Goal: Communication & Community: Share content

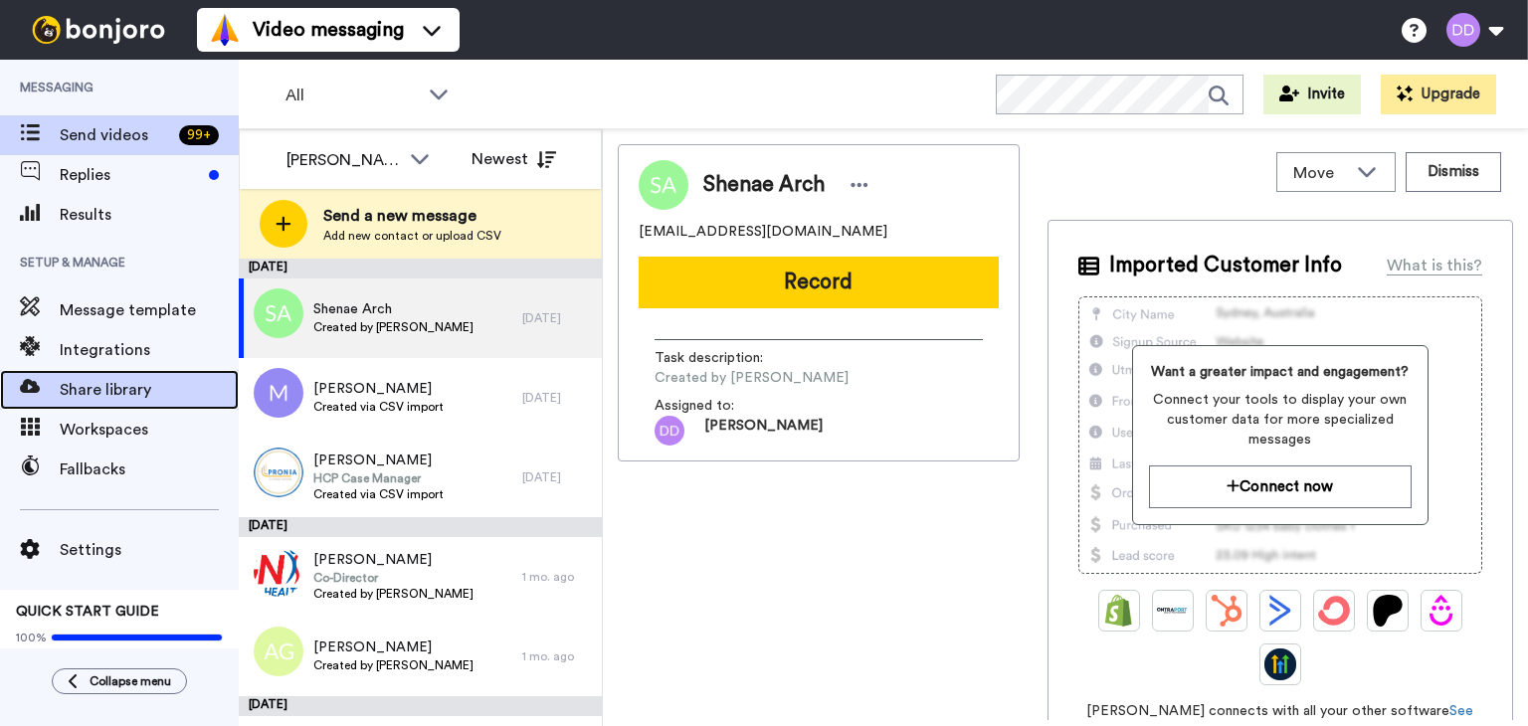
click at [132, 383] on span "Share library" at bounding box center [149, 390] width 179 height 24
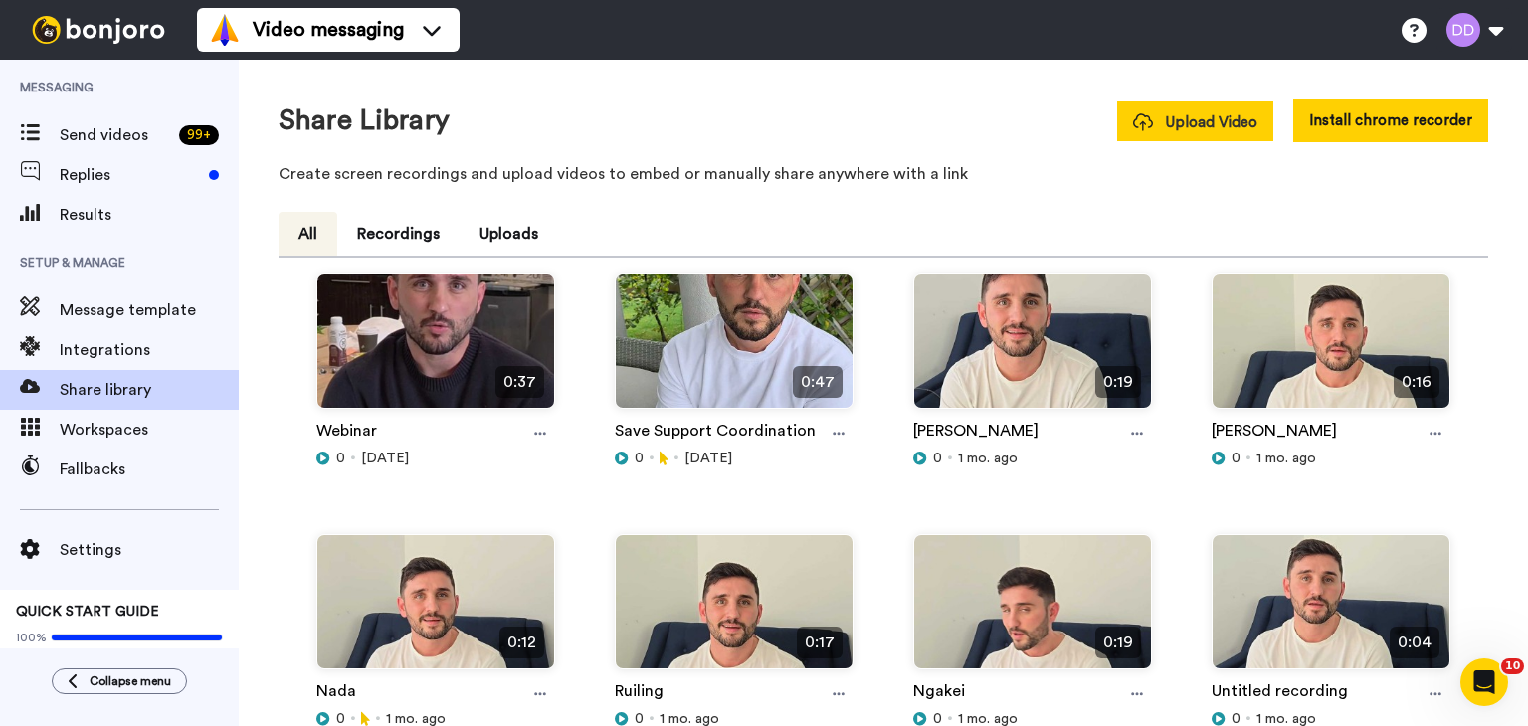
click at [1222, 128] on span "Upload Video" at bounding box center [1195, 122] width 124 height 21
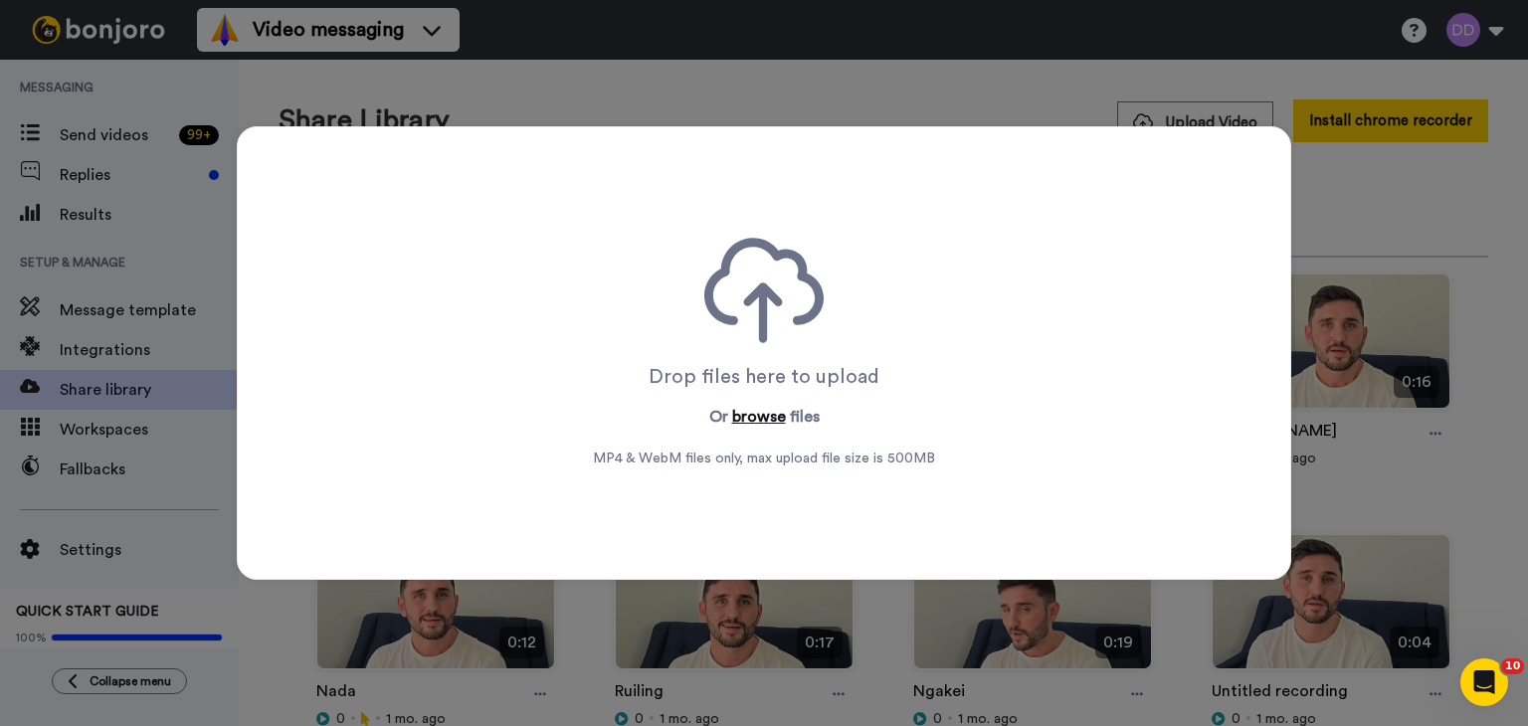
click at [751, 418] on button "browse" at bounding box center [759, 417] width 54 height 24
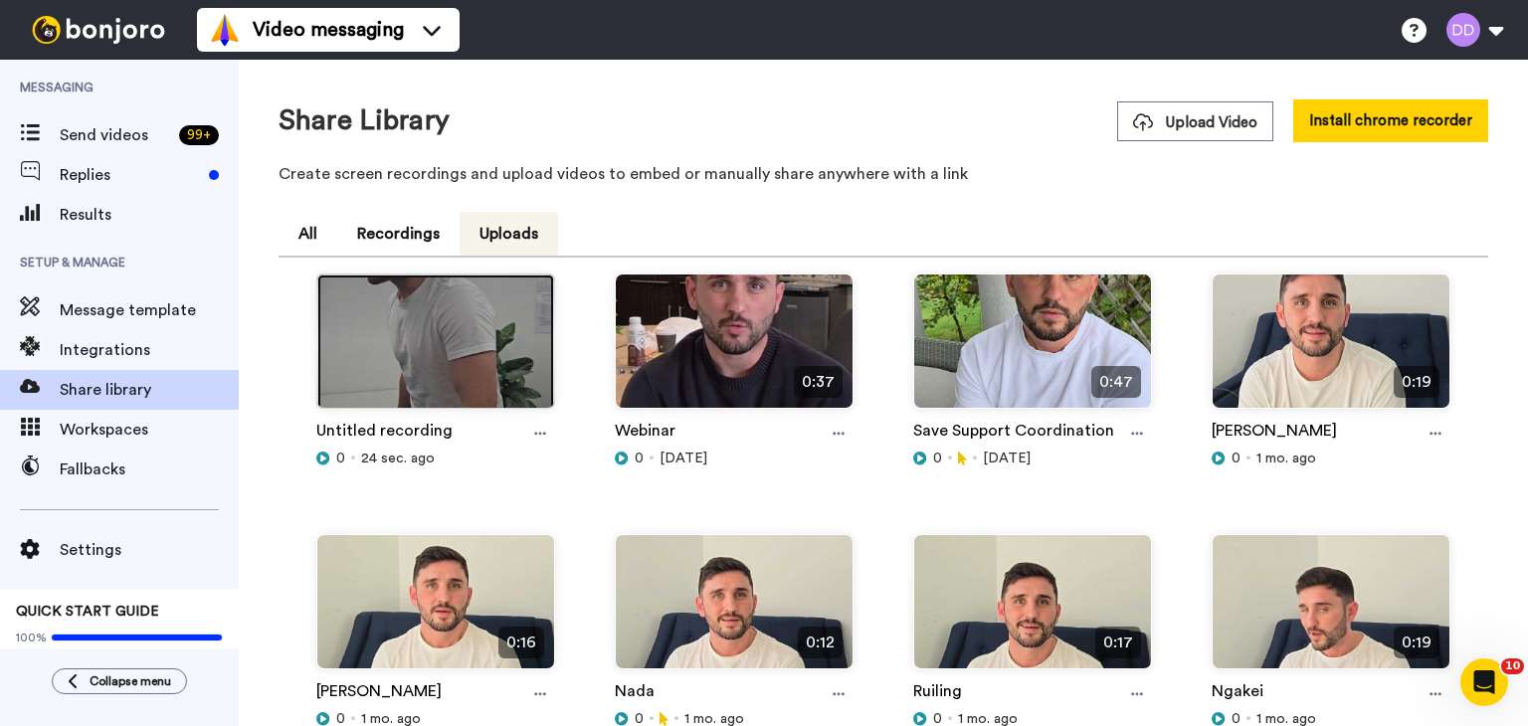
click at [427, 338] on img at bounding box center [435, 350] width 237 height 150
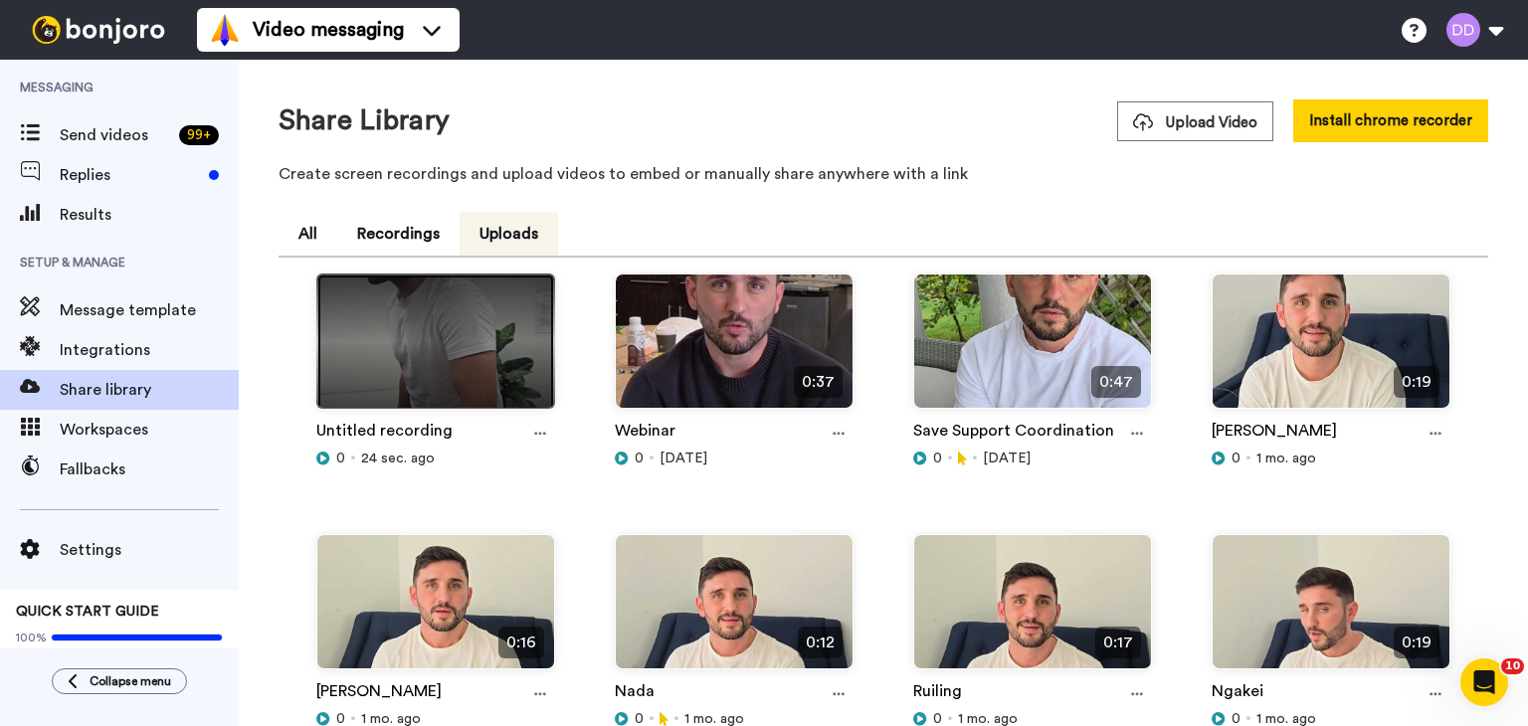
click at [427, 338] on img at bounding box center [435, 350] width 237 height 150
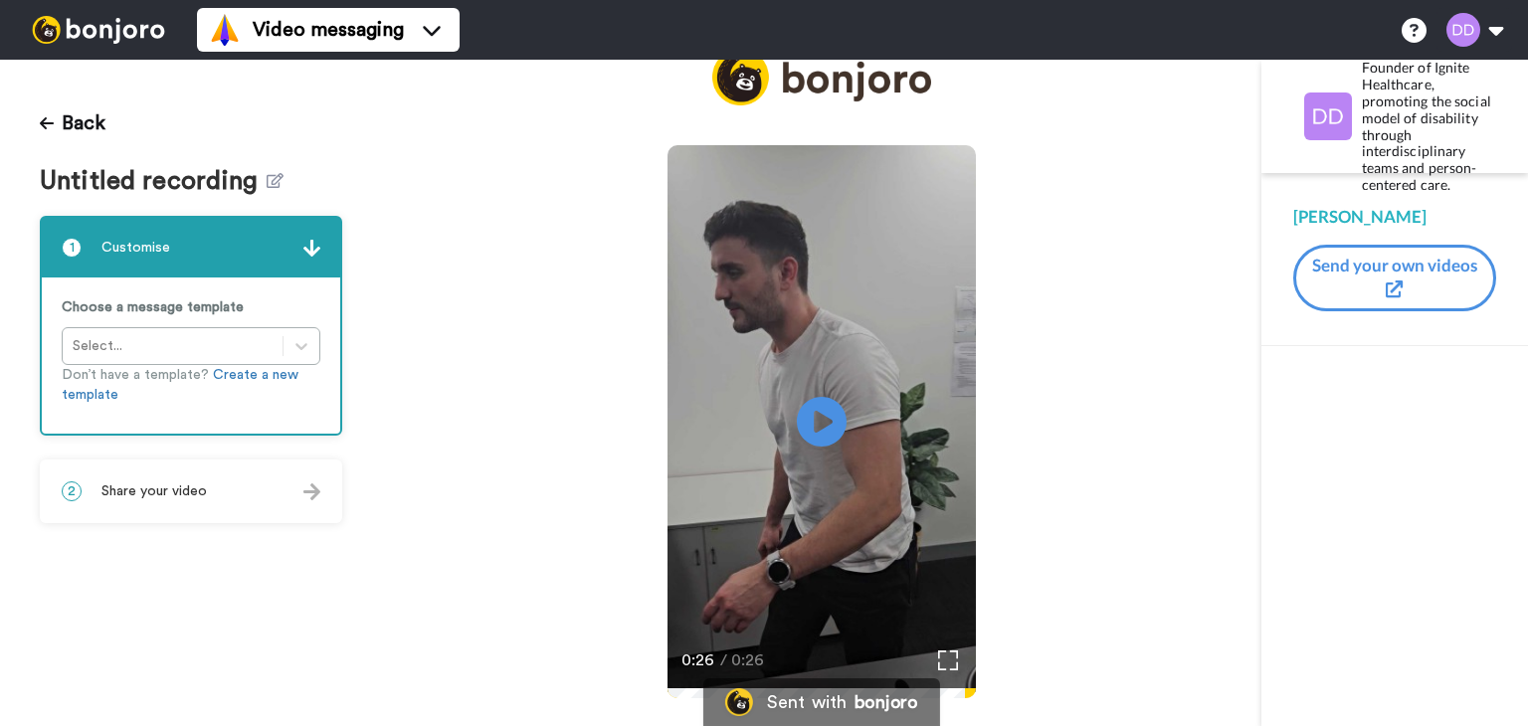
scroll to position [37, 0]
click at [222, 176] on span "Untitled recording" at bounding box center [153, 181] width 227 height 29
click at [267, 179] on icon at bounding box center [275, 180] width 17 height 15
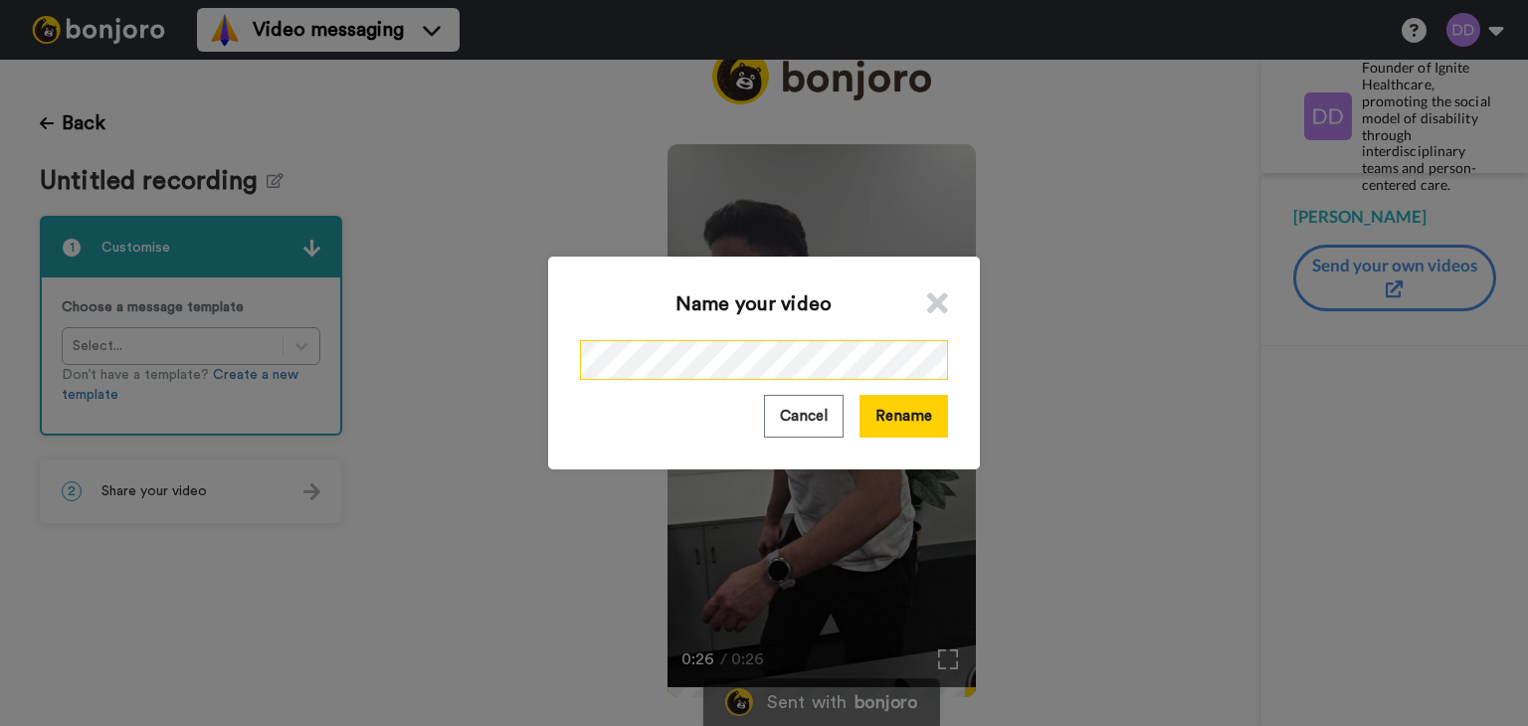
click at [375, 304] on div "Name your video Cancel Rename" at bounding box center [764, 363] width 1528 height 726
click at [900, 429] on button "Rename" at bounding box center [904, 416] width 89 height 43
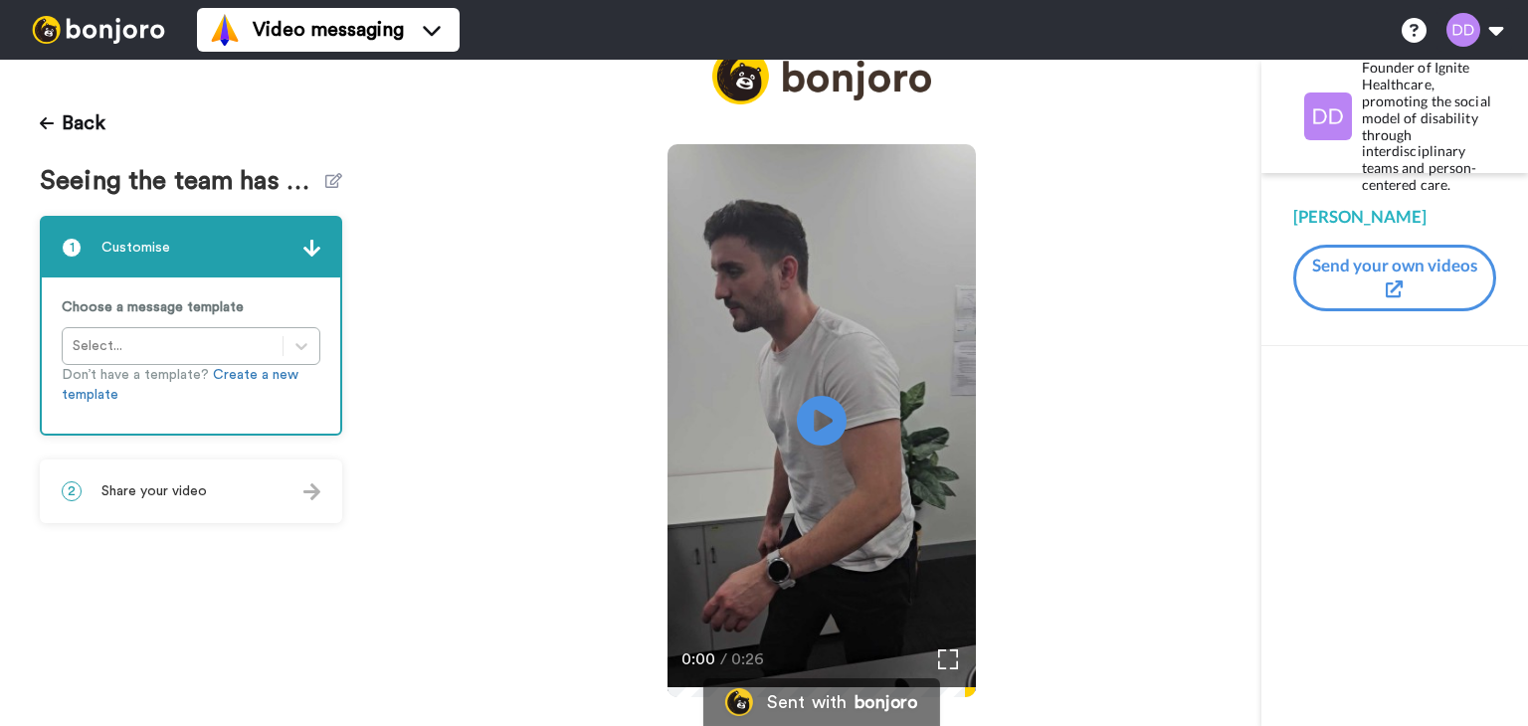
click at [303, 499] on div at bounding box center [311, 492] width 17 height 20
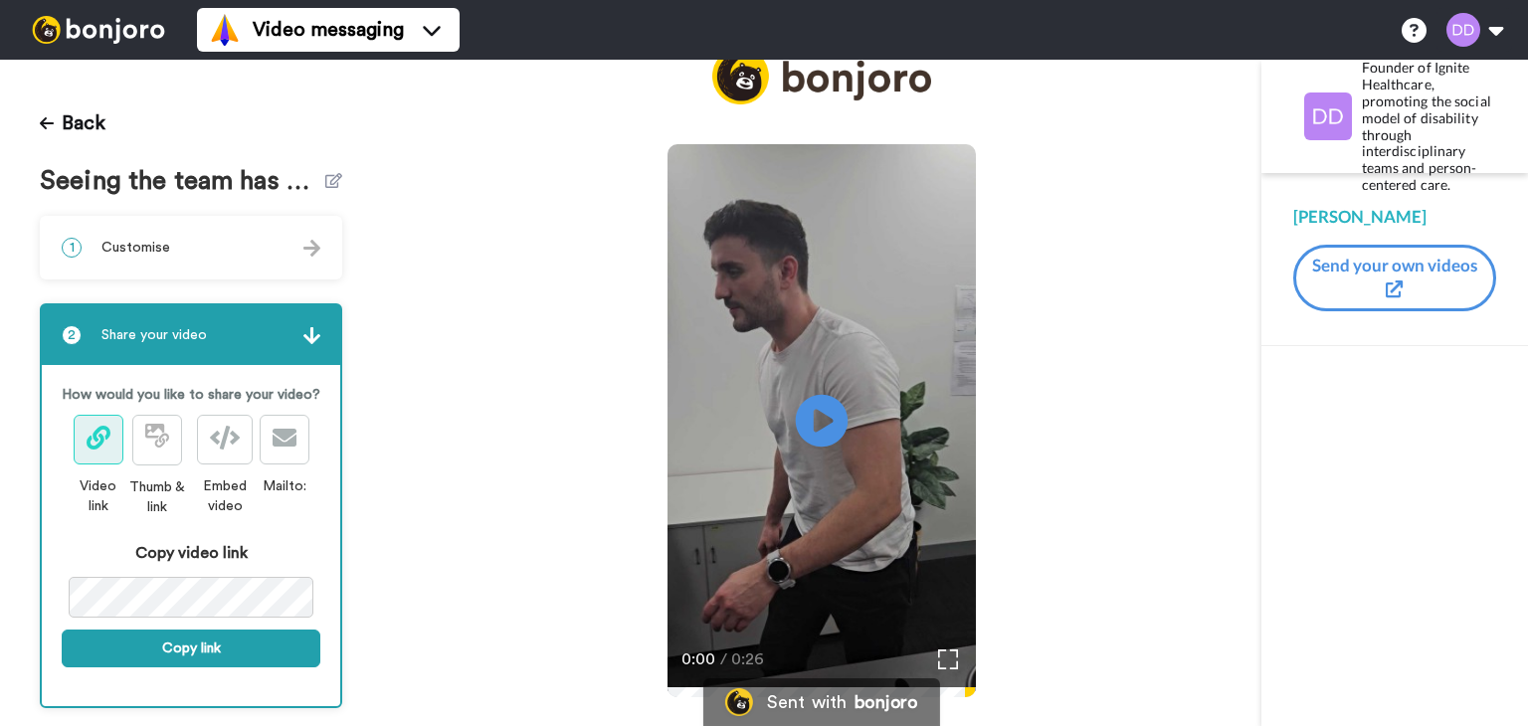
click at [816, 423] on icon "Play/Pause" at bounding box center [822, 421] width 53 height 95
click at [163, 448] on icon at bounding box center [157, 436] width 24 height 24
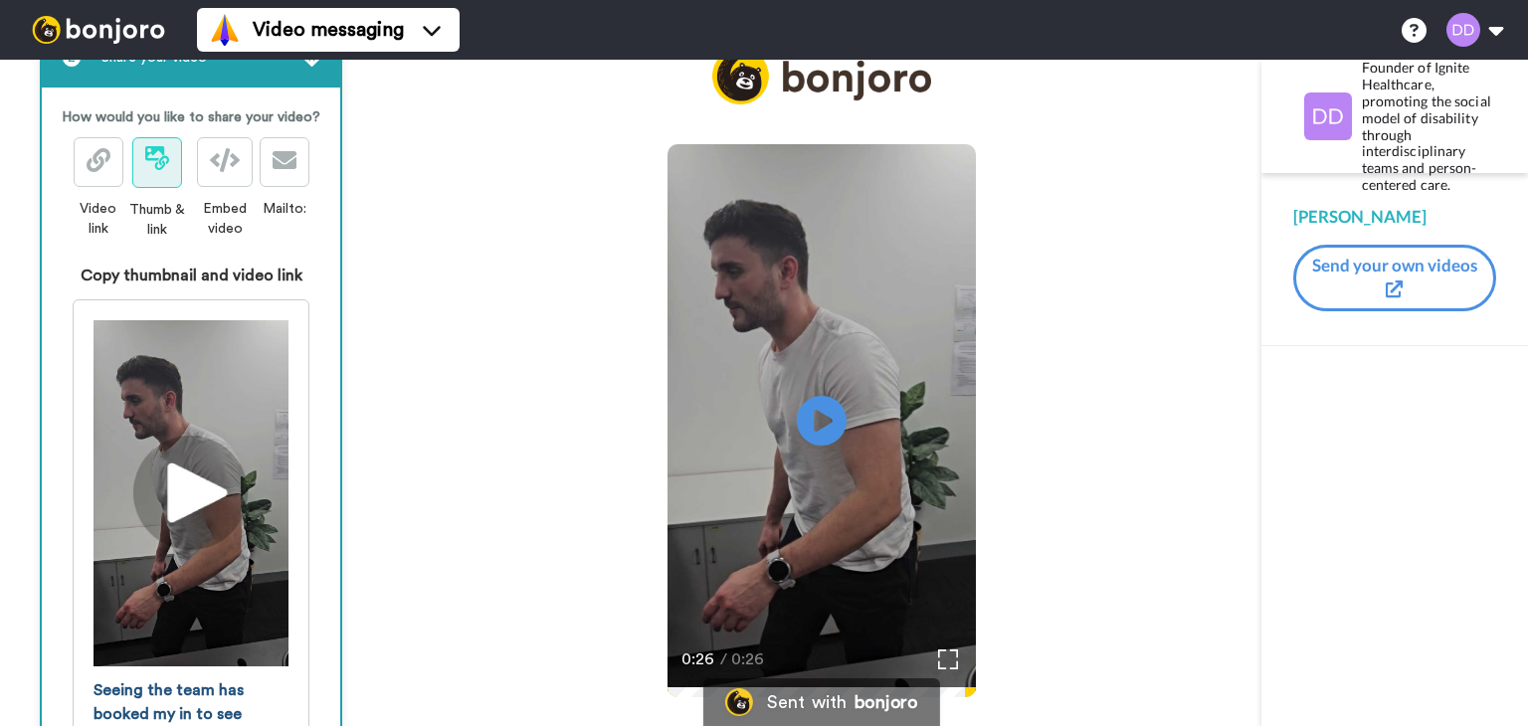
scroll to position [452, 0]
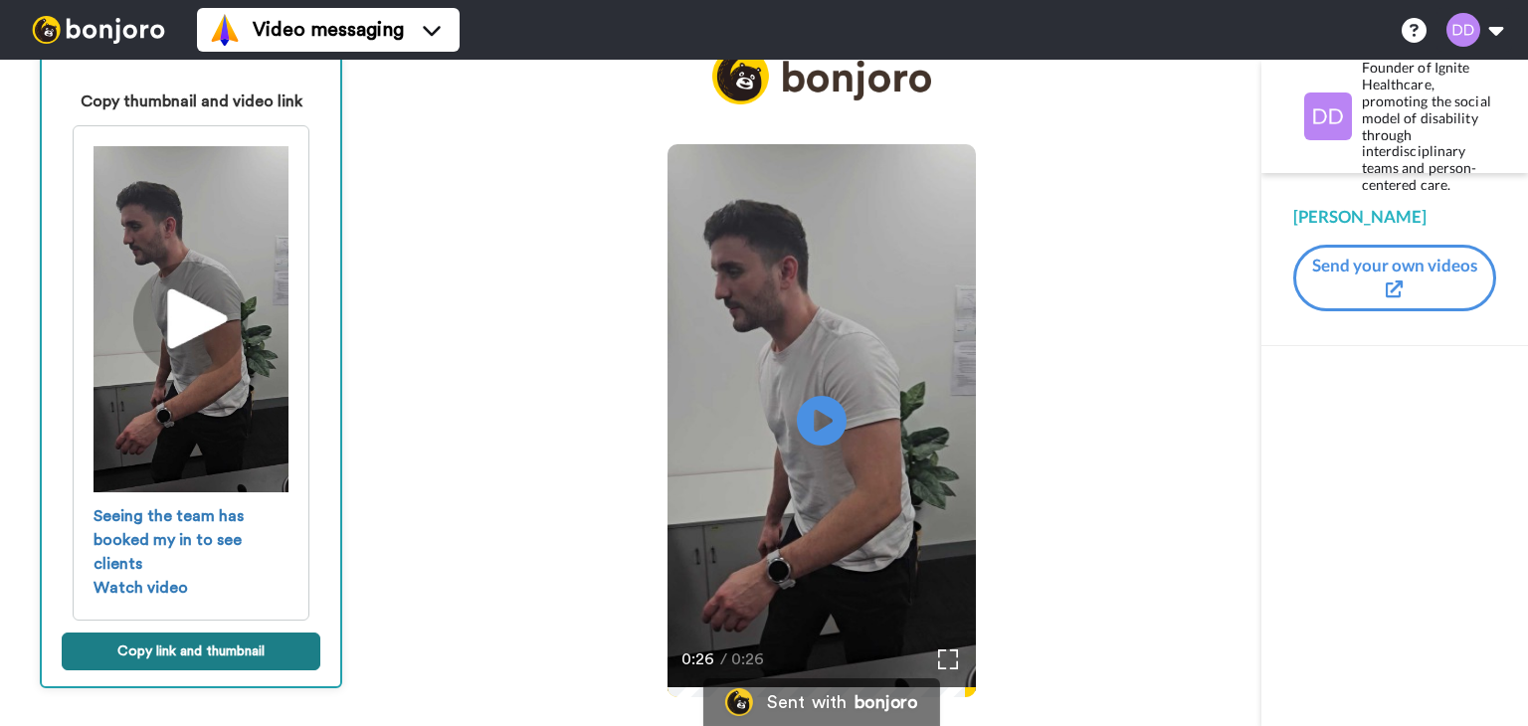
click at [165, 654] on button "Copy link and thumbnail" at bounding box center [191, 652] width 259 height 38
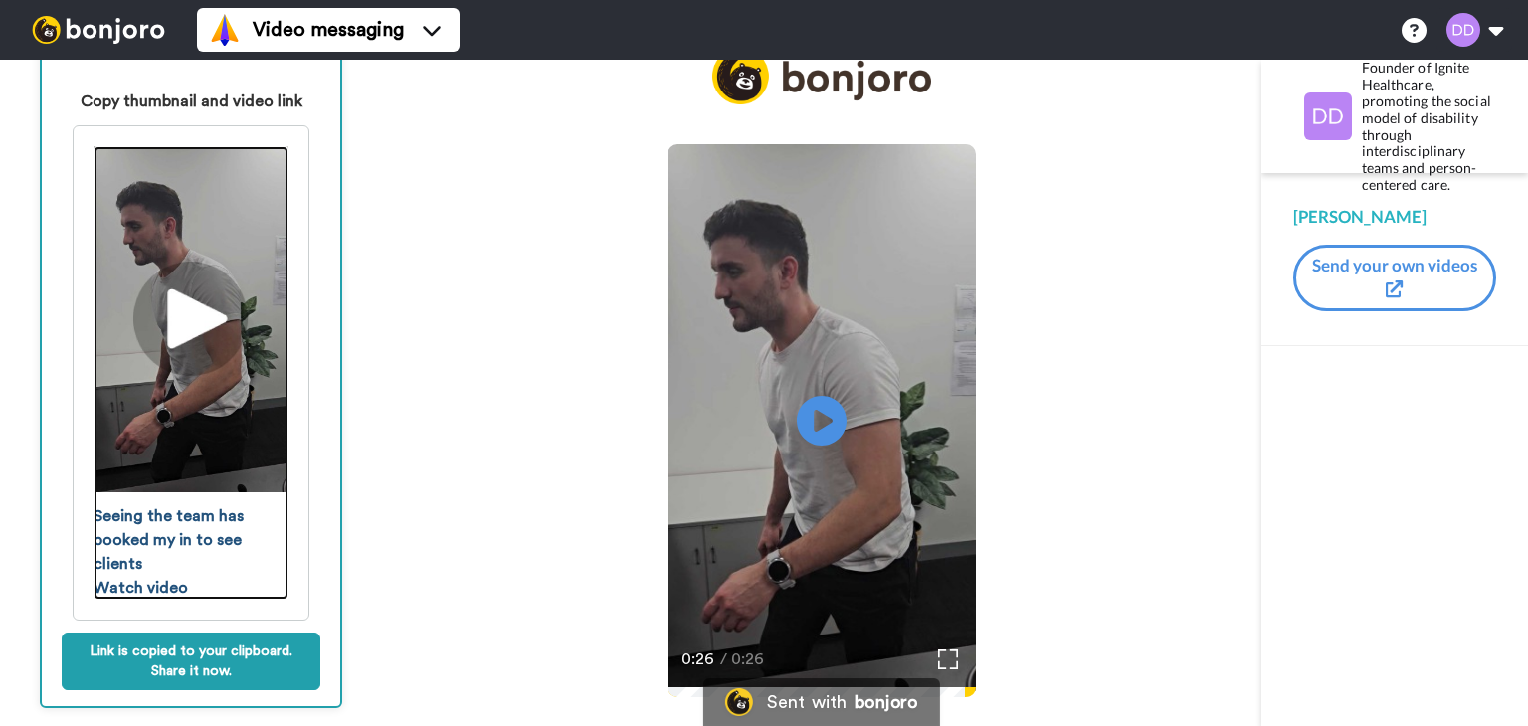
click at [182, 256] on img at bounding box center [191, 319] width 195 height 347
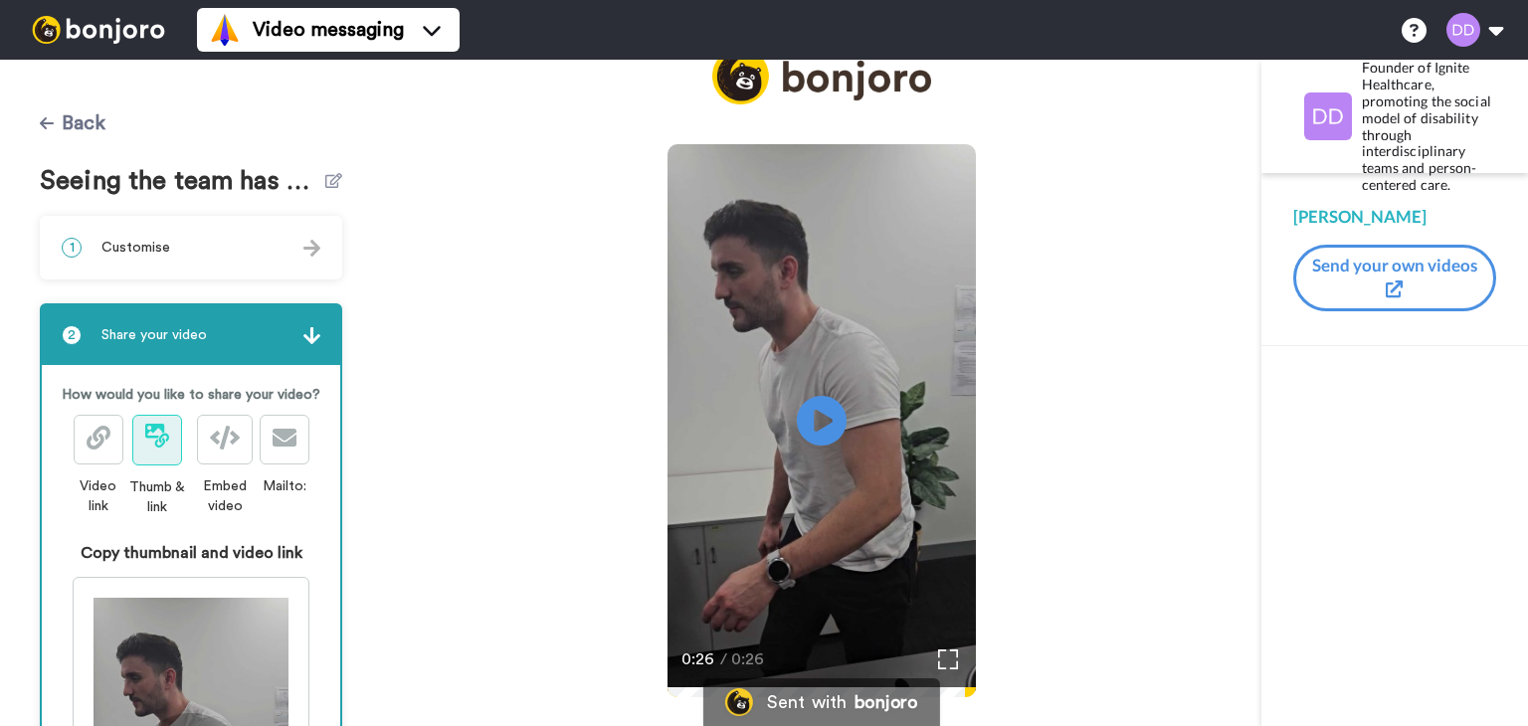
click at [75, 111] on button "Back" at bounding box center [73, 124] width 66 height 48
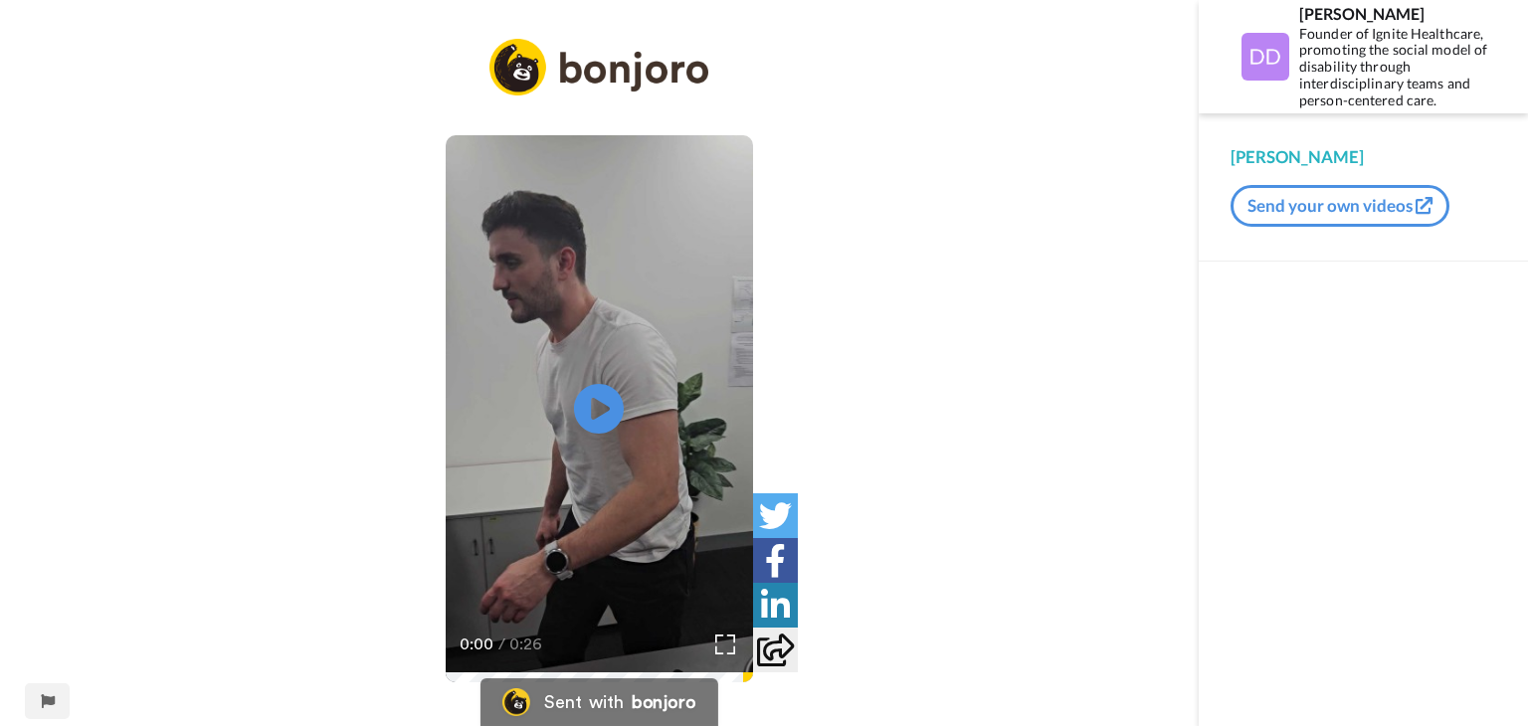
click at [1362, 202] on button "Send your own videos" at bounding box center [1340, 206] width 219 height 42
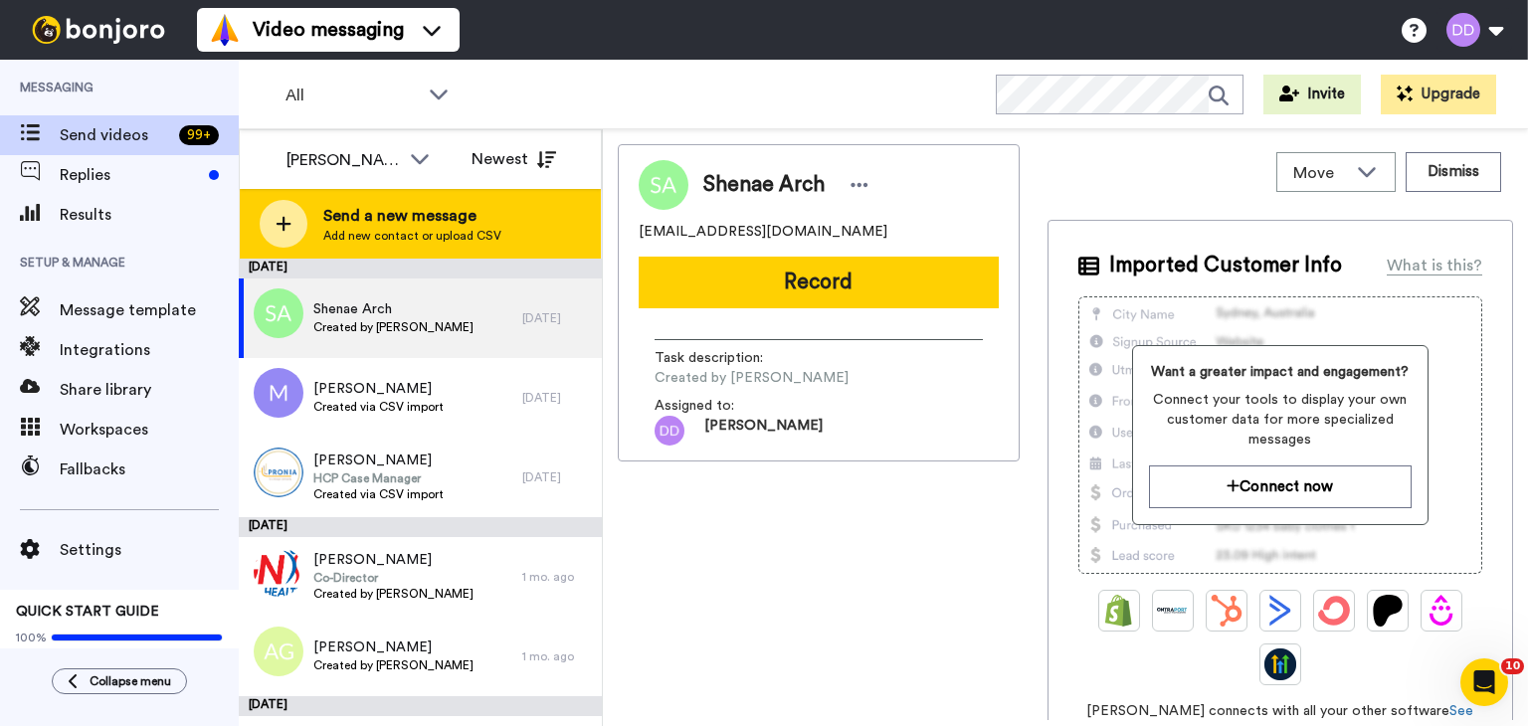
click at [359, 231] on span "Add new contact or upload CSV" at bounding box center [412, 236] width 178 height 16
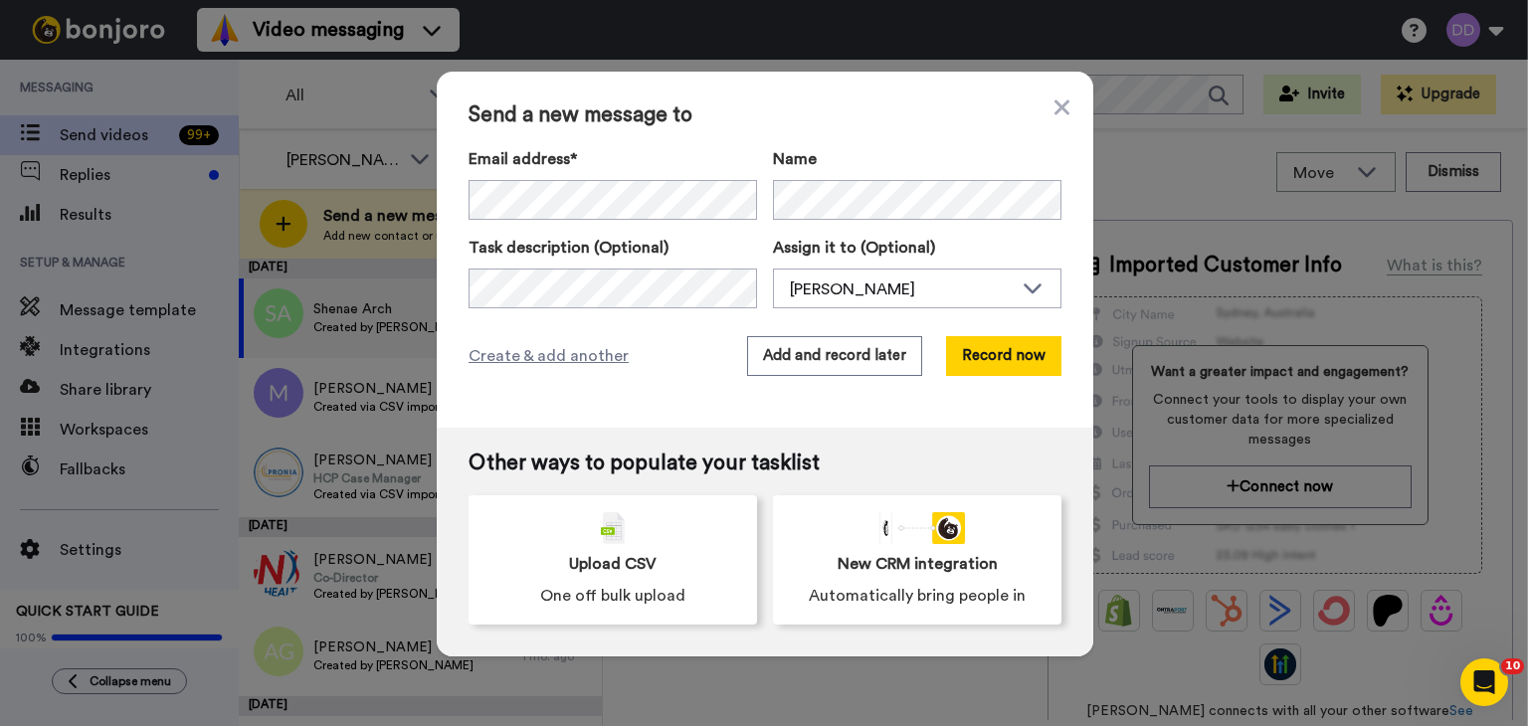
click at [623, 224] on div "Email address* Zheke Sinclair <zheke.l.s@hotmail.com> Zoe Bearlin <zoe.bearlin@…" at bounding box center [765, 227] width 593 height 161
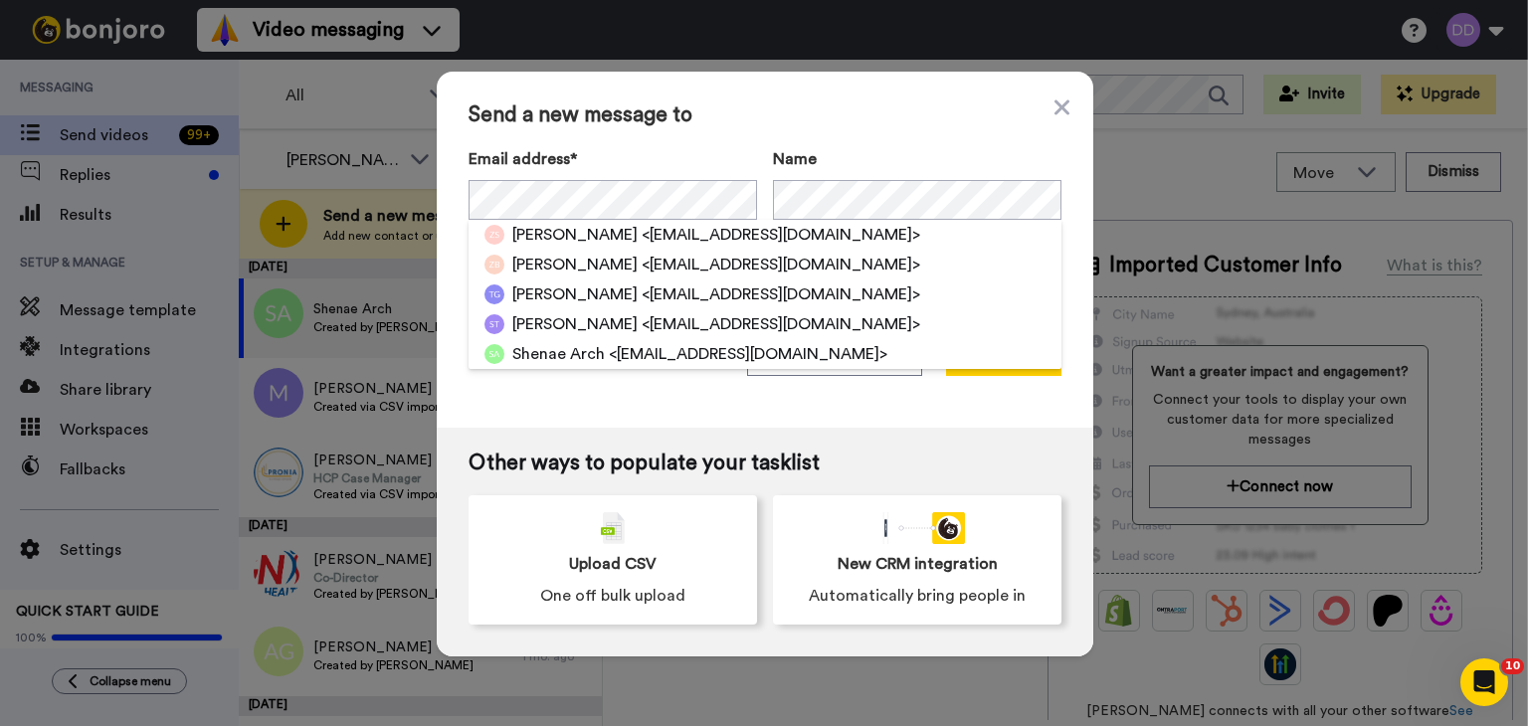
click at [882, 156] on label "Name" at bounding box center [917, 159] width 289 height 24
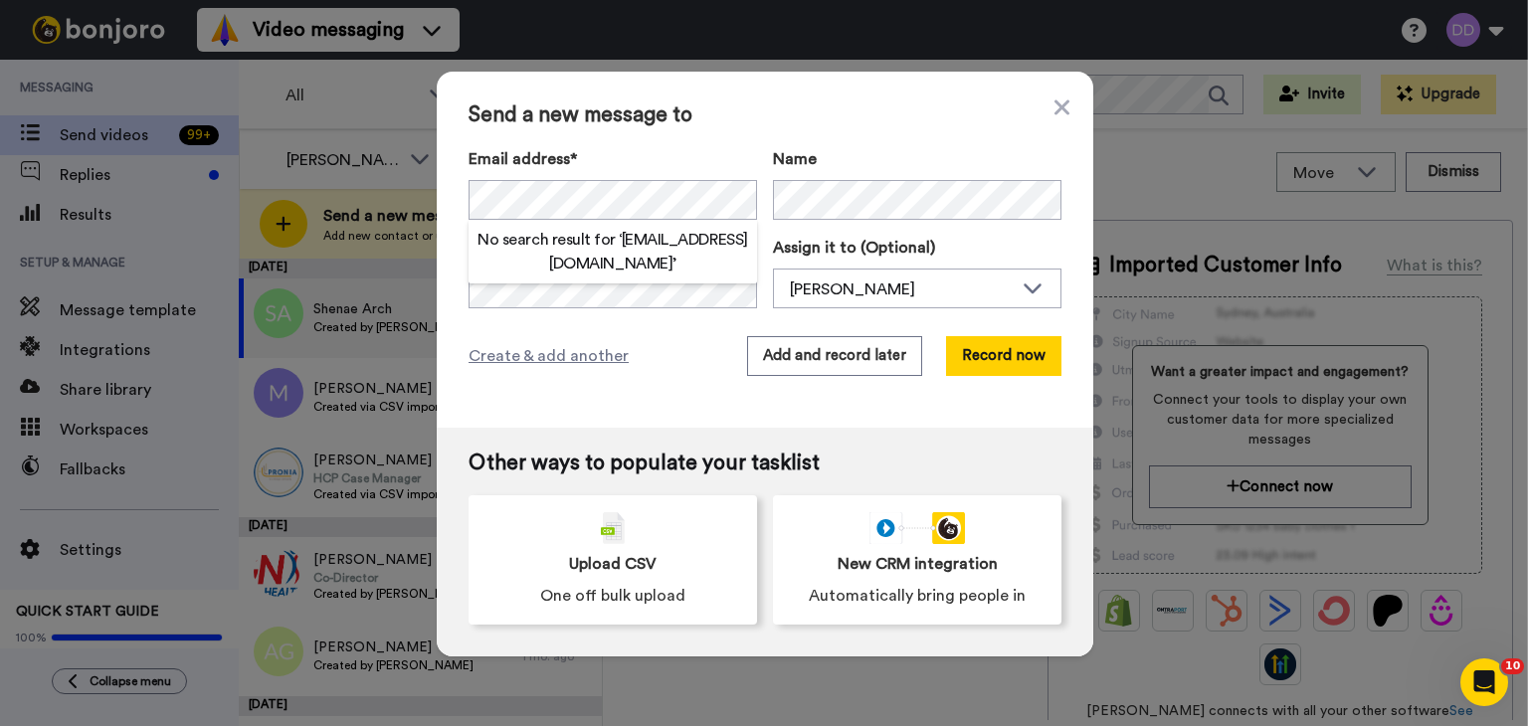
click at [804, 160] on span "Name" at bounding box center [795, 159] width 44 height 24
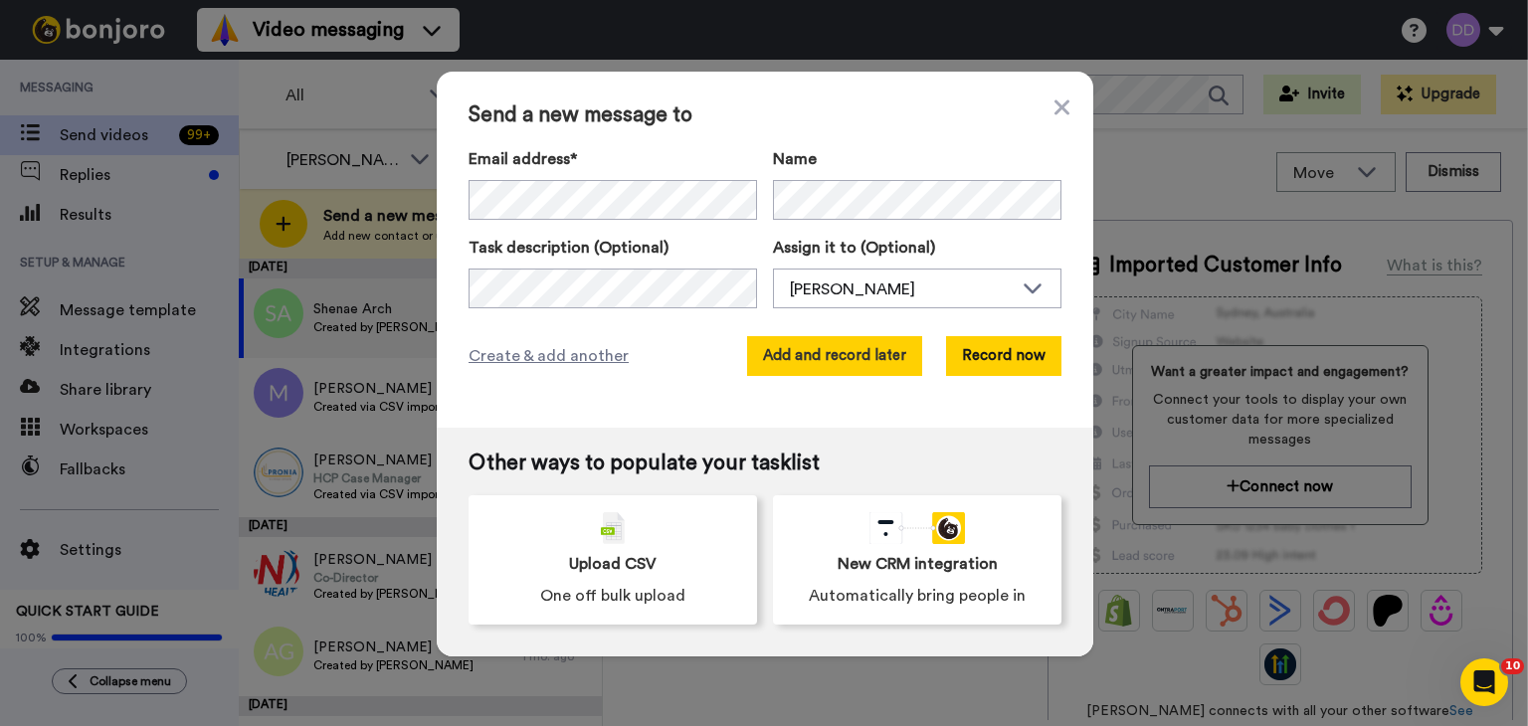
click at [820, 353] on button "Add and record later" at bounding box center [834, 356] width 175 height 40
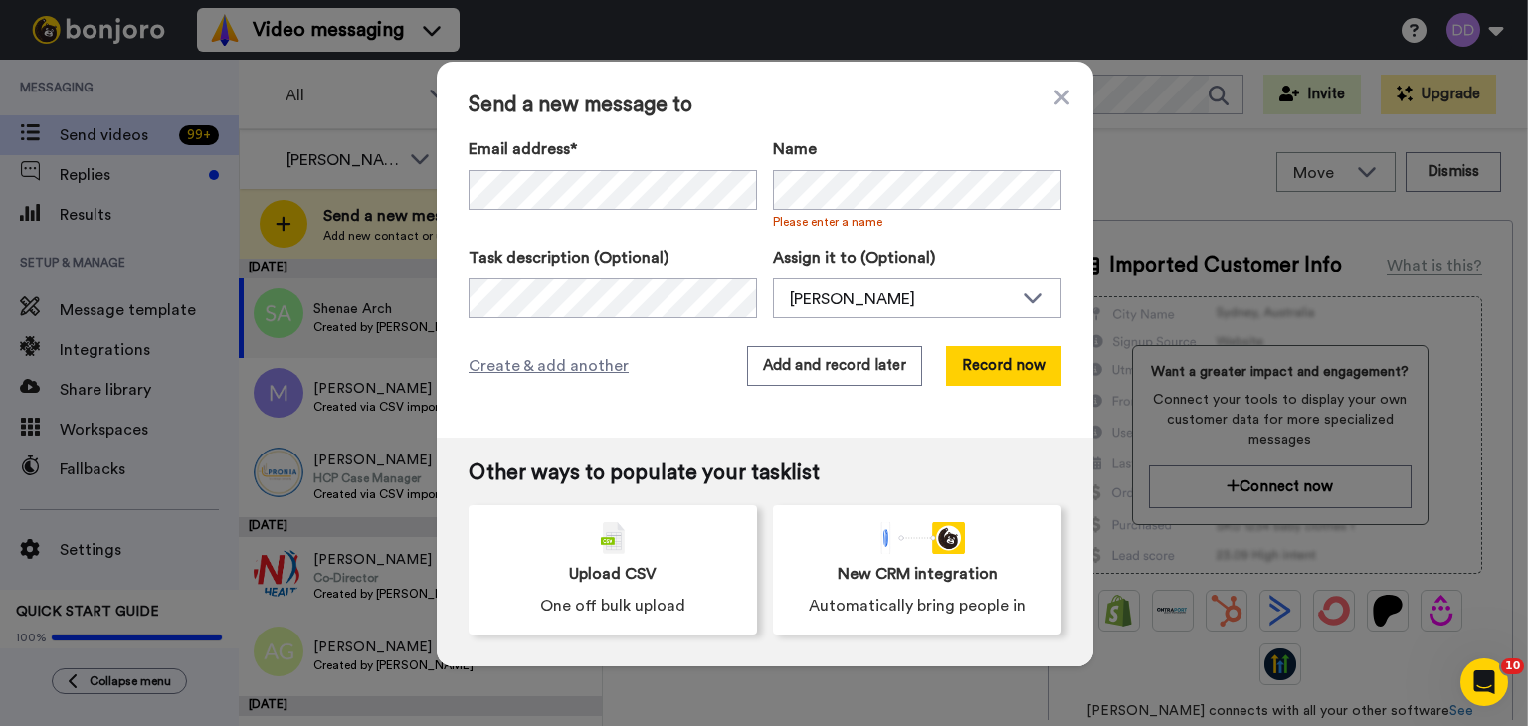
click at [927, 374] on div "Add and record later Record now" at bounding box center [904, 366] width 314 height 40
click at [981, 371] on button "Record now" at bounding box center [1003, 366] width 115 height 40
click at [987, 371] on button "Record now" at bounding box center [1003, 366] width 115 height 40
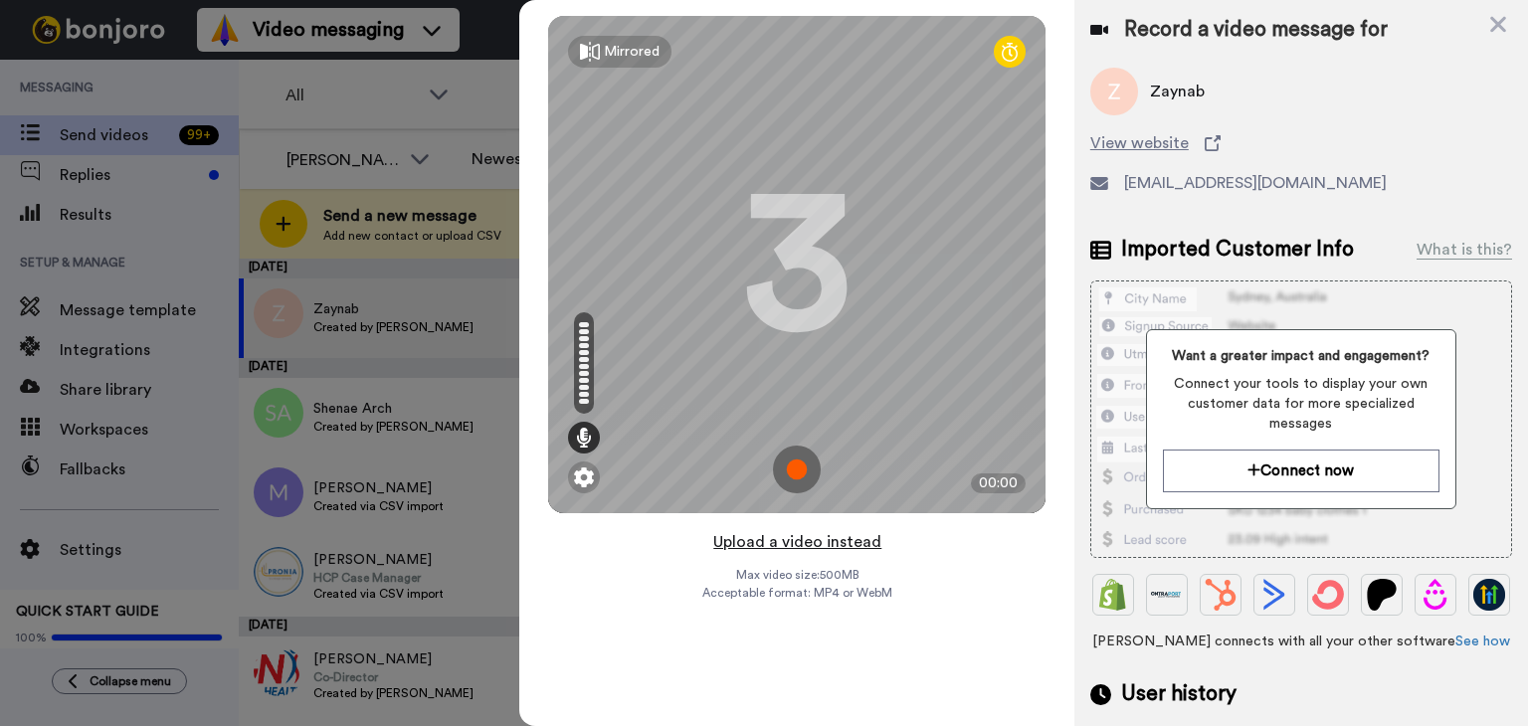
click at [787, 542] on button "Upload a video instead" at bounding box center [797, 542] width 180 height 26
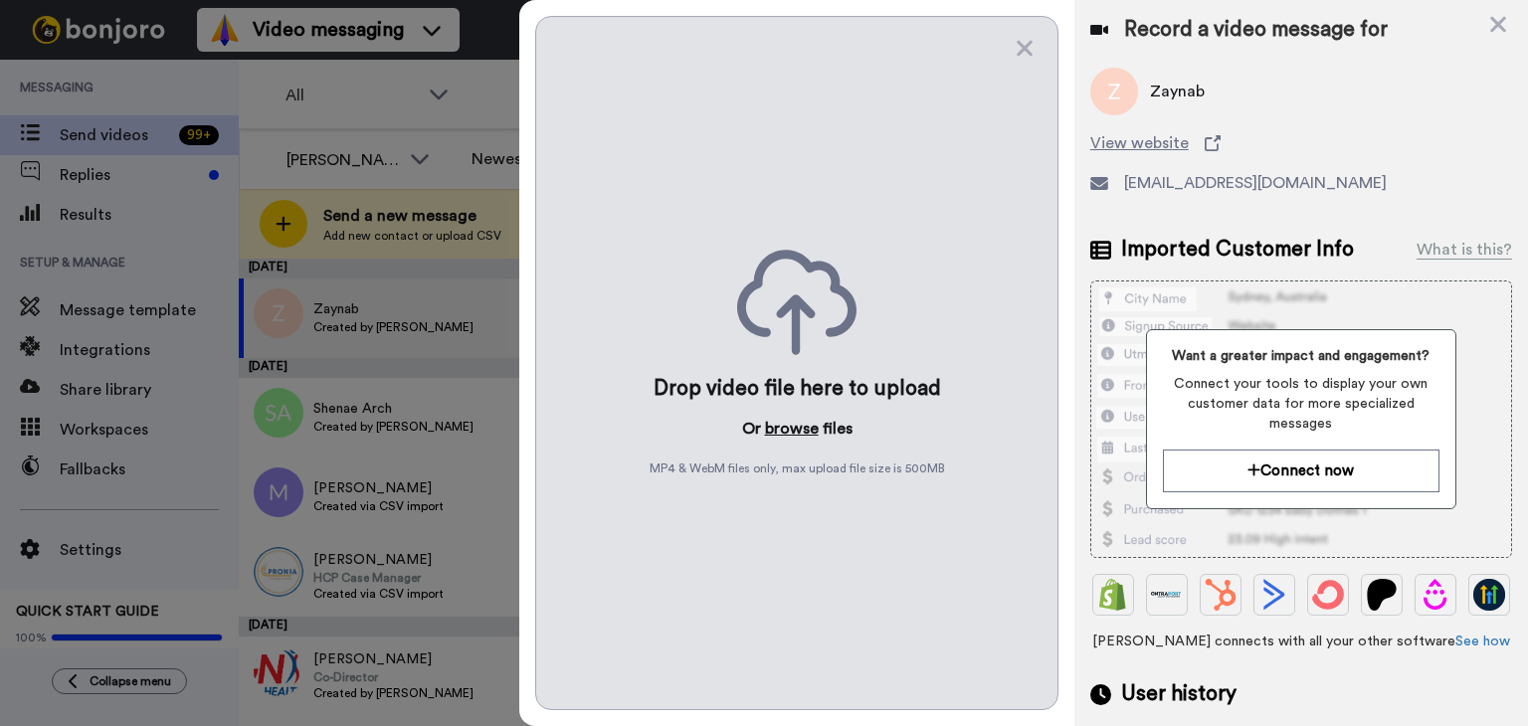
click at [806, 430] on button "browse" at bounding box center [792, 429] width 54 height 24
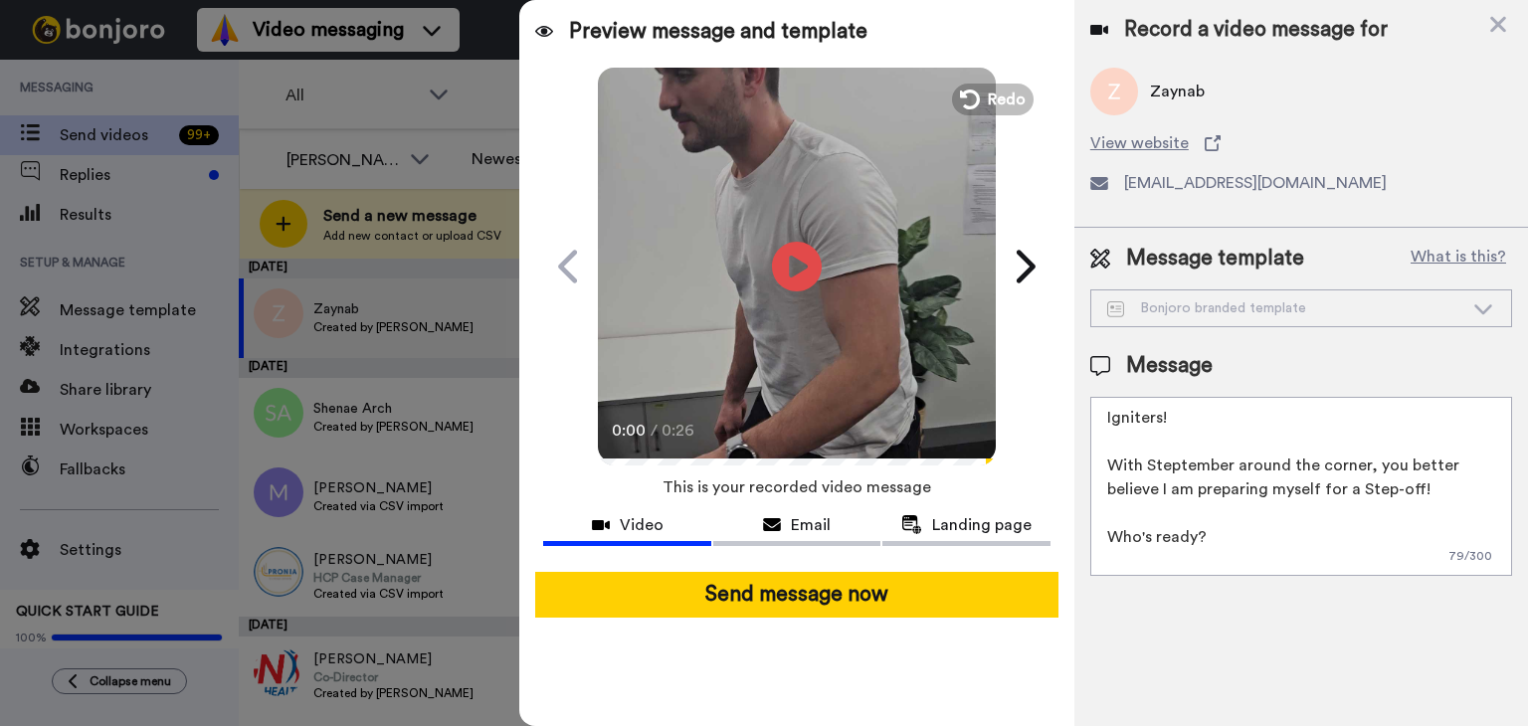
scroll to position [101, 0]
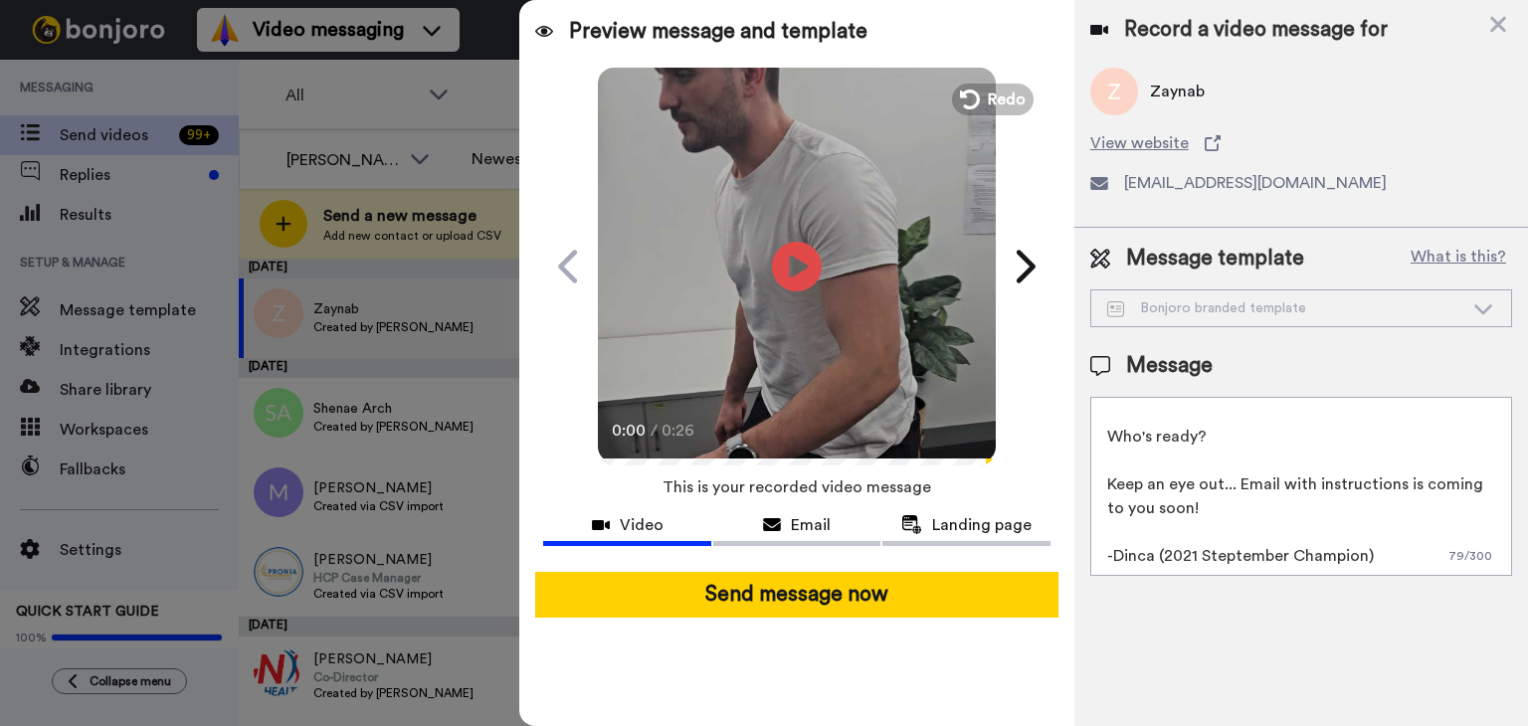
drag, startPoint x: 1373, startPoint y: 562, endPoint x: 918, endPoint y: 180, distance: 594.0
drag, startPoint x: 918, startPoint y: 180, endPoint x: 1373, endPoint y: 541, distance: 580.8
click at [1373, 541] on textarea "Igniters! With Steptember around the corner, you better believe I am preparing …" at bounding box center [1302, 486] width 422 height 179
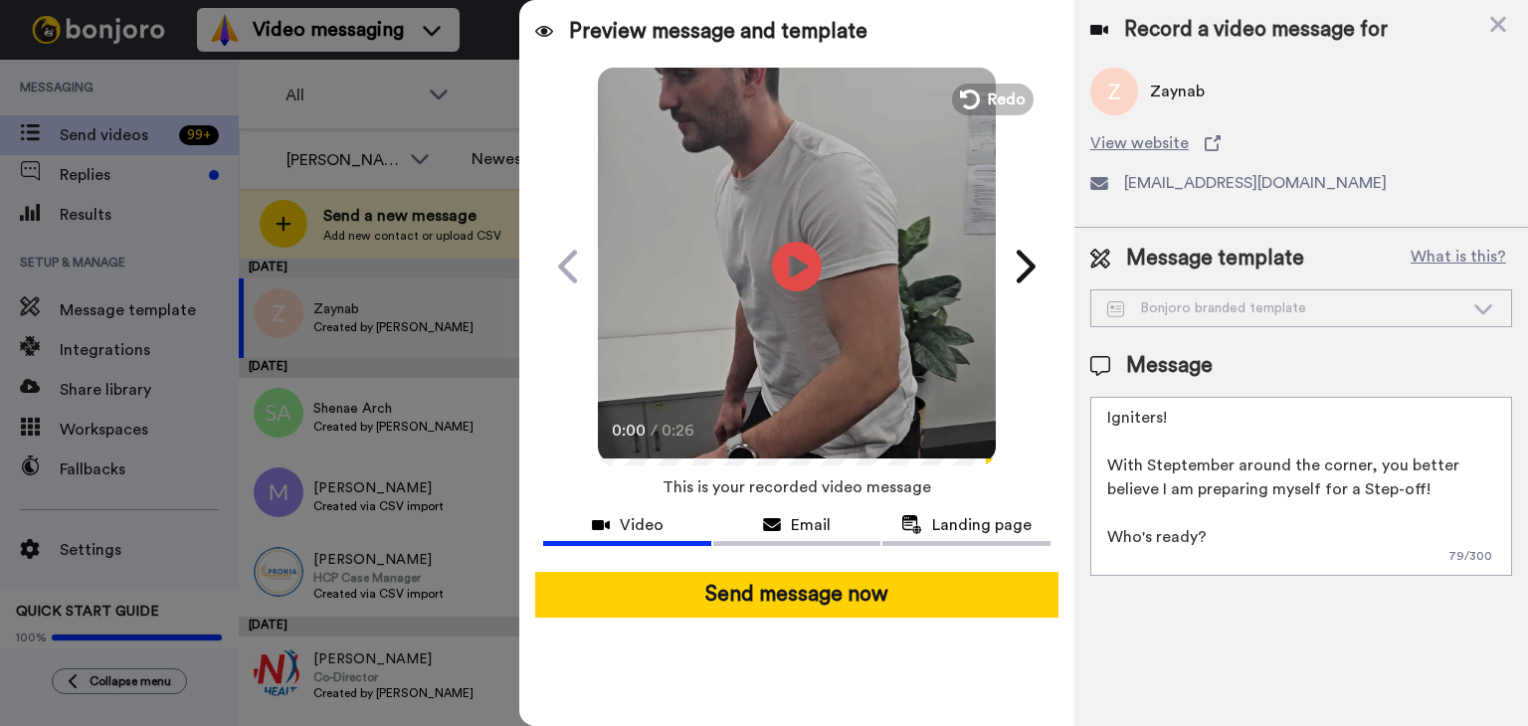
drag, startPoint x: 1372, startPoint y: 560, endPoint x: 1012, endPoint y: 328, distance: 428.4
click at [1012, 328] on div "Preview message and template Play/Pause 0:00 / 0:26 Can you Step-Up to the chal…" at bounding box center [1023, 363] width 1009 height 726
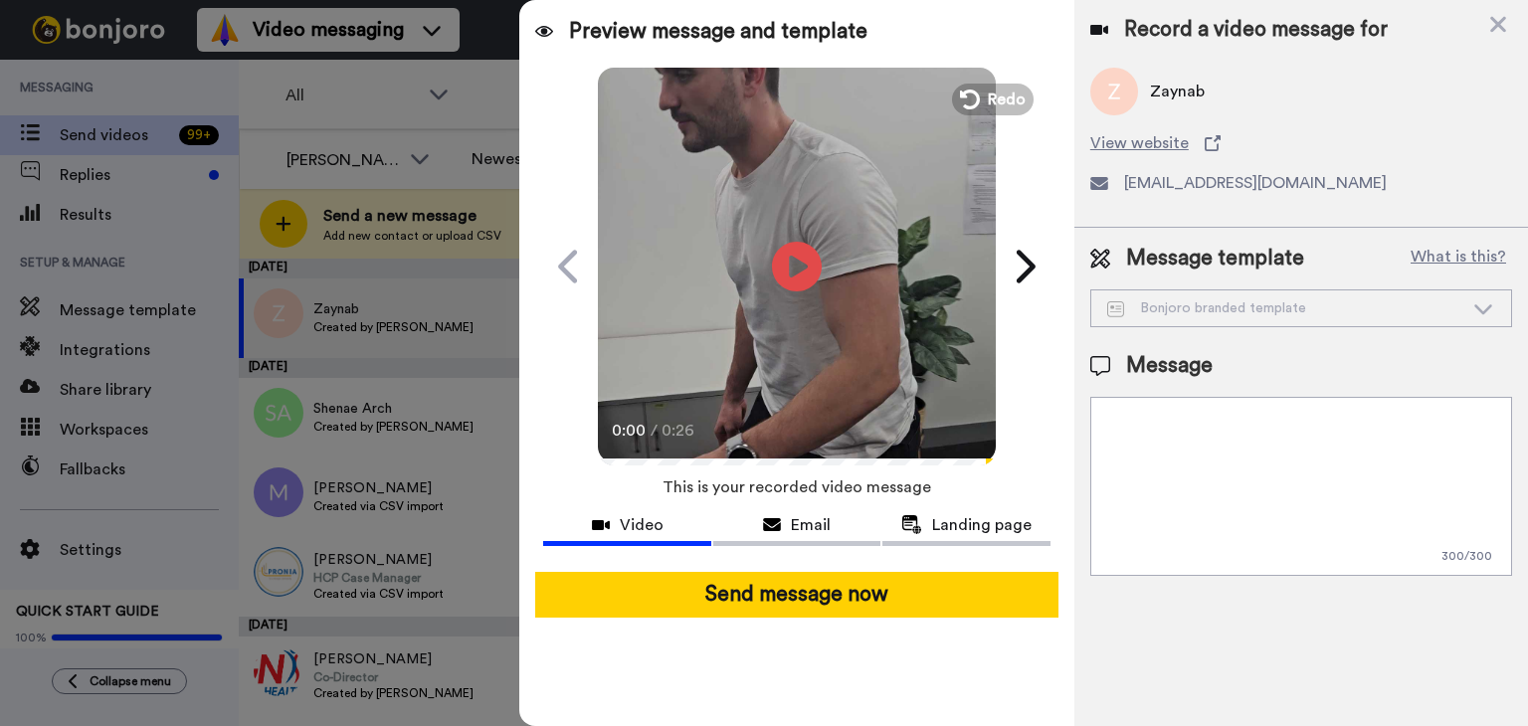
click at [1012, 328] on div "Play/Pause 0:00 / 0:26" at bounding box center [797, 267] width 498 height 398
click at [1302, 503] on textarea at bounding box center [1302, 486] width 422 height 179
type textarea "T"
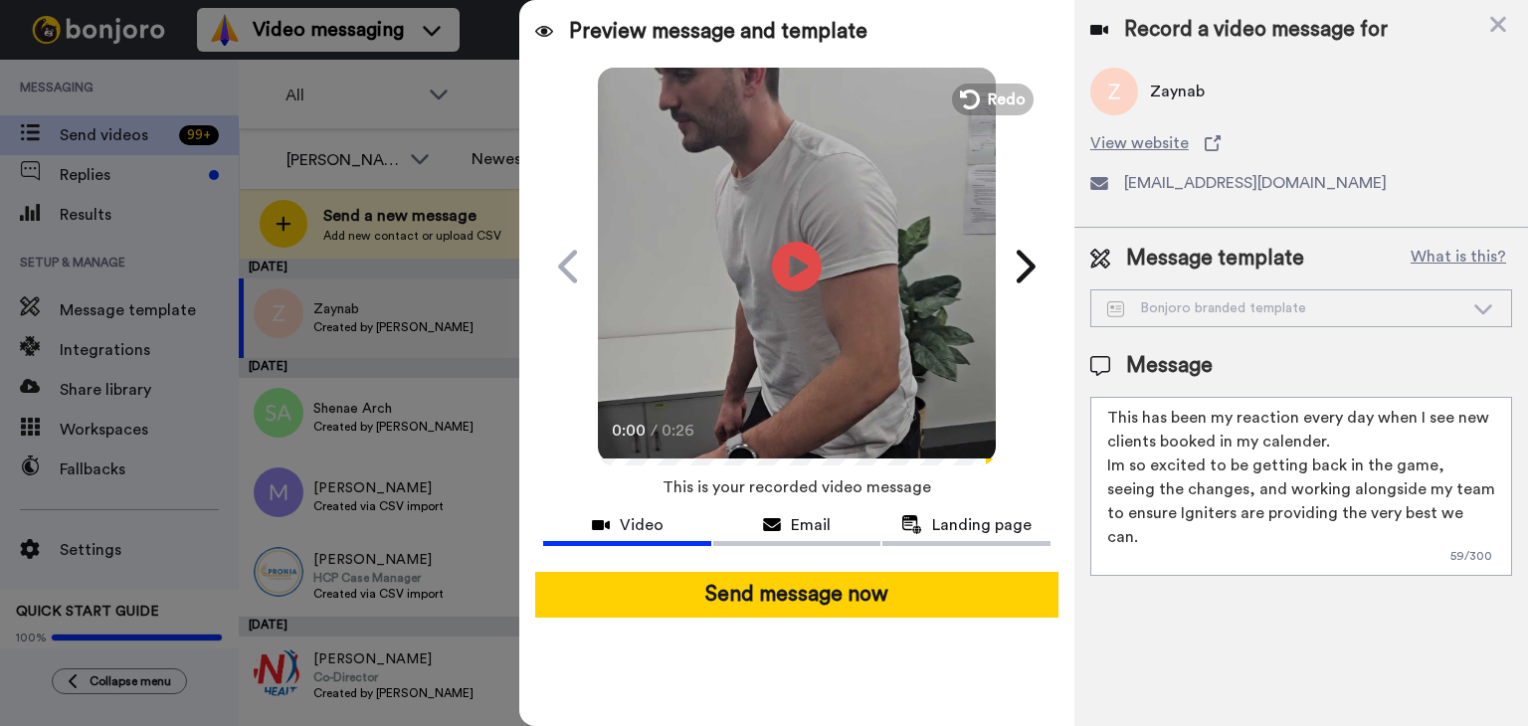
drag, startPoint x: 1165, startPoint y: 565, endPoint x: 1071, endPoint y: 327, distance: 255.9
click at [1071, 327] on div "Preview message and template Play/Pause 0:00 / 0:26 Can you Step-Up to the chal…" at bounding box center [1023, 363] width 1009 height 726
type textarea "This has been my reaction every day when I see new clients booked in my calende…"
click at [1200, 706] on div "Record a video message for Zaynab View website zaynab@nurturedisabilitycare.com…" at bounding box center [1302, 363] width 454 height 726
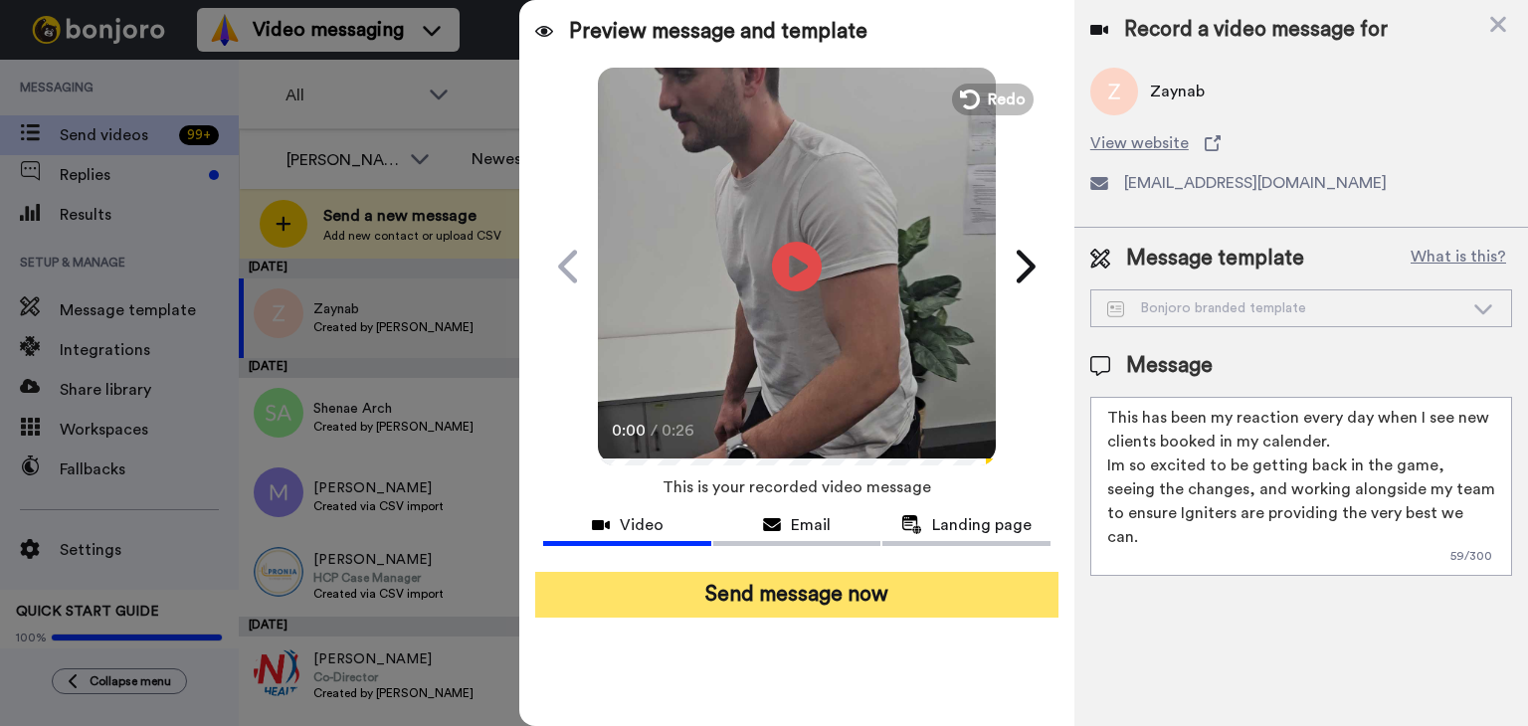
click at [812, 586] on button "Send message now" at bounding box center [796, 595] width 523 height 46
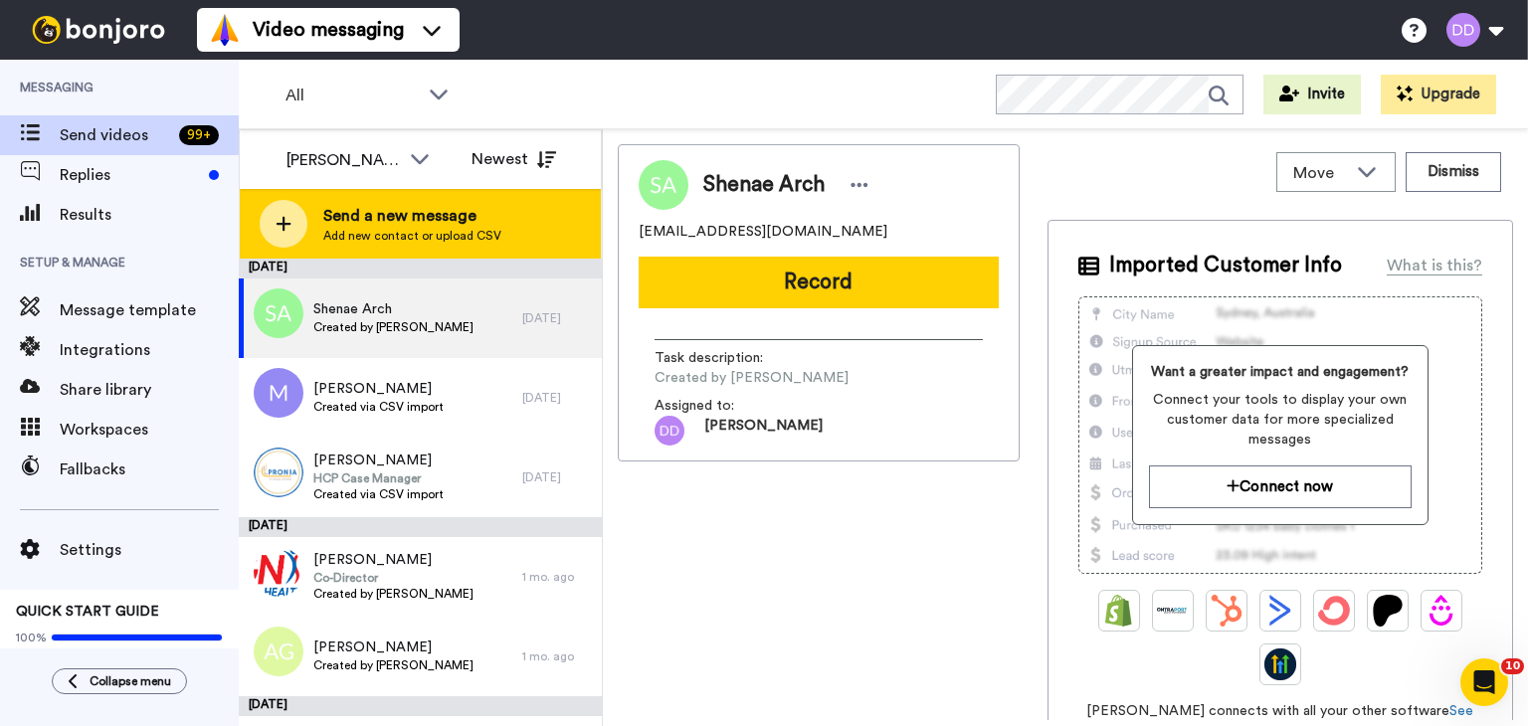
click at [345, 215] on span "Send a new message" at bounding box center [412, 216] width 178 height 24
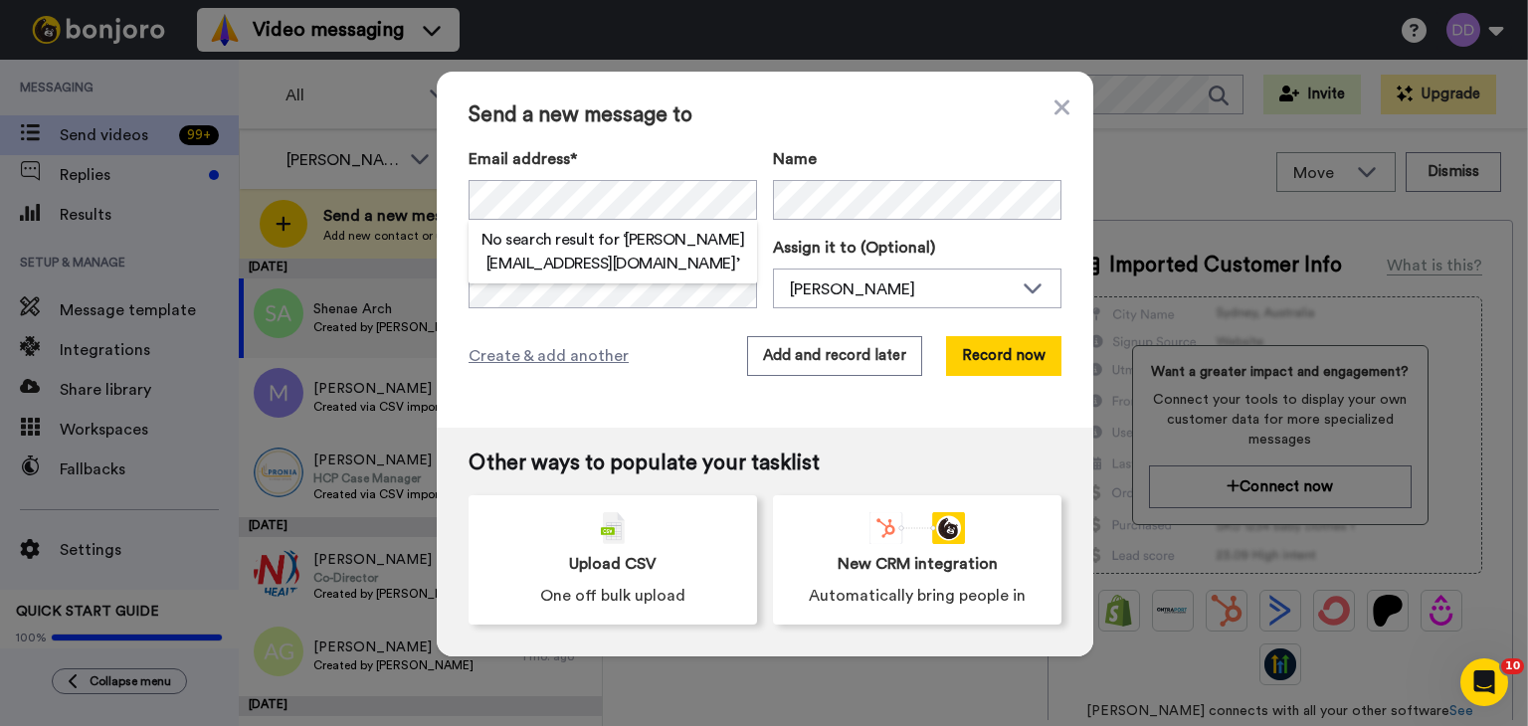
click at [865, 177] on div "Name" at bounding box center [917, 183] width 289 height 73
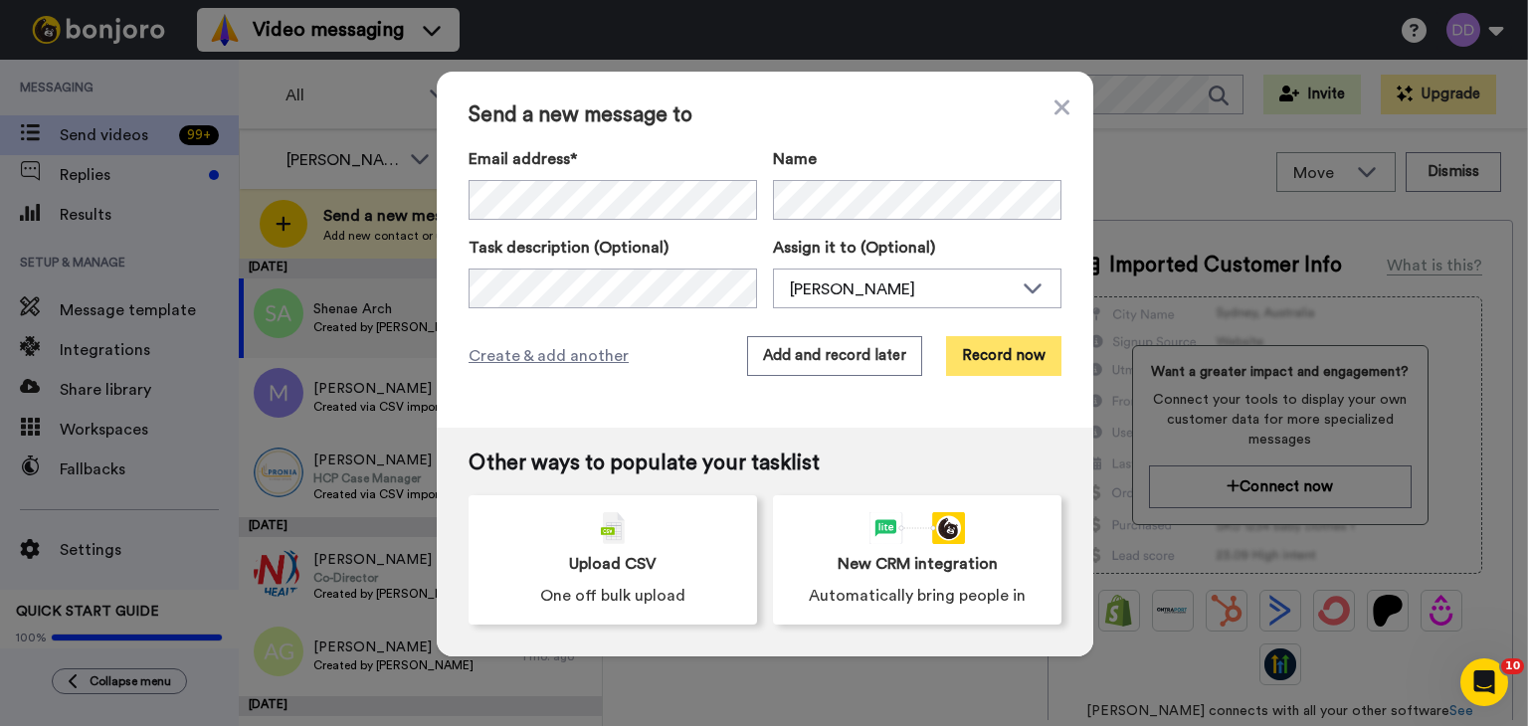
click at [998, 353] on button "Record now" at bounding box center [1003, 356] width 115 height 40
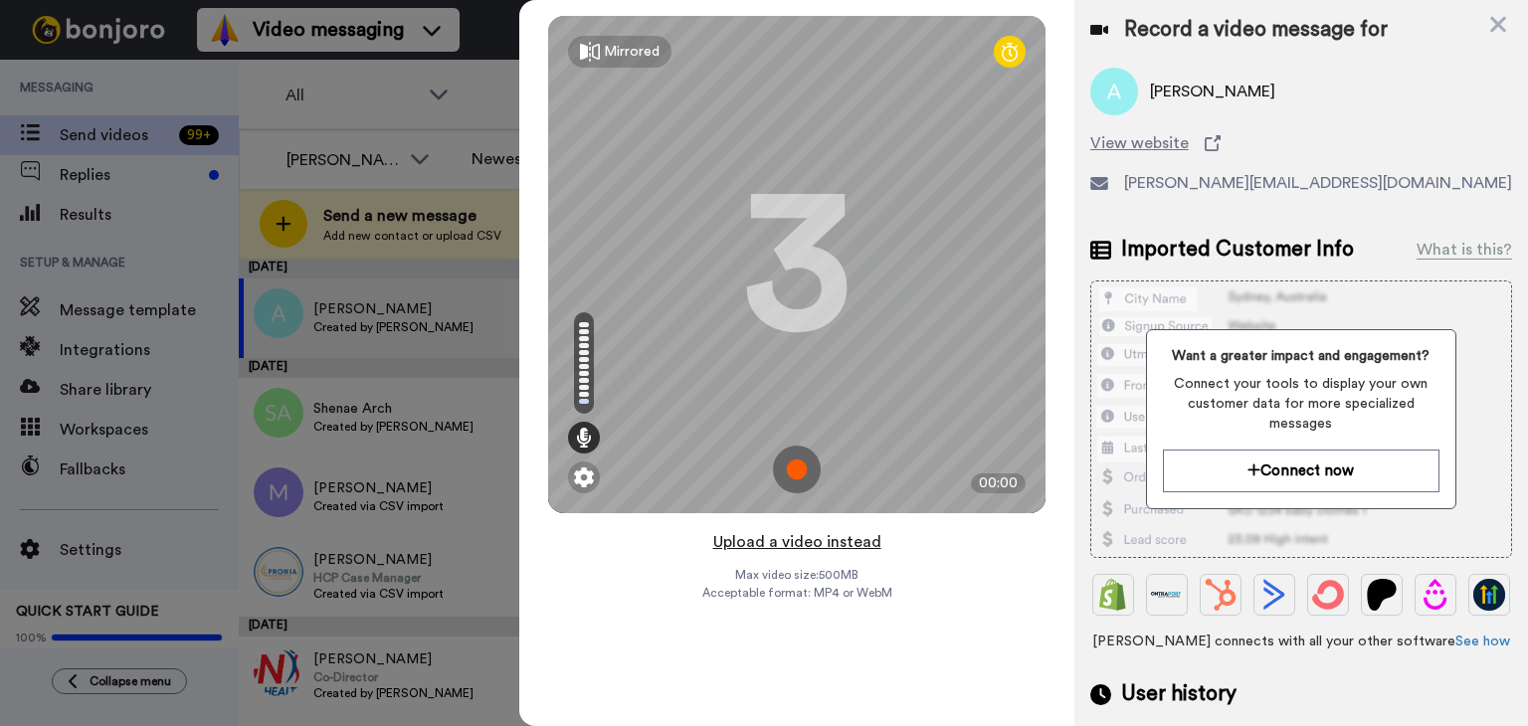
click at [860, 534] on button "Upload a video instead" at bounding box center [797, 542] width 180 height 26
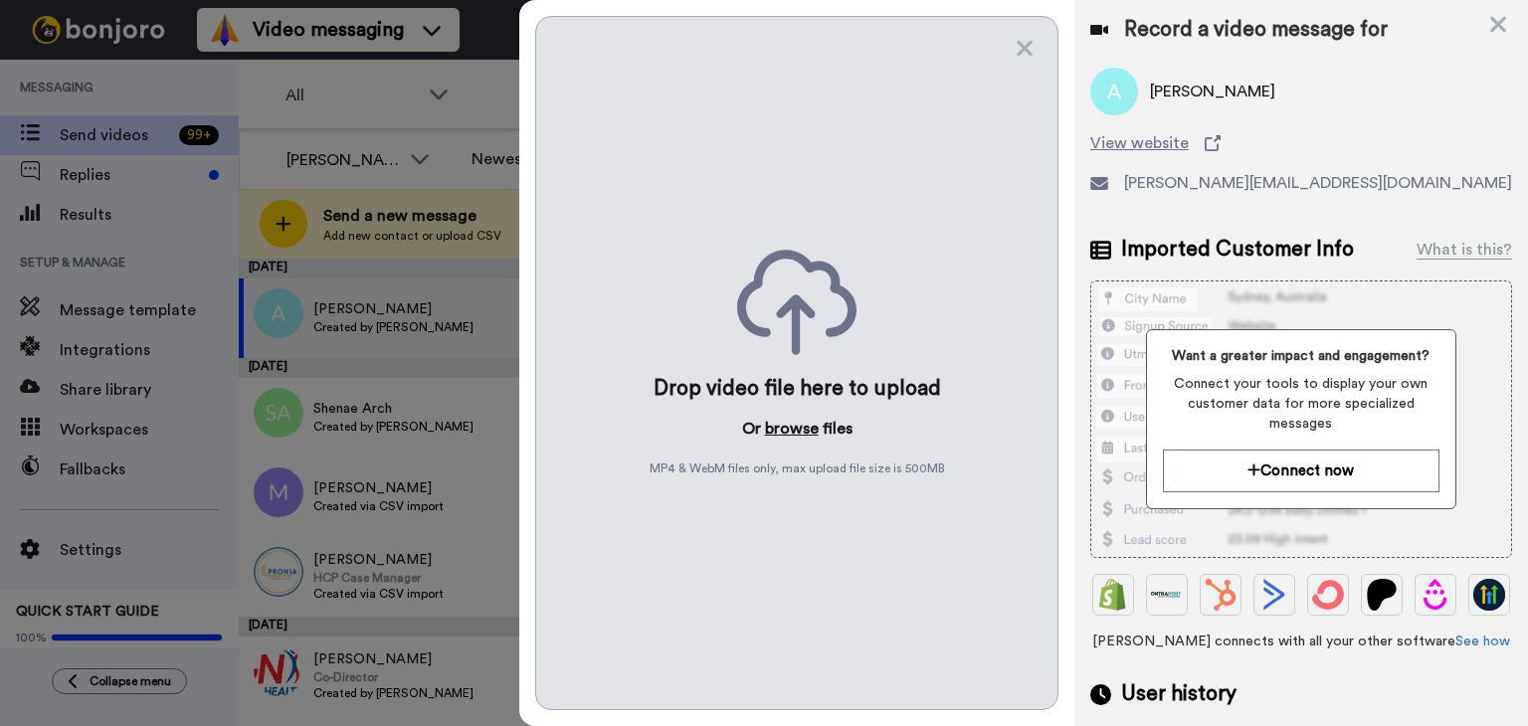
click at [800, 434] on button "browse" at bounding box center [792, 429] width 54 height 24
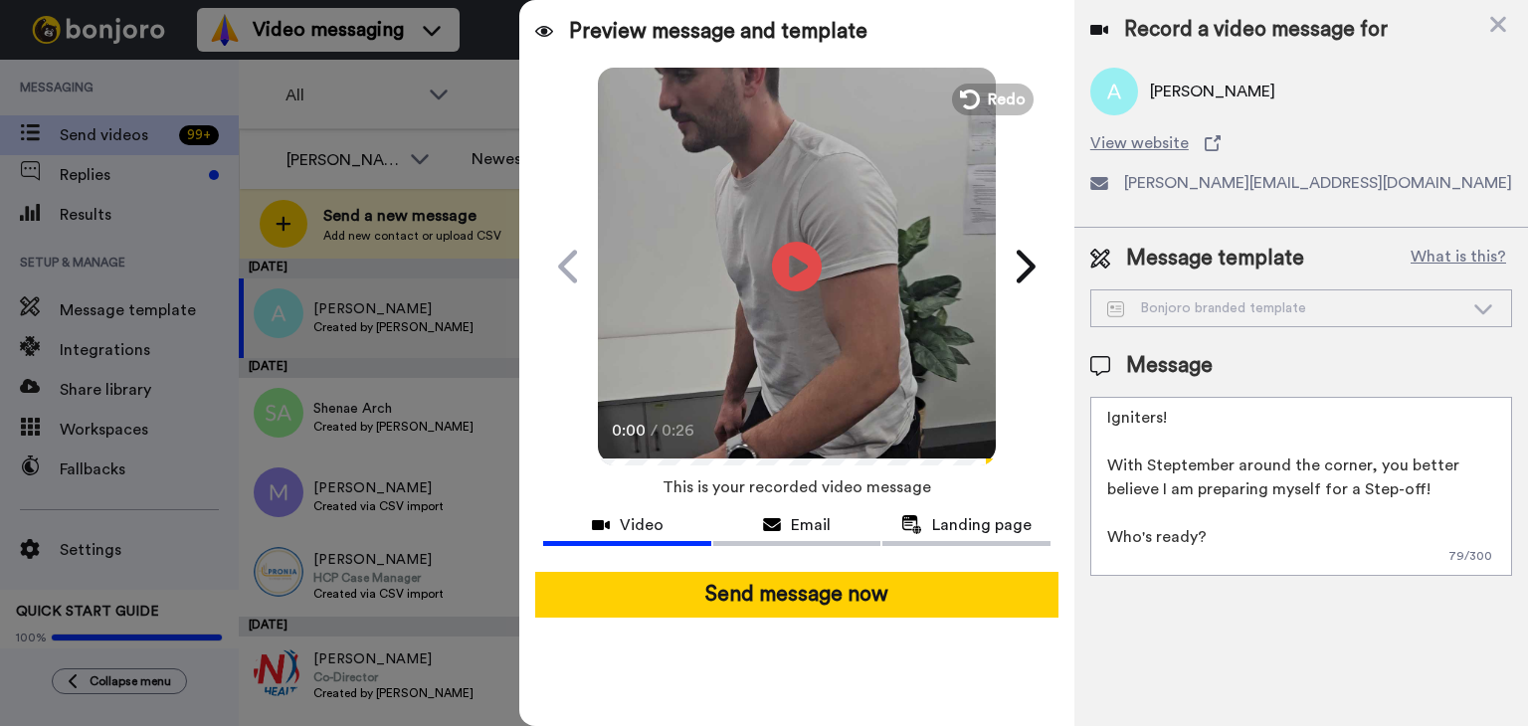
scroll to position [101, 0]
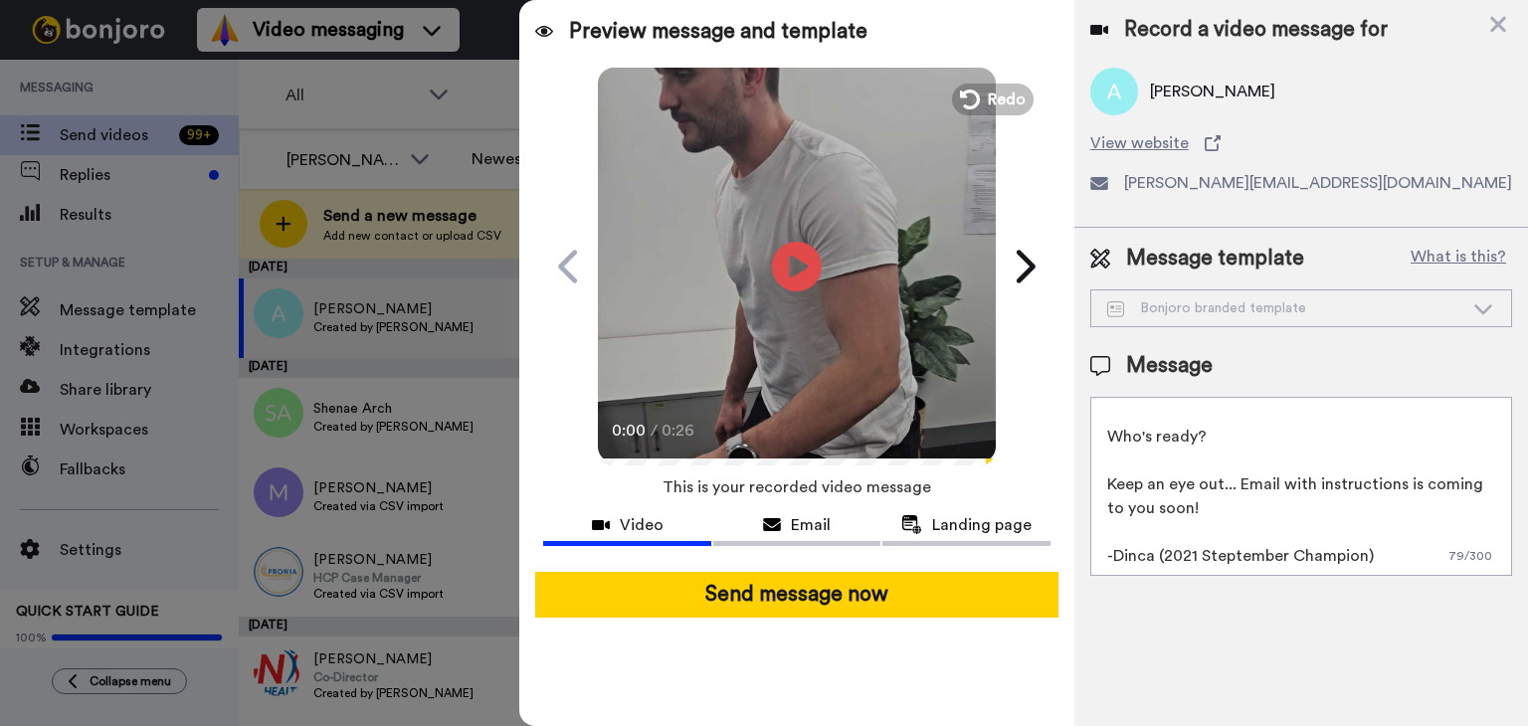
drag, startPoint x: 1374, startPoint y: 561, endPoint x: 933, endPoint y: 252, distance: 538.6
drag, startPoint x: 933, startPoint y: 252, endPoint x: 1381, endPoint y: 506, distance: 515.2
click at [1381, 506] on textarea "Igniters! With Steptember around the corner, you better believe I am preparing …" at bounding box center [1302, 486] width 422 height 179
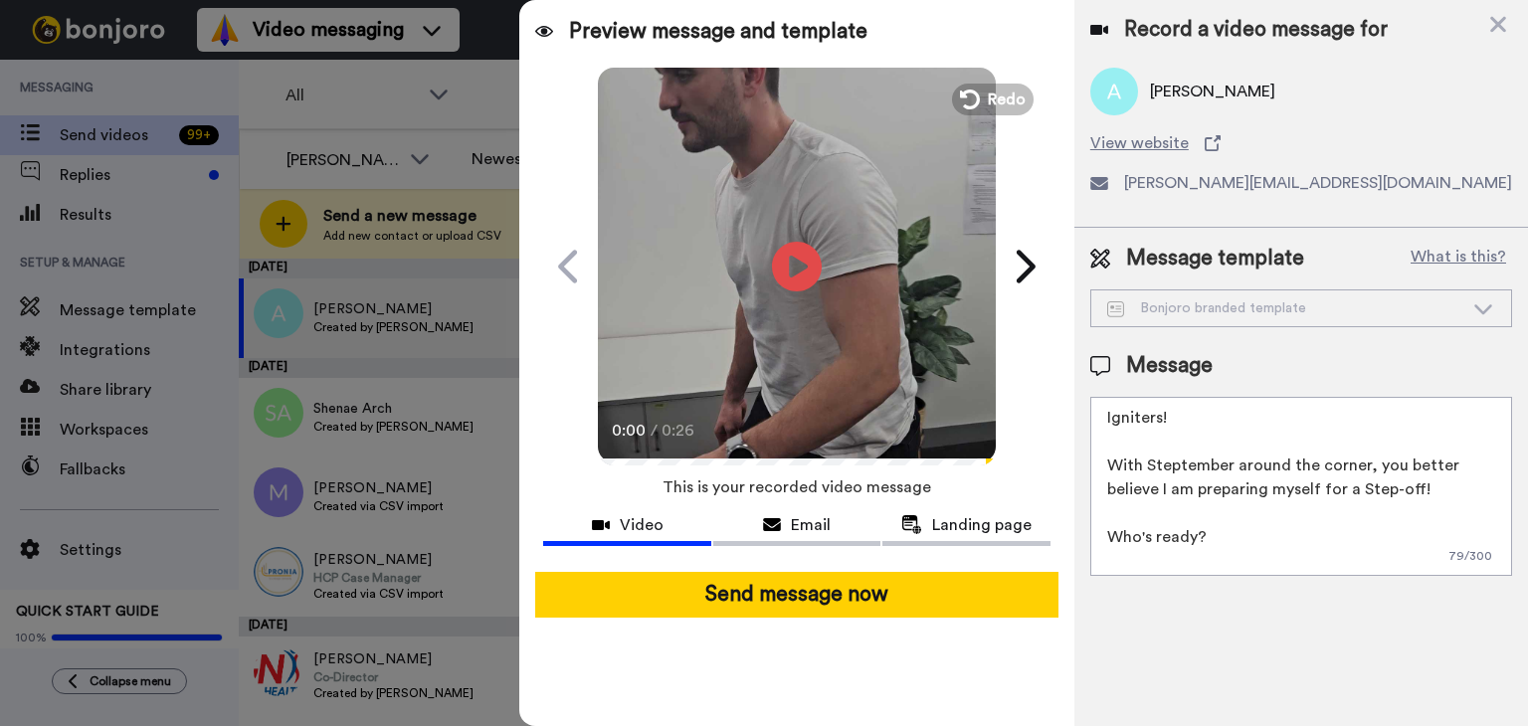
drag, startPoint x: 1381, startPoint y: 548, endPoint x: 1041, endPoint y: 225, distance: 469.5
click at [1041, 225] on div "Preview message and template Play/Pause 0:00 / 0:26 Can you Step-Up to the chal…" at bounding box center [1023, 363] width 1009 height 726
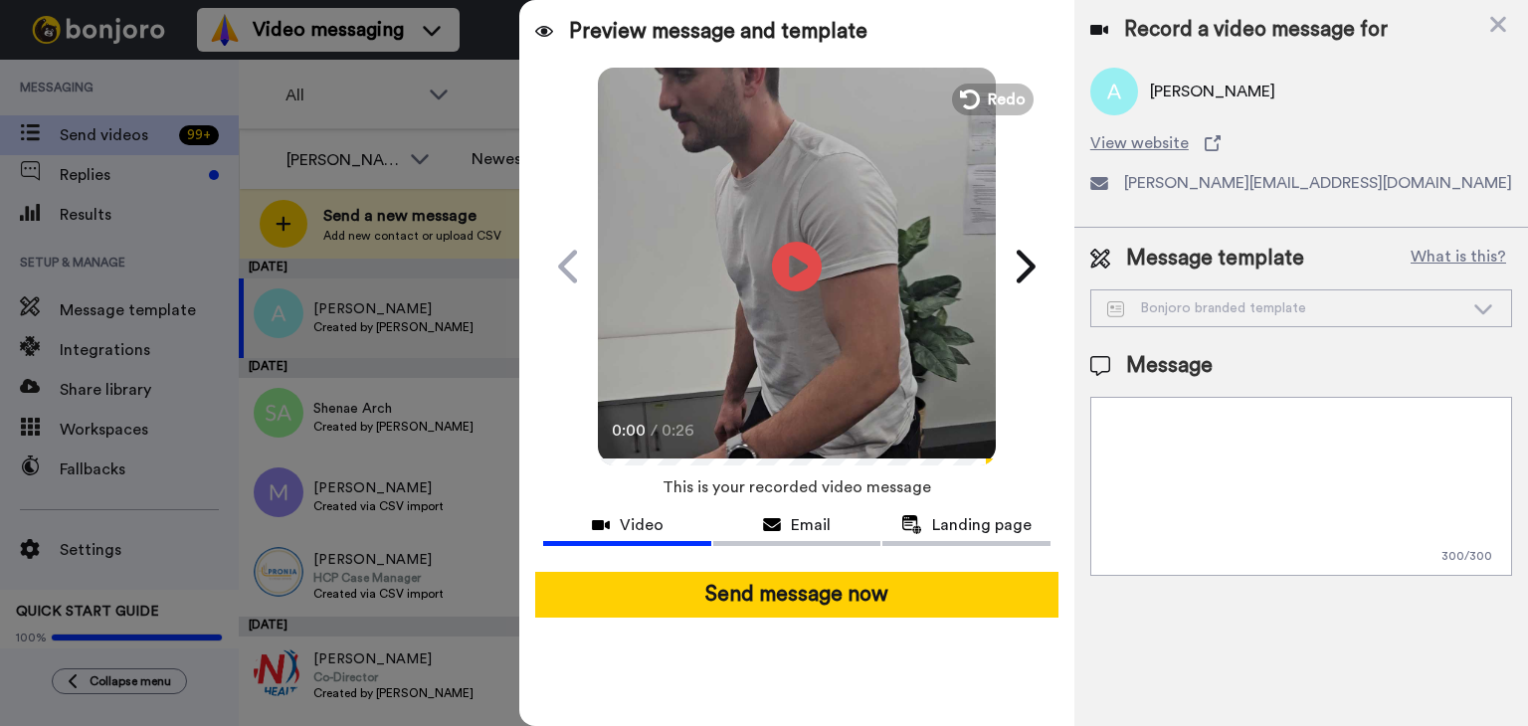
paste textarea "This has been my reaction every day when I see new clients booked in my calende…"
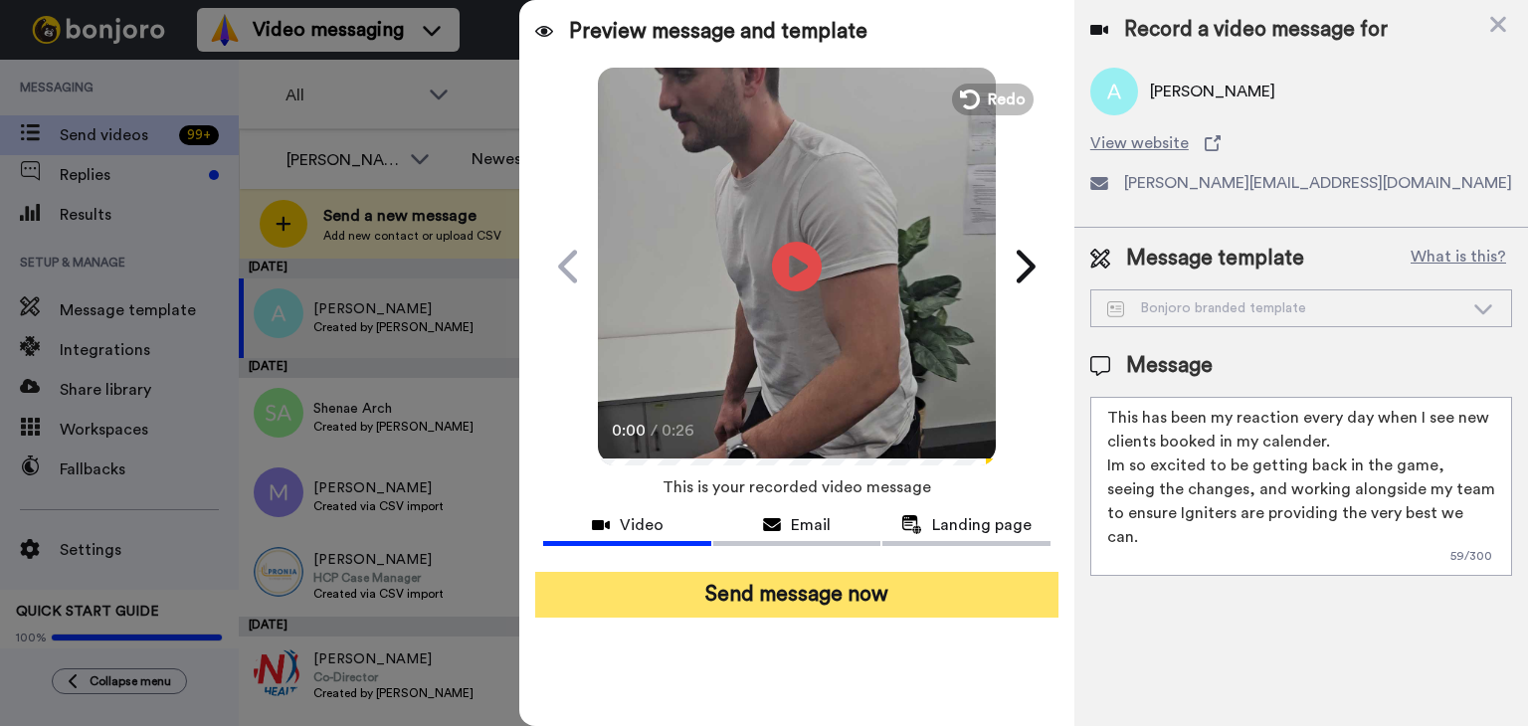
type textarea "This has been my reaction every day when I see new clients booked in my calende…"
click at [852, 600] on button "Send message now" at bounding box center [796, 595] width 523 height 46
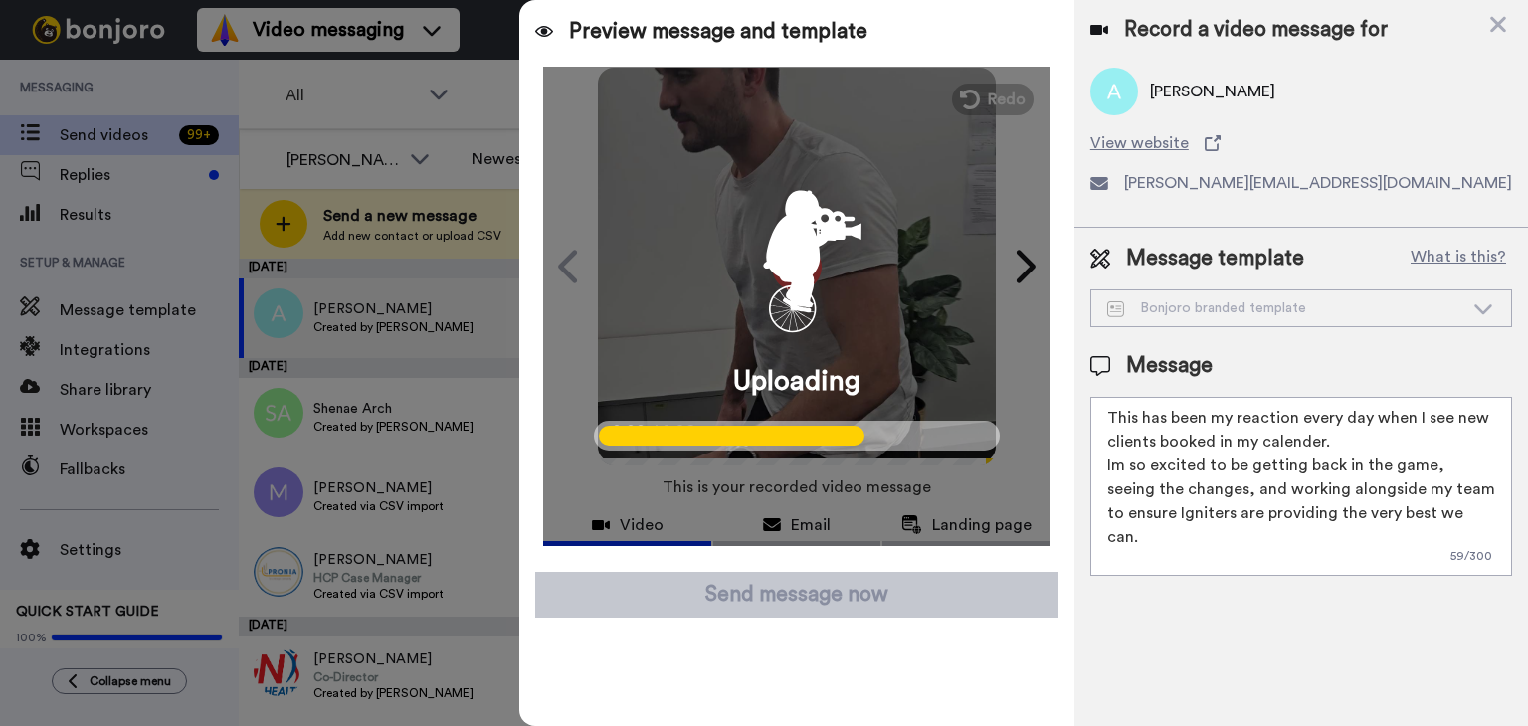
click at [1215, 662] on div "Record a video message for Alice View website alice@onedreamcommunity.com.au Me…" at bounding box center [1302, 363] width 454 height 726
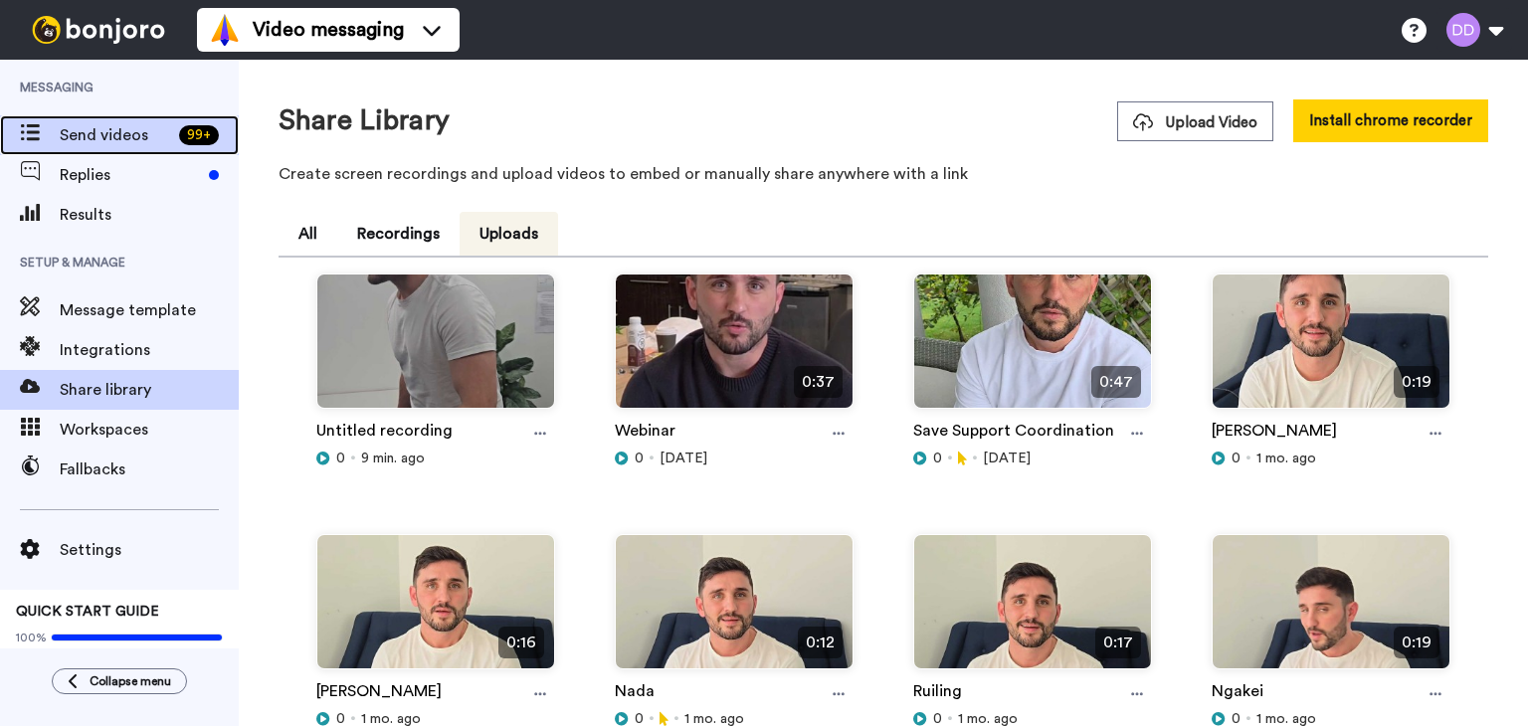
click at [108, 136] on span "Send videos" at bounding box center [115, 135] width 111 height 24
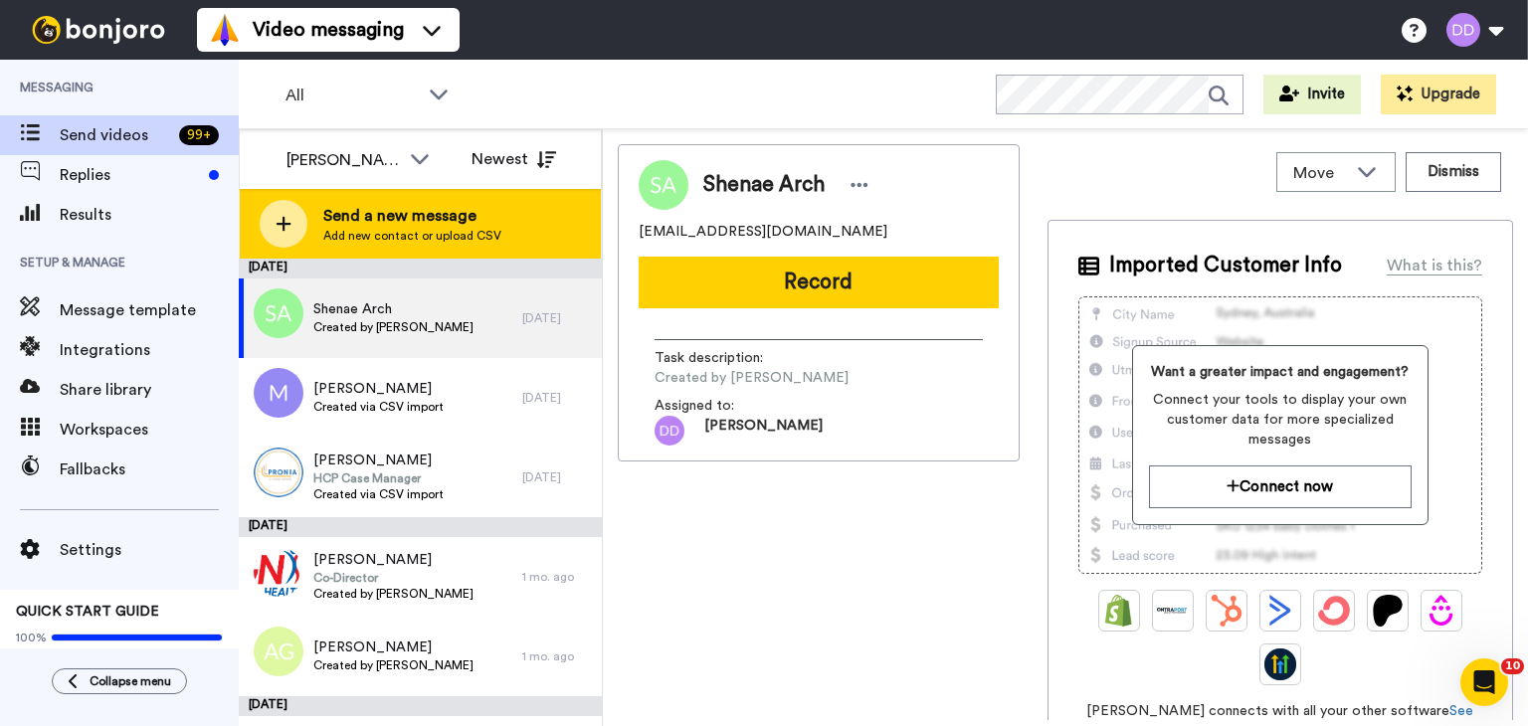
click at [400, 225] on span "Send a new message" at bounding box center [412, 216] width 178 height 24
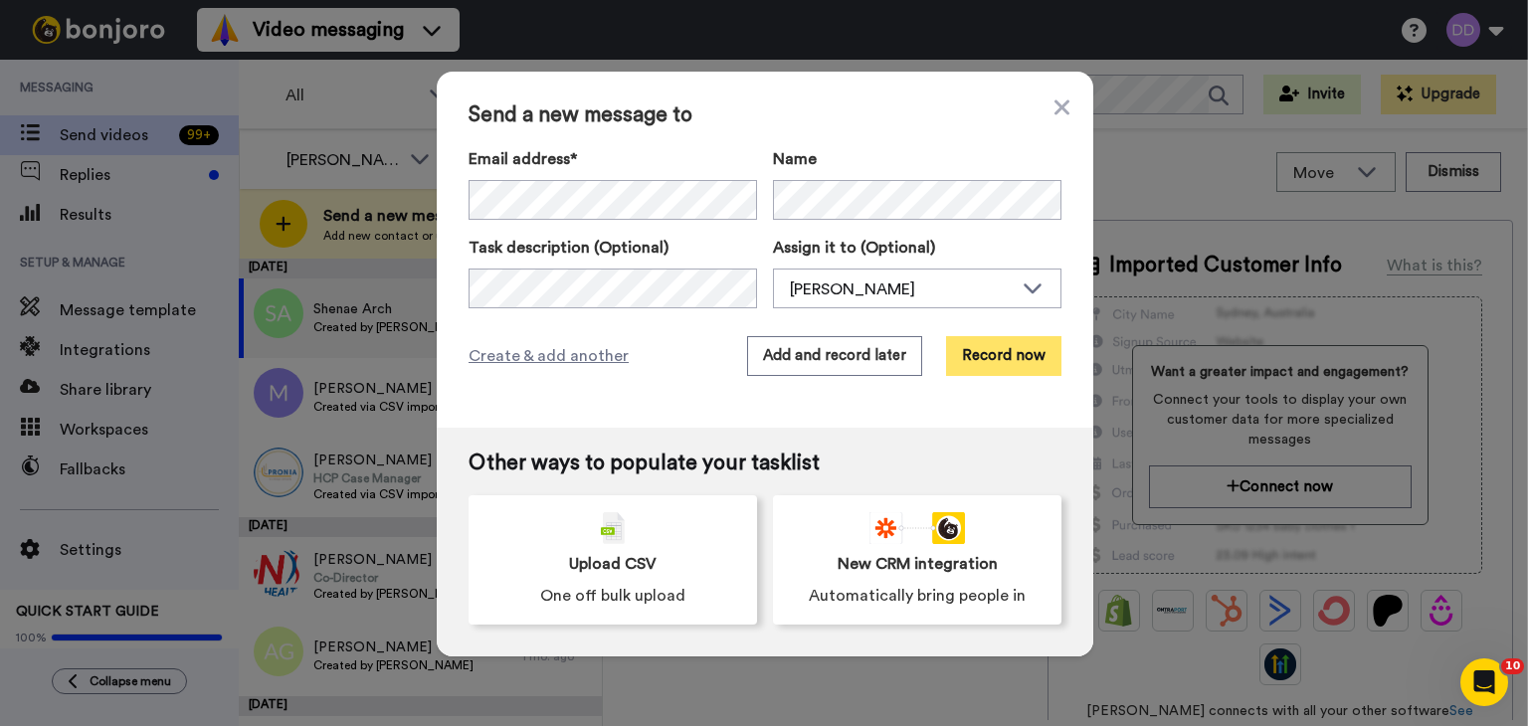
click at [1024, 367] on button "Record now" at bounding box center [1003, 356] width 115 height 40
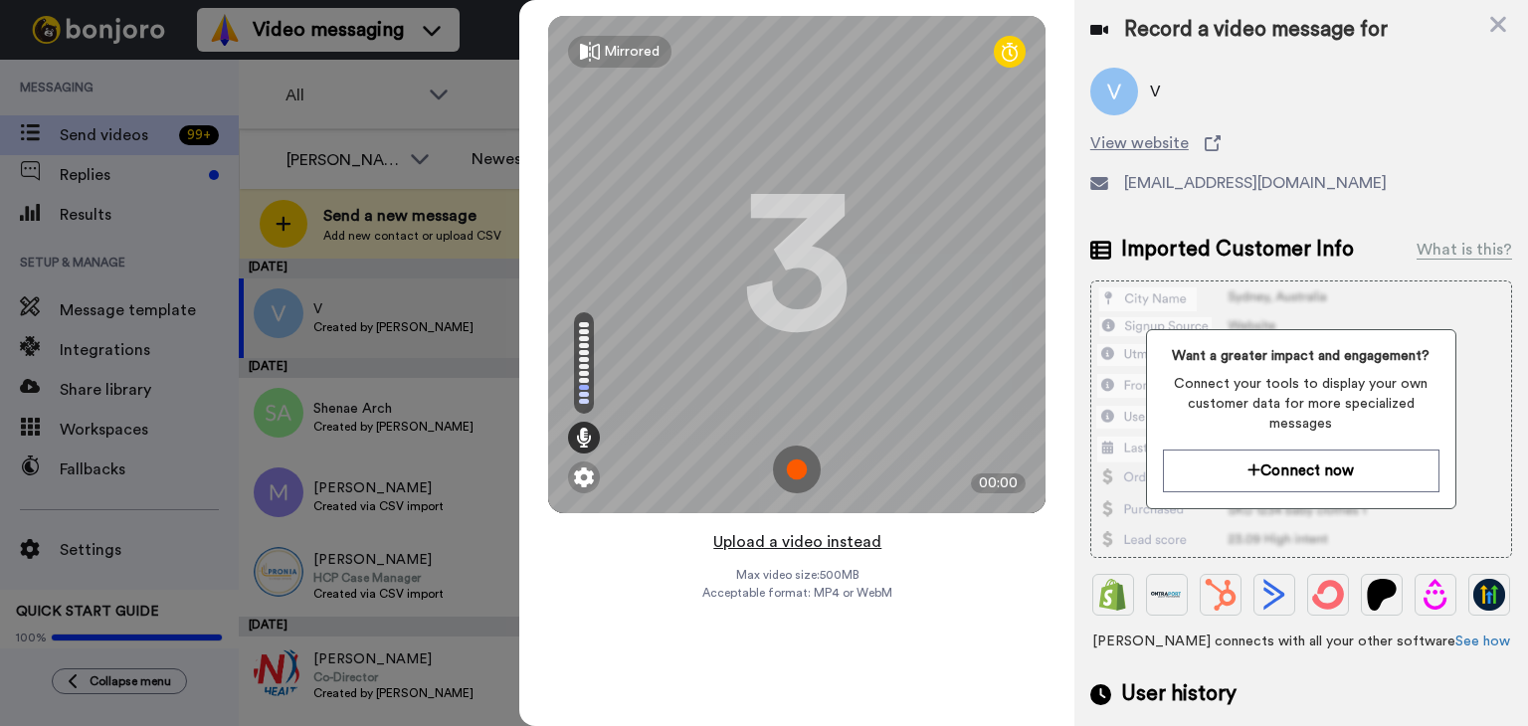
click at [761, 544] on button "Upload a video instead" at bounding box center [797, 542] width 180 height 26
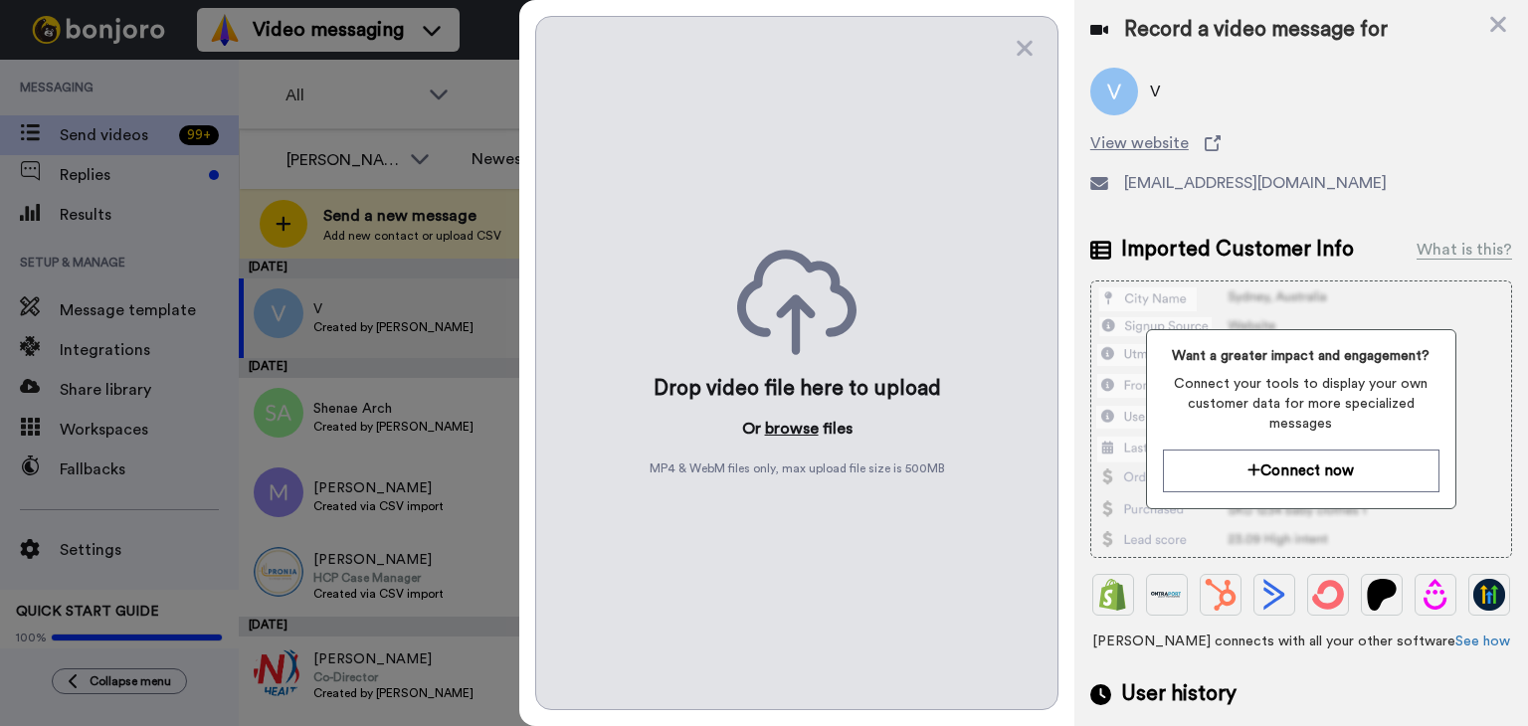
click at [800, 433] on button "browse" at bounding box center [792, 429] width 54 height 24
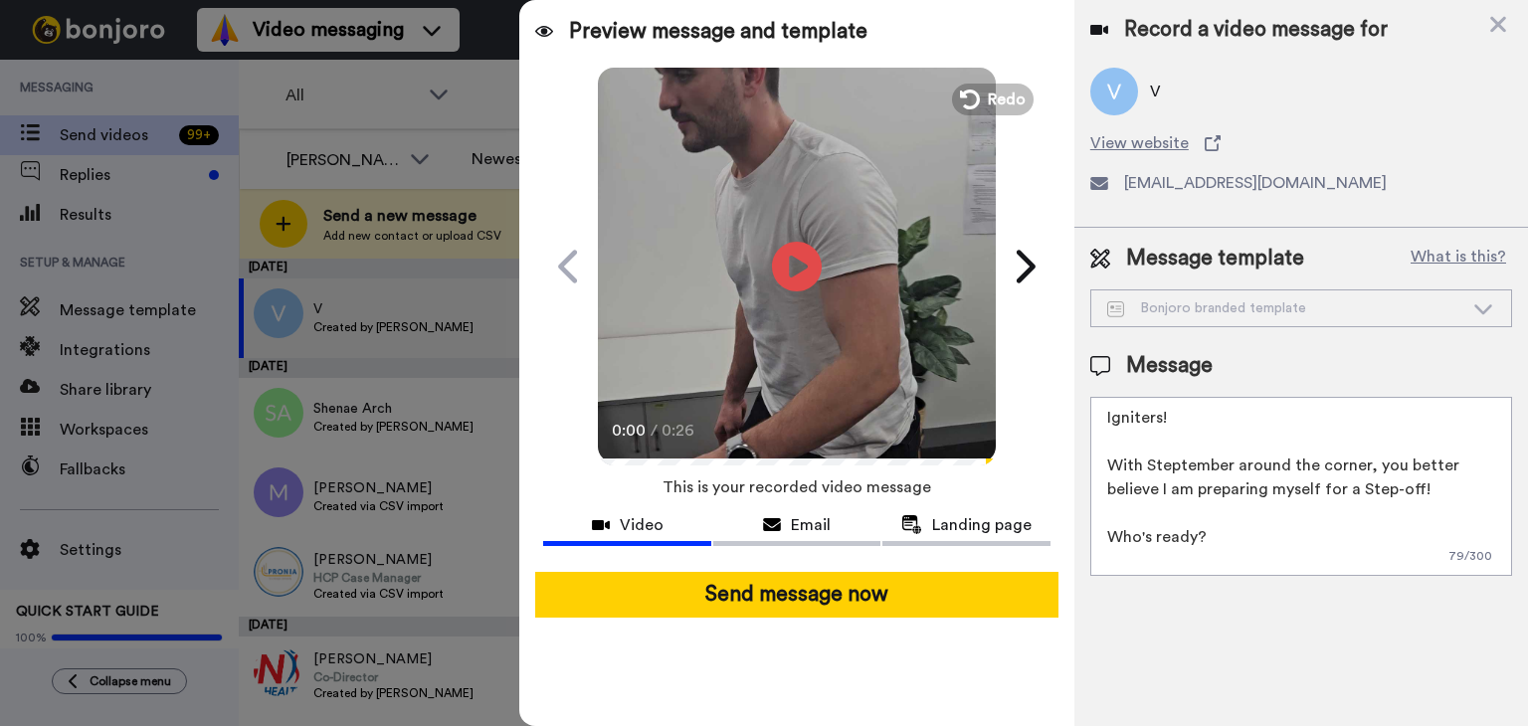
drag, startPoint x: 1385, startPoint y: 573, endPoint x: 1233, endPoint y: 198, distance: 404.9
click at [1233, 198] on div "Record a video message for V View website vmutandavari@communityabundance.org.a…" at bounding box center [1302, 363] width 454 height 726
type textarea "Igniters!"
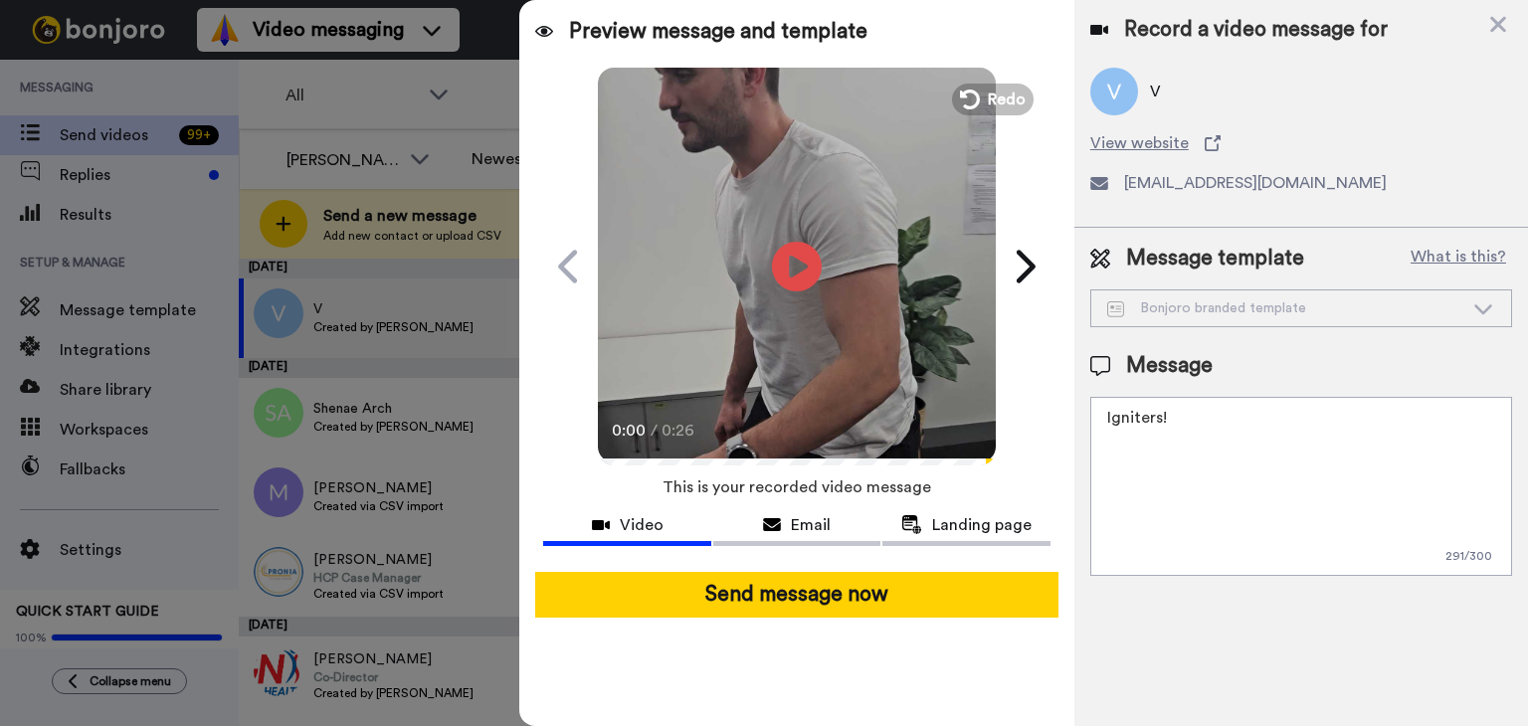
drag, startPoint x: 1170, startPoint y: 439, endPoint x: 1067, endPoint y: 366, distance: 126.4
click at [1067, 366] on div "Preview message and template Play/Pause 0:00 / 0:26 Can you Step-Up to the chal…" at bounding box center [1023, 363] width 1009 height 726
paste textarea "This has been my reaction every day when I see new clients booked in my calende…"
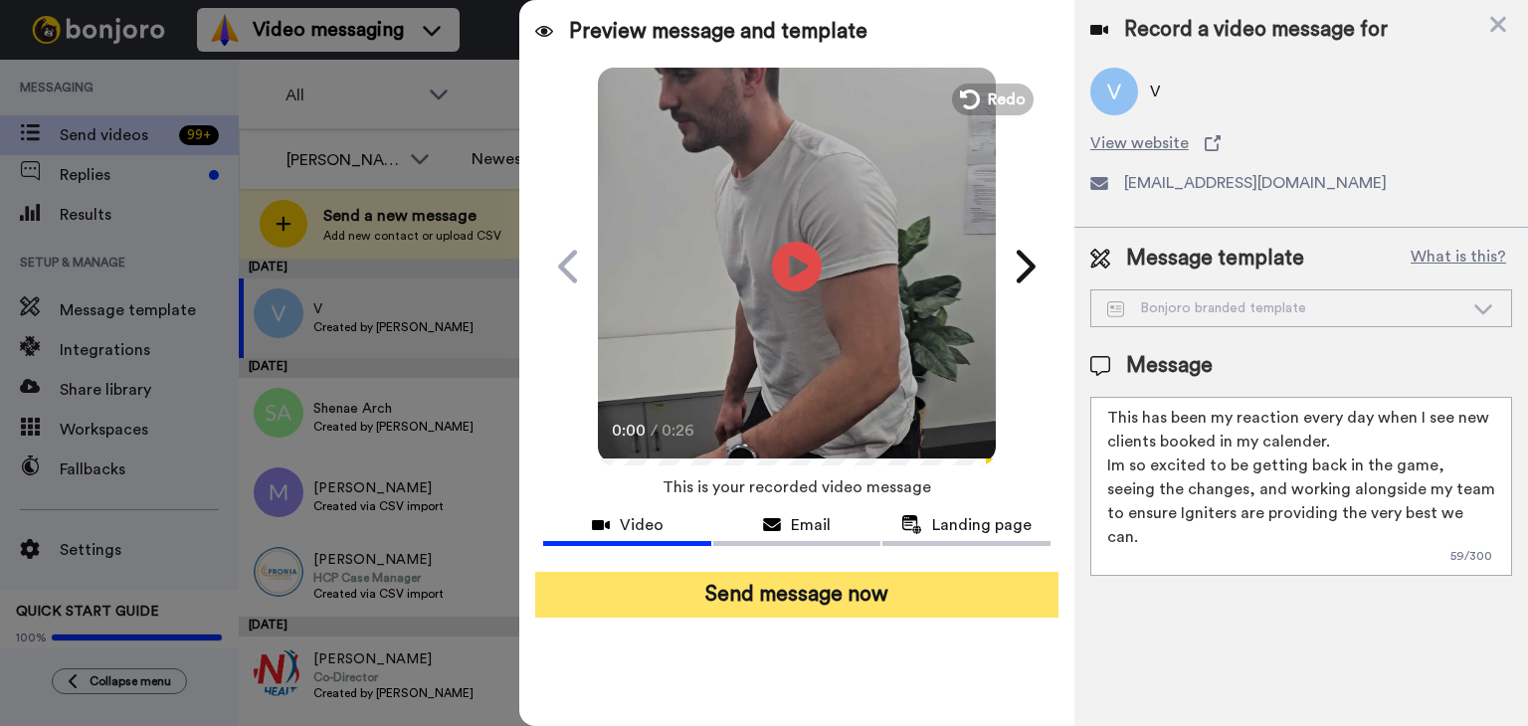
type textarea "This has been my reaction every day when I see new clients booked in my calende…"
click at [844, 573] on button "Send message now" at bounding box center [796, 595] width 523 height 46
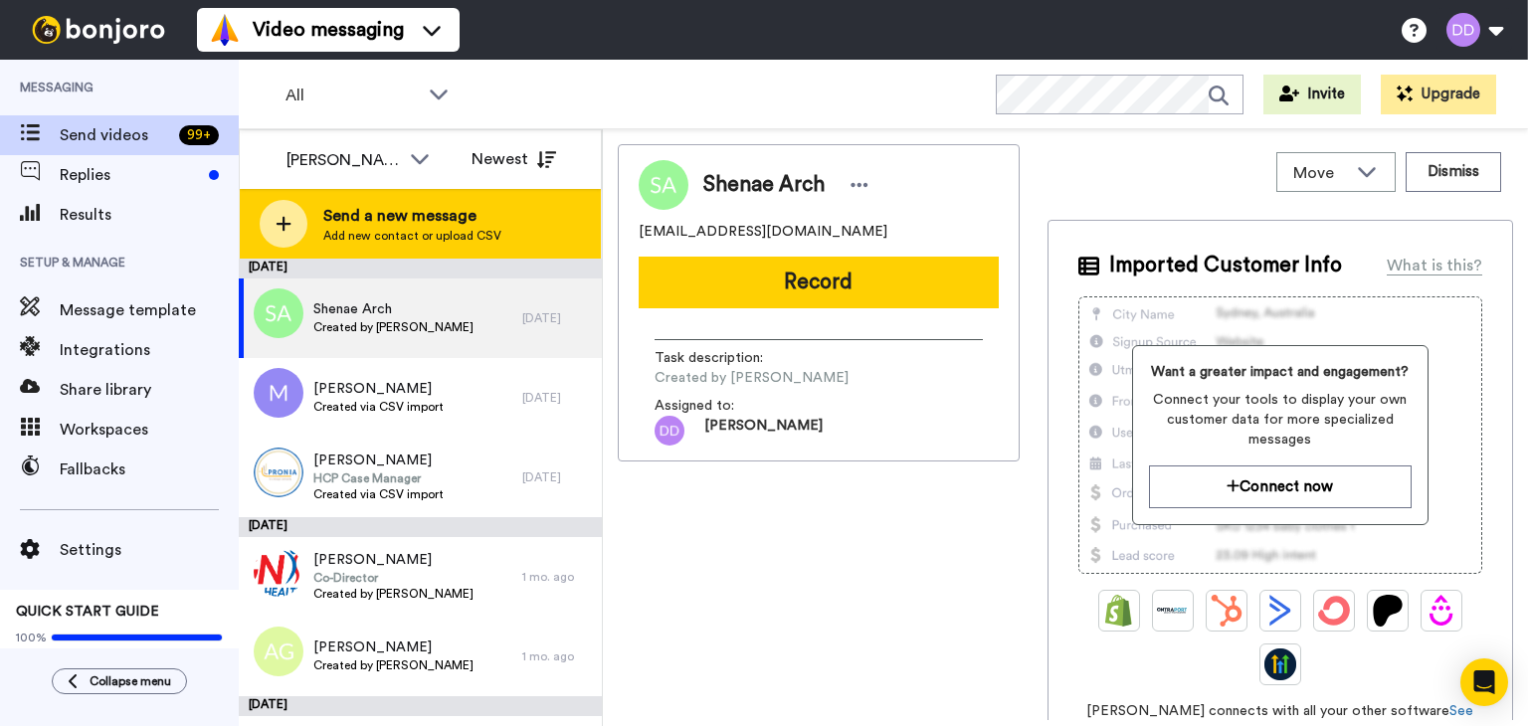
click at [411, 221] on span "Send a new message" at bounding box center [412, 216] width 178 height 24
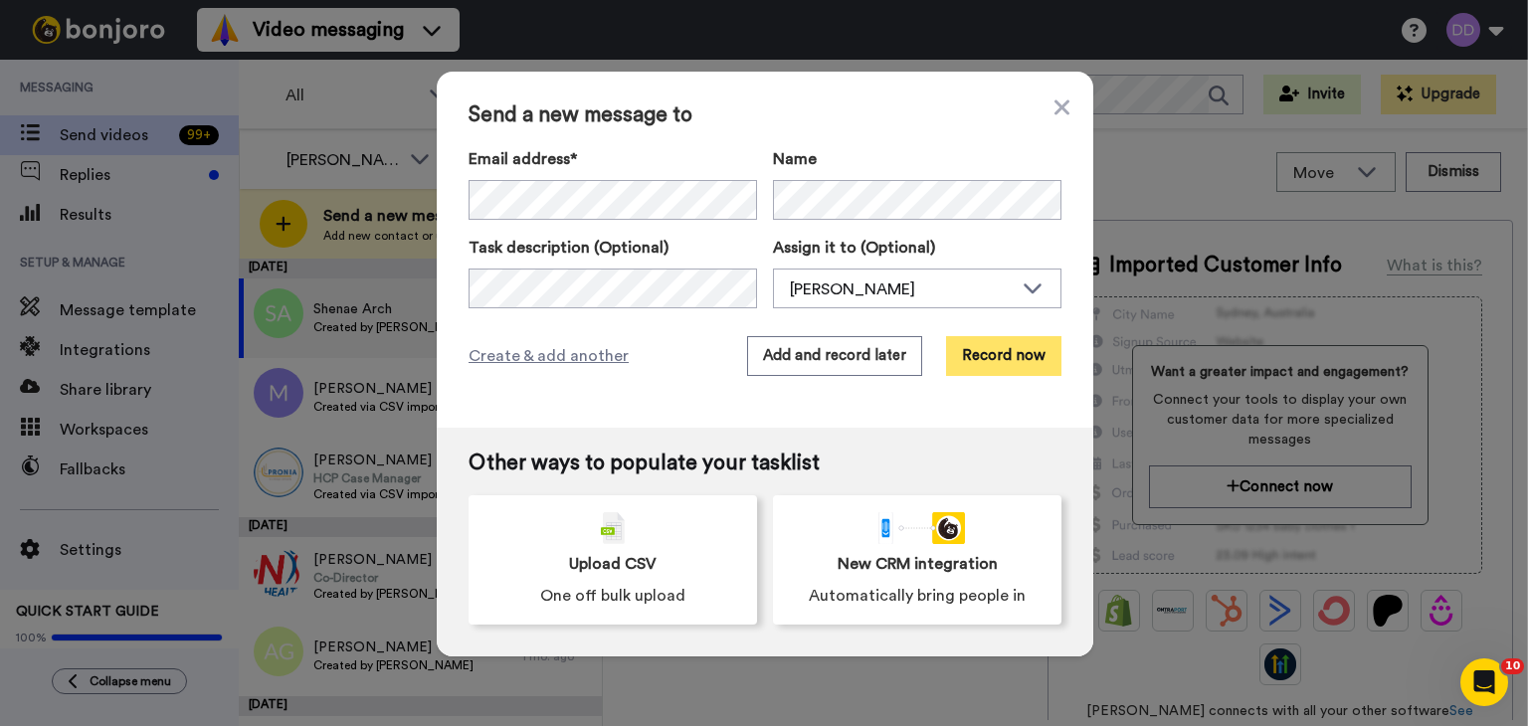
click at [976, 361] on button "Record now" at bounding box center [1003, 356] width 115 height 40
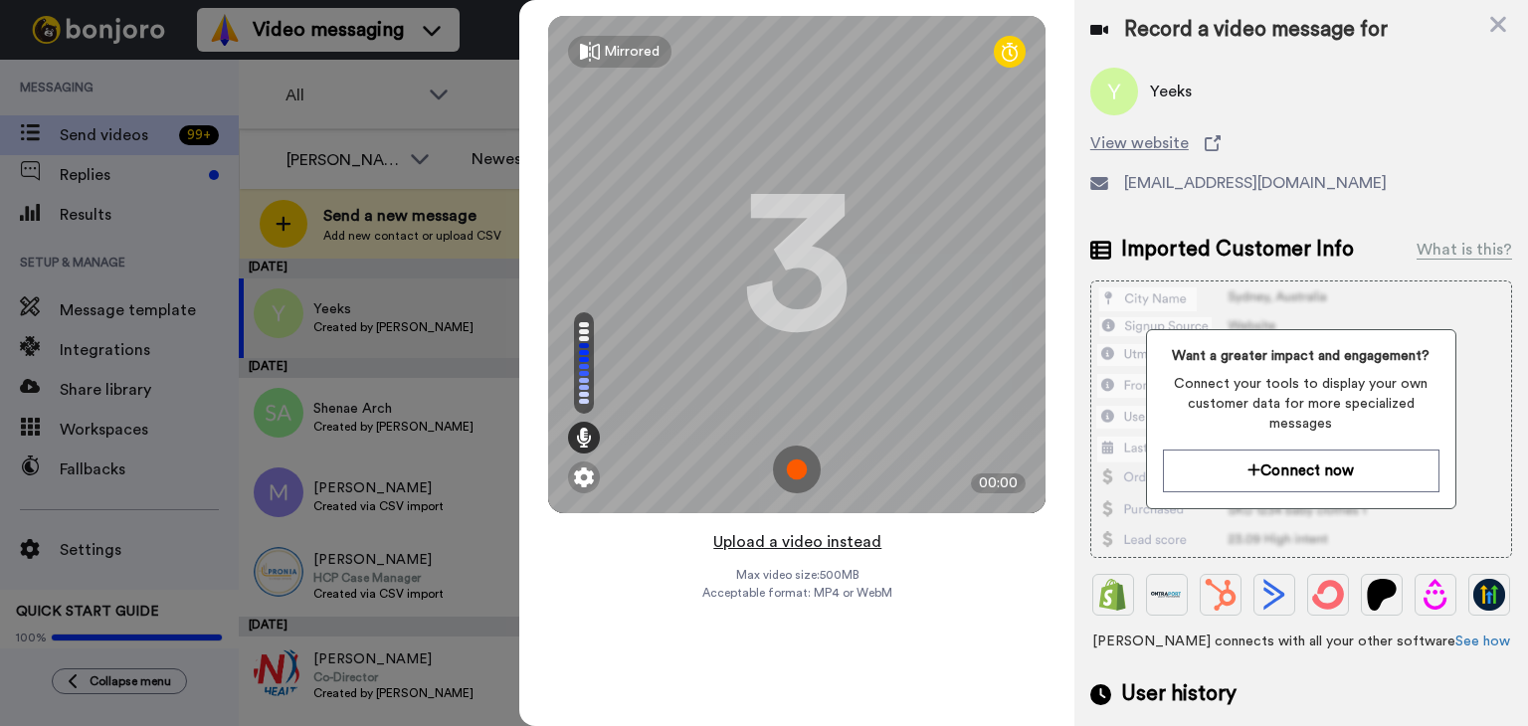
click at [785, 546] on button "Upload a video instead" at bounding box center [797, 542] width 180 height 26
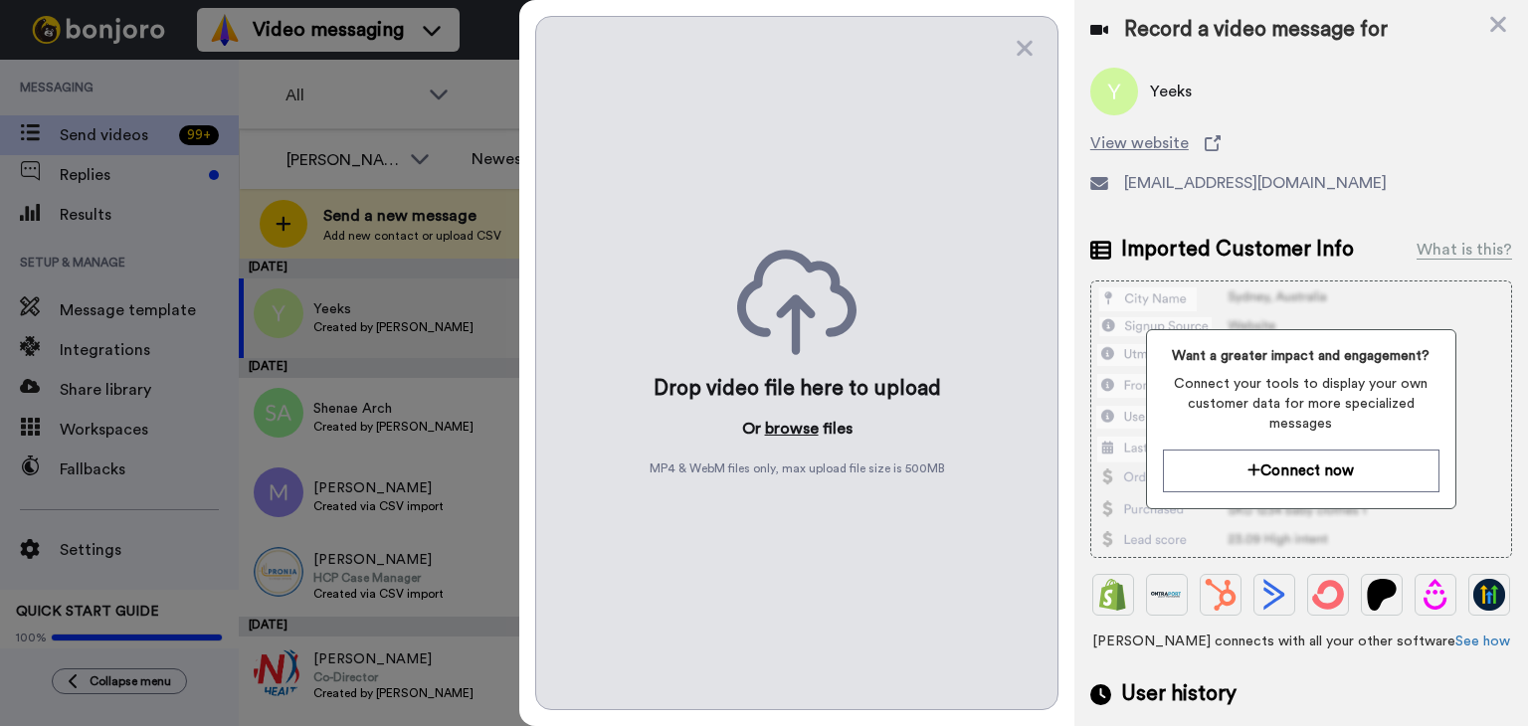
click at [800, 427] on button "browse" at bounding box center [792, 429] width 54 height 24
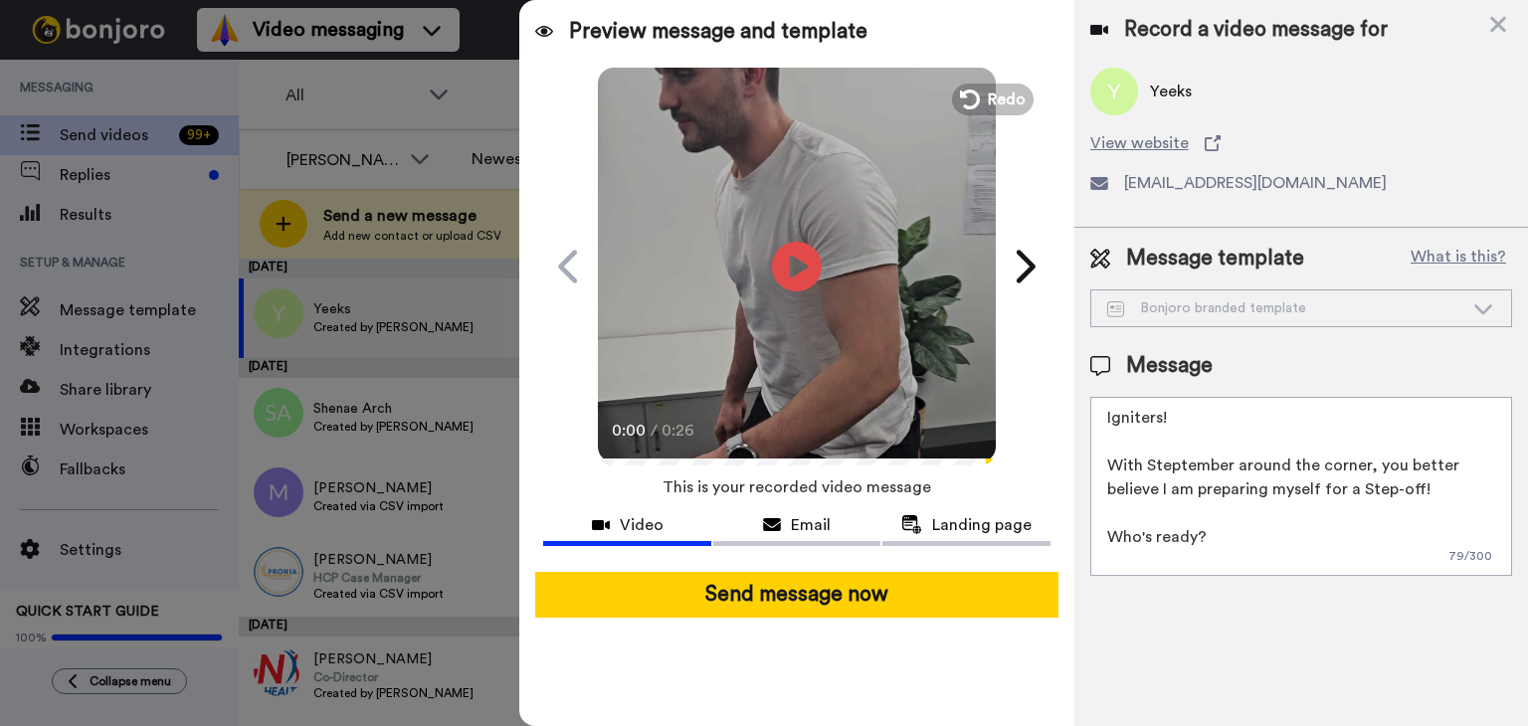
drag, startPoint x: 1386, startPoint y: 560, endPoint x: 1059, endPoint y: 247, distance: 453.2
click at [1059, 247] on div "Preview message and template Play/Pause 0:00 / 0:26 Can you Step-Up to the chal…" at bounding box center [1023, 363] width 1009 height 726
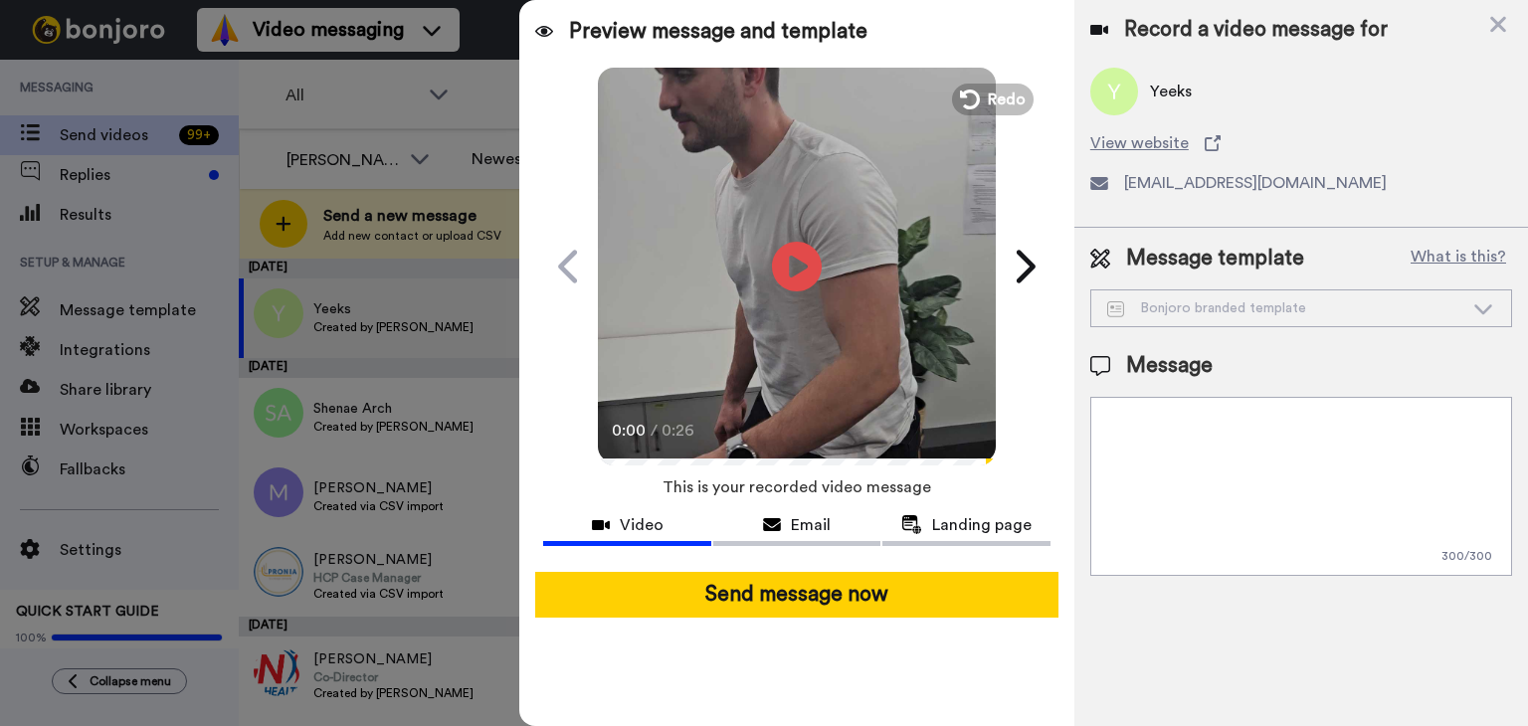
paste textarea "yeeks@establishingyou.com.au"
type textarea "y"
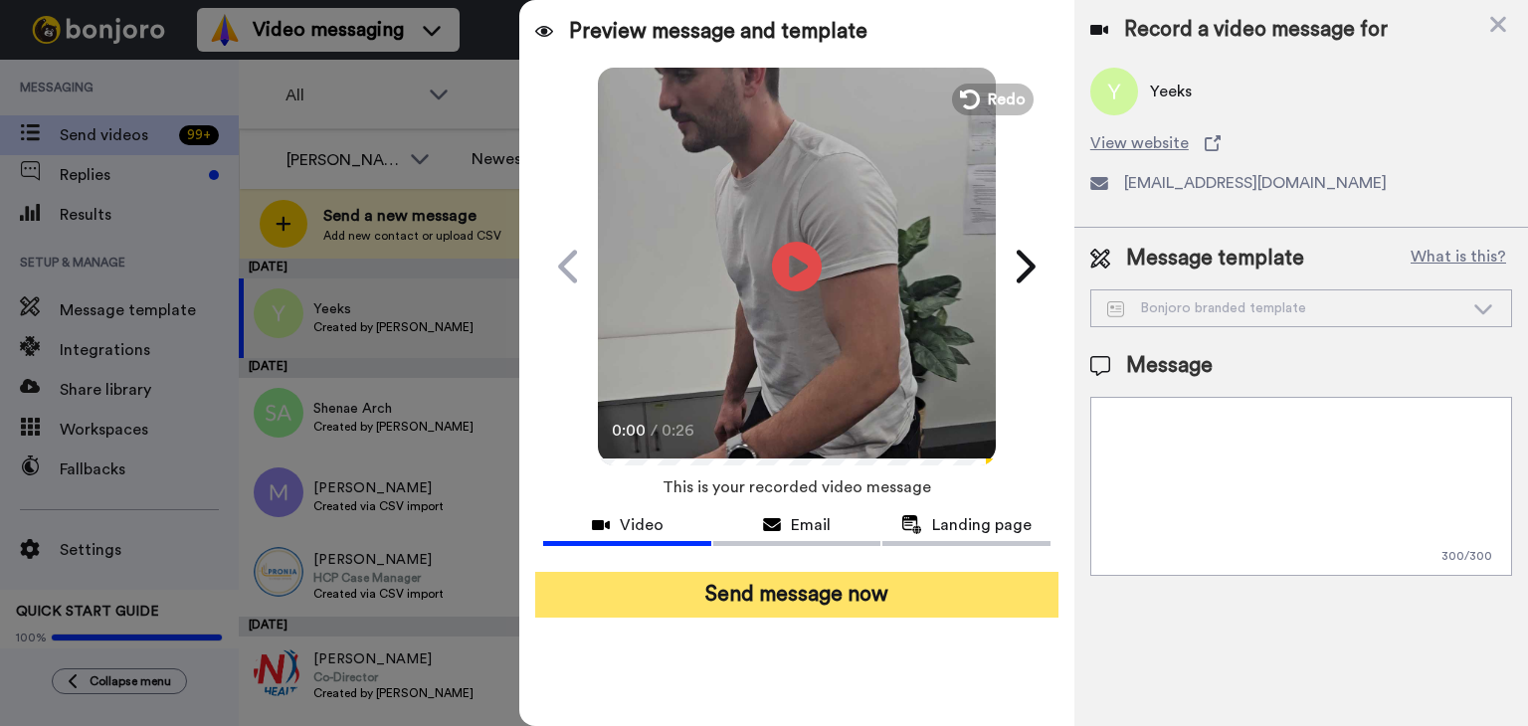
drag, startPoint x: 997, startPoint y: 575, endPoint x: 898, endPoint y: 598, distance: 102.1
click at [997, 575] on button "Send message now" at bounding box center [796, 595] width 523 height 46
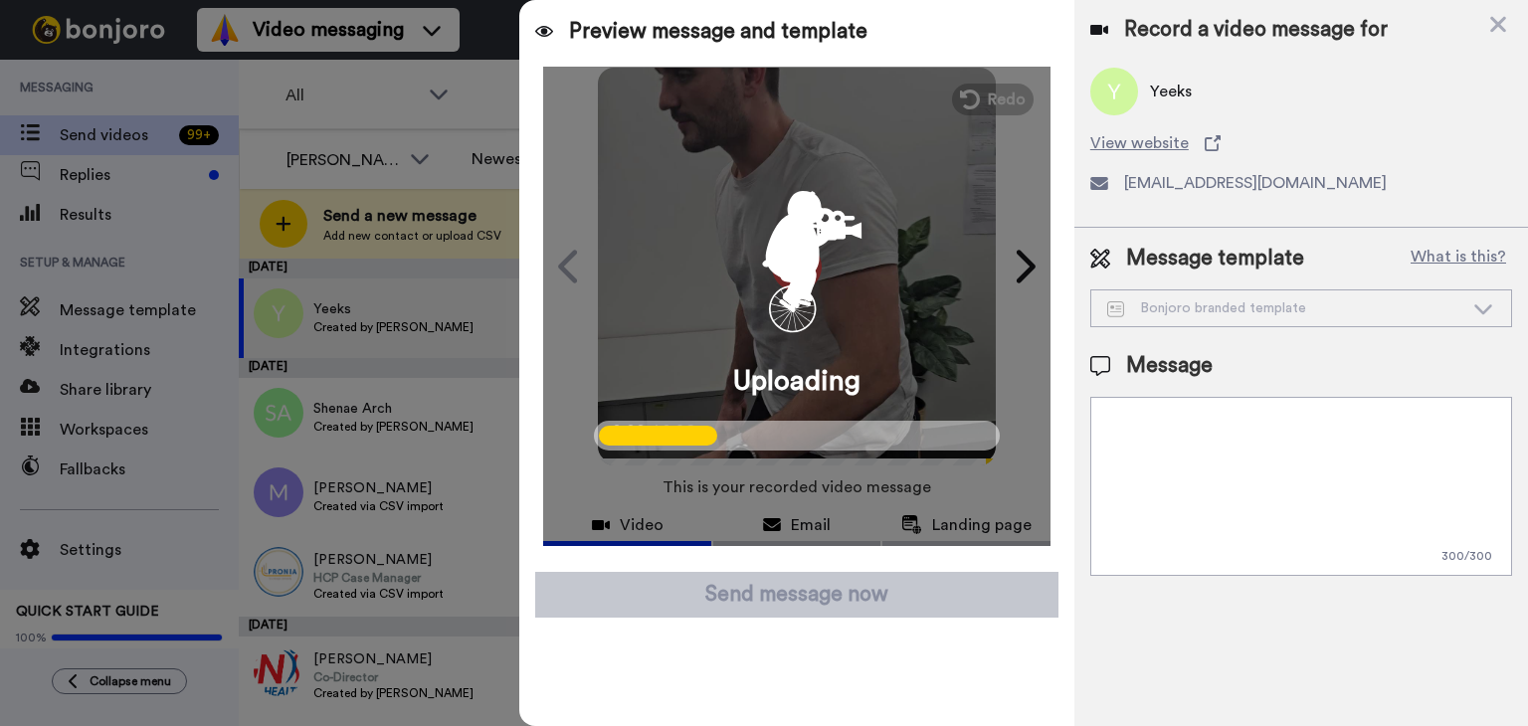
click at [1257, 432] on textarea at bounding box center [1302, 486] width 422 height 179
paste textarea "This has been my reaction every day when I see new clients booked in my calende…"
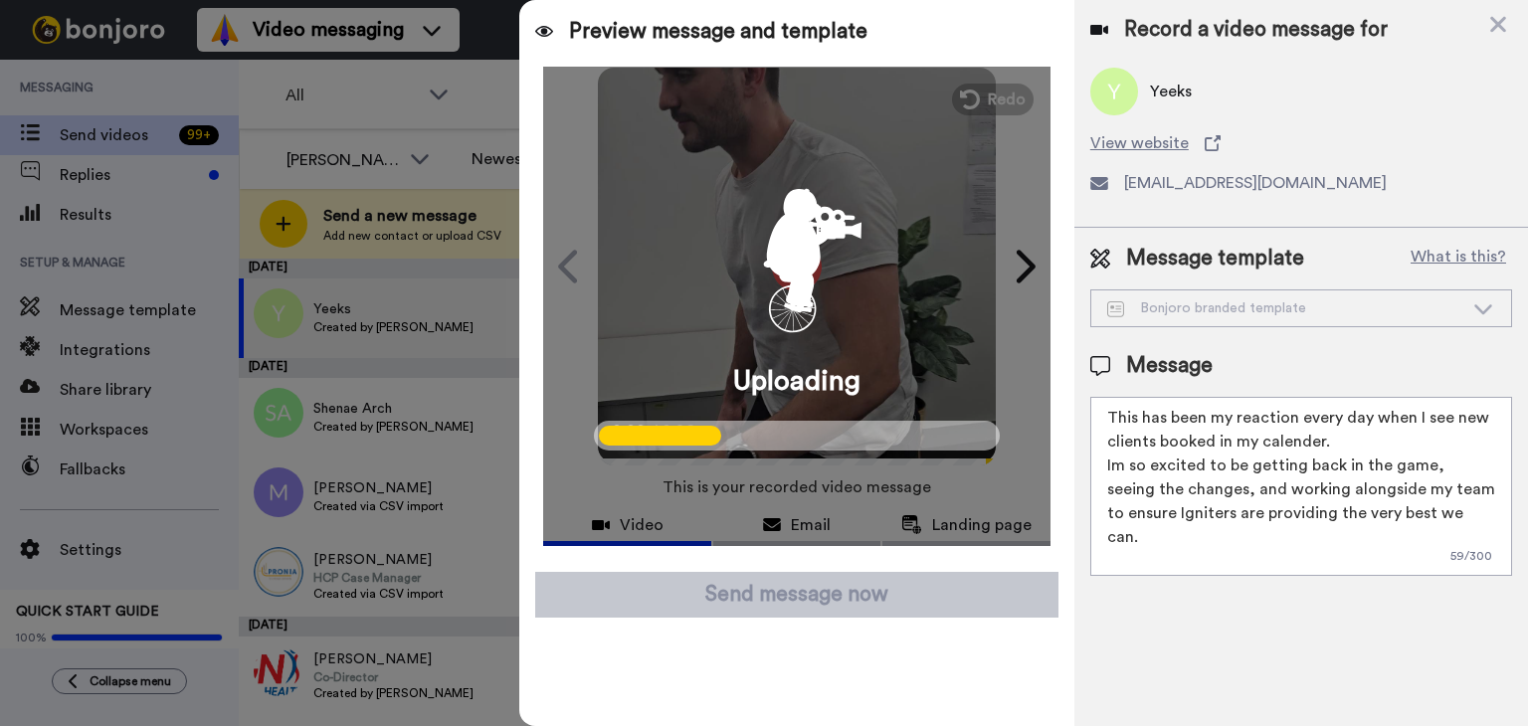
click at [1257, 432] on textarea "This has been my reaction every day when I see new clients booked in my calende…" at bounding box center [1302, 486] width 422 height 179
click at [1255, 574] on textarea "This has been my reaction every day when I see new clients booked in my calende…" at bounding box center [1302, 486] width 422 height 179
type textarea "This has been my reaction every day when I see new clients booked in my calende…"
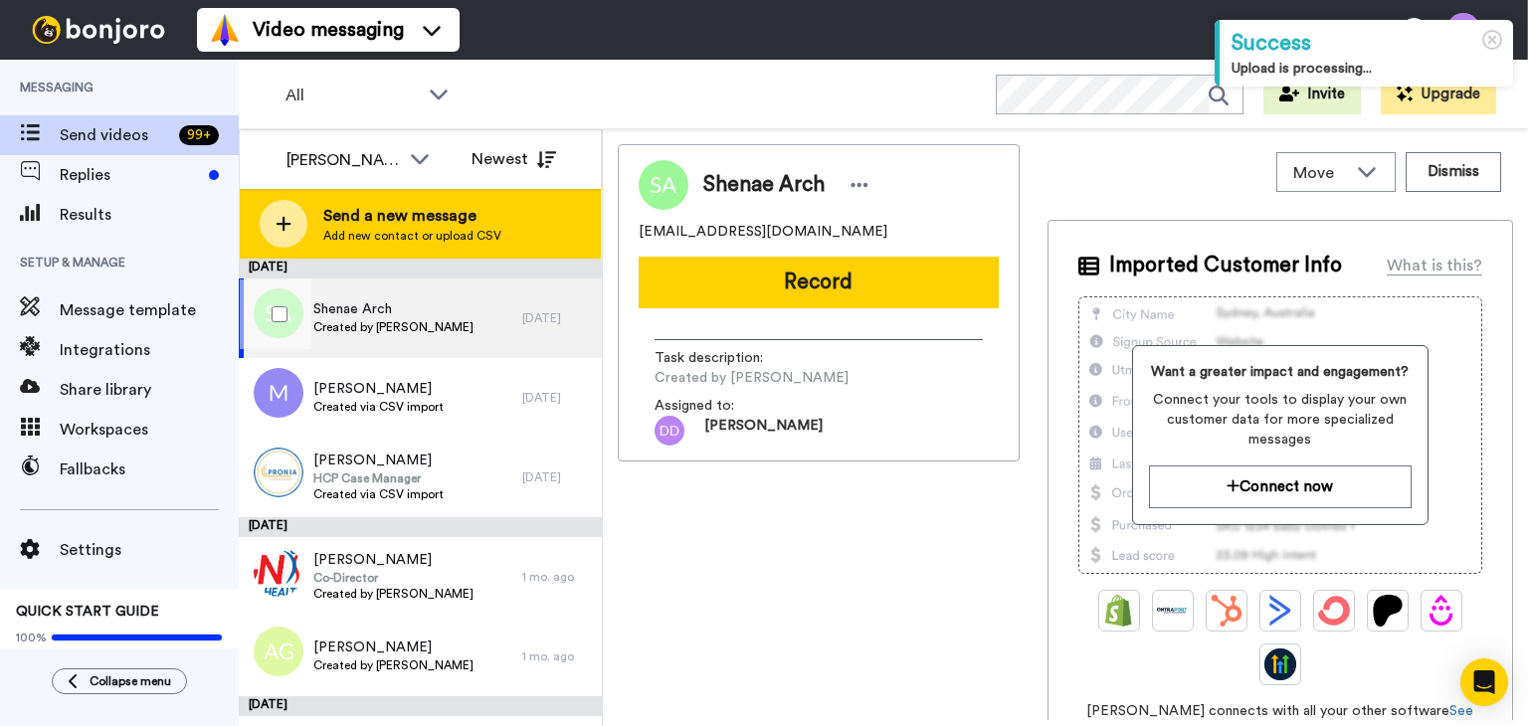
click at [428, 216] on span "Send a new message" at bounding box center [412, 216] width 178 height 24
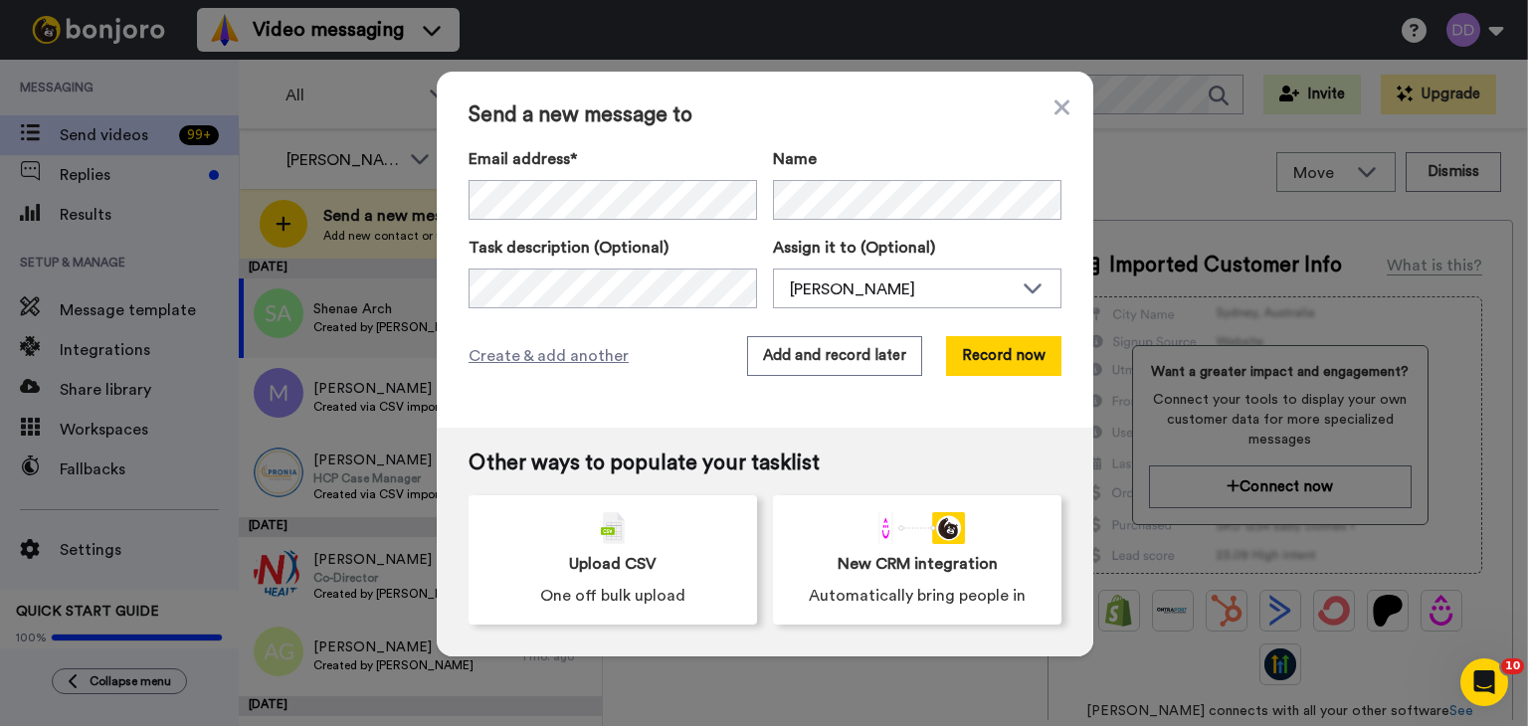
click at [987, 327] on div "Send a new message to Email address* No search result for ‘ [EMAIL_ADDRESS][DOM…" at bounding box center [765, 250] width 657 height 356
click at [987, 353] on button "Record now" at bounding box center [1003, 356] width 115 height 40
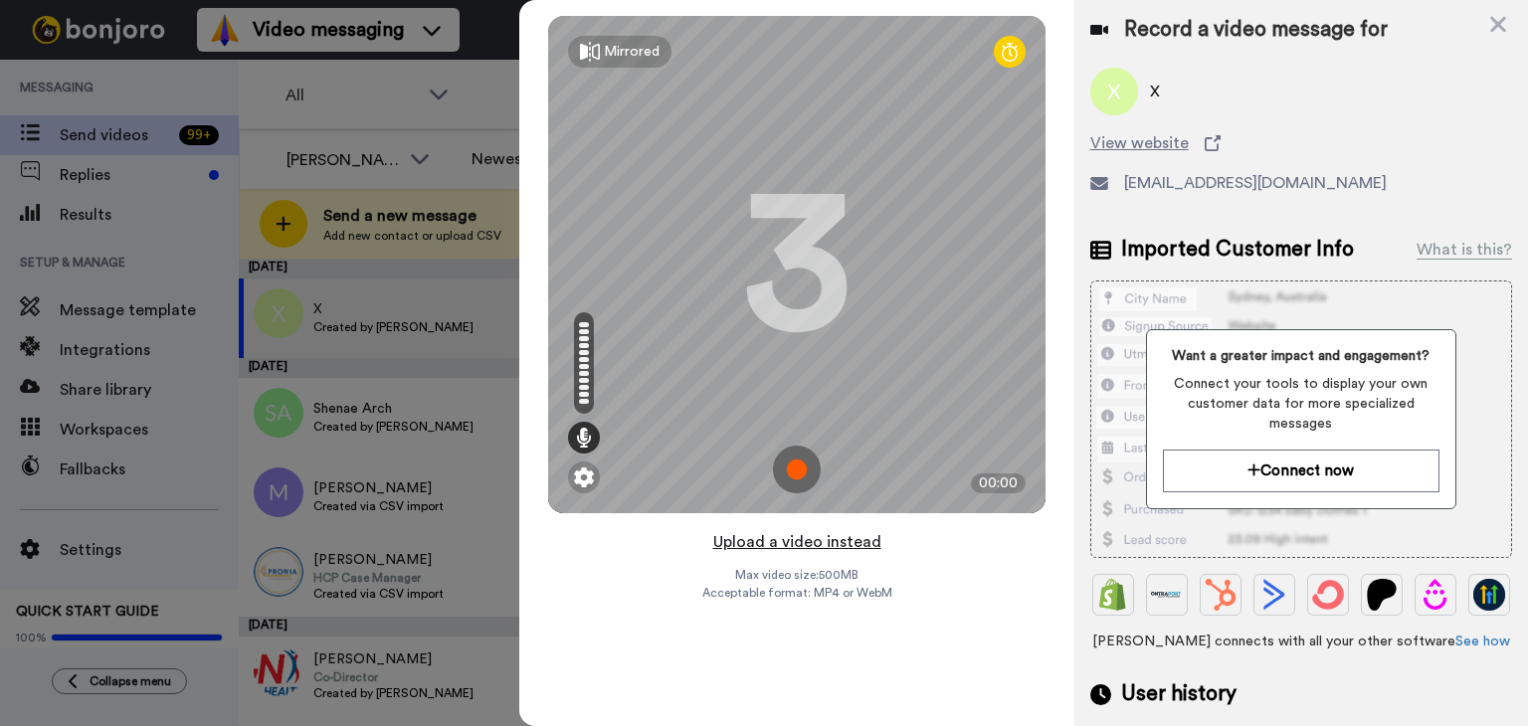
click at [818, 534] on button "Upload a video instead" at bounding box center [797, 542] width 180 height 26
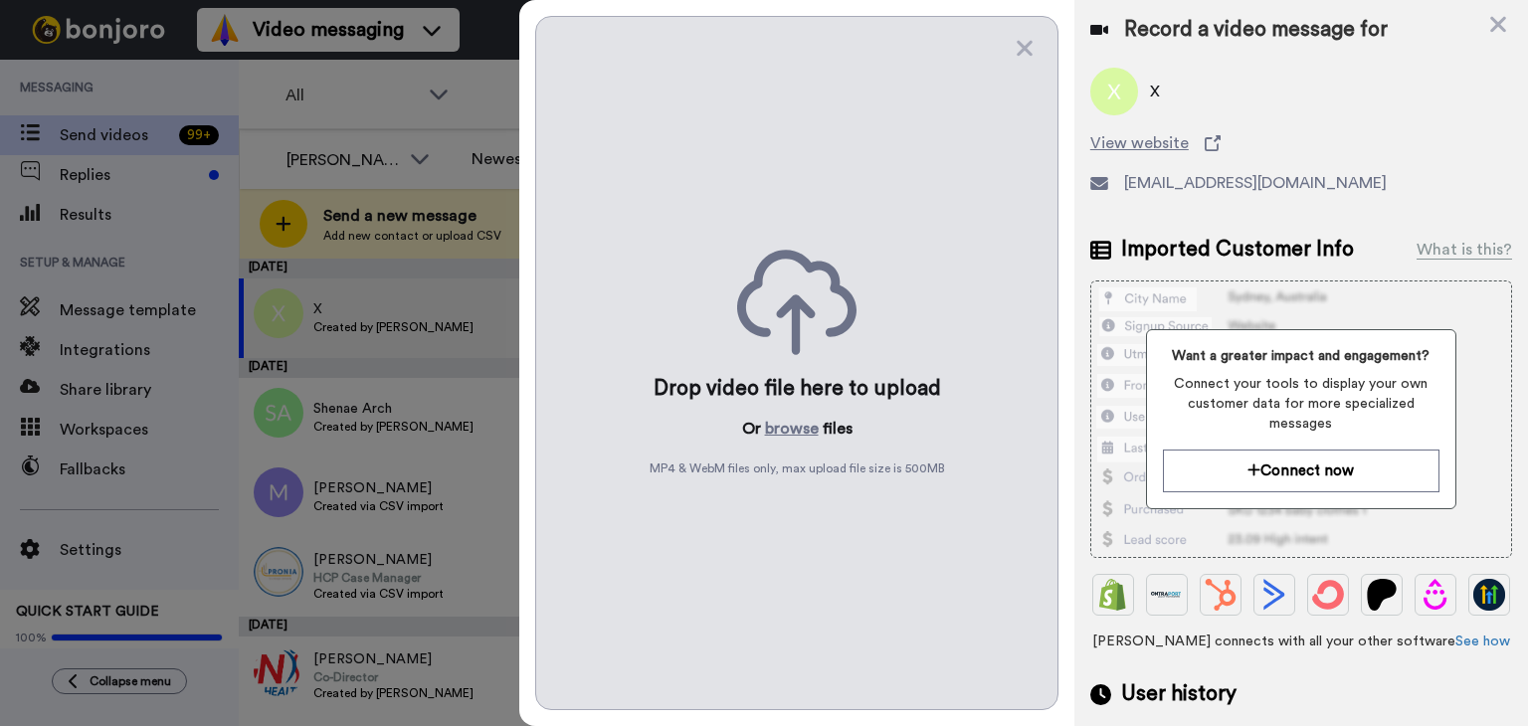
click at [818, 534] on div "Drop video file here to upload Or browse files MP4 & WebM files only, max uploa…" at bounding box center [796, 363] width 523 height 695
click at [784, 427] on button "browse" at bounding box center [792, 429] width 54 height 24
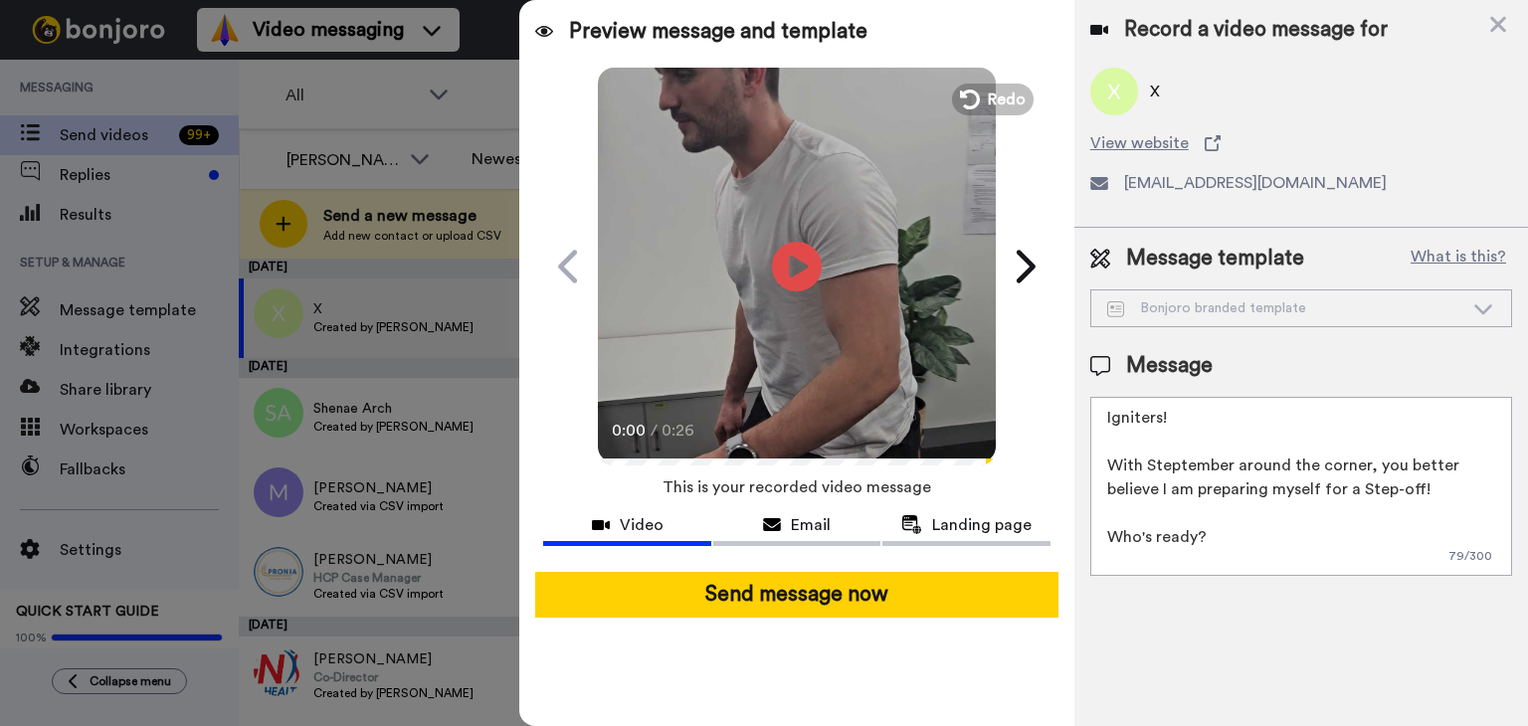
click at [1190, 554] on textarea "Igniters! With Steptember around the corner, you better believe I am preparing …" at bounding box center [1302, 486] width 422 height 179
drag, startPoint x: 1391, startPoint y: 553, endPoint x: 1071, endPoint y: 300, distance: 408.7
click at [1071, 300] on div "Preview message and template Play/Pause 0:00 / 0:26 Can you Step-Up to the chal…" at bounding box center [1023, 363] width 1009 height 726
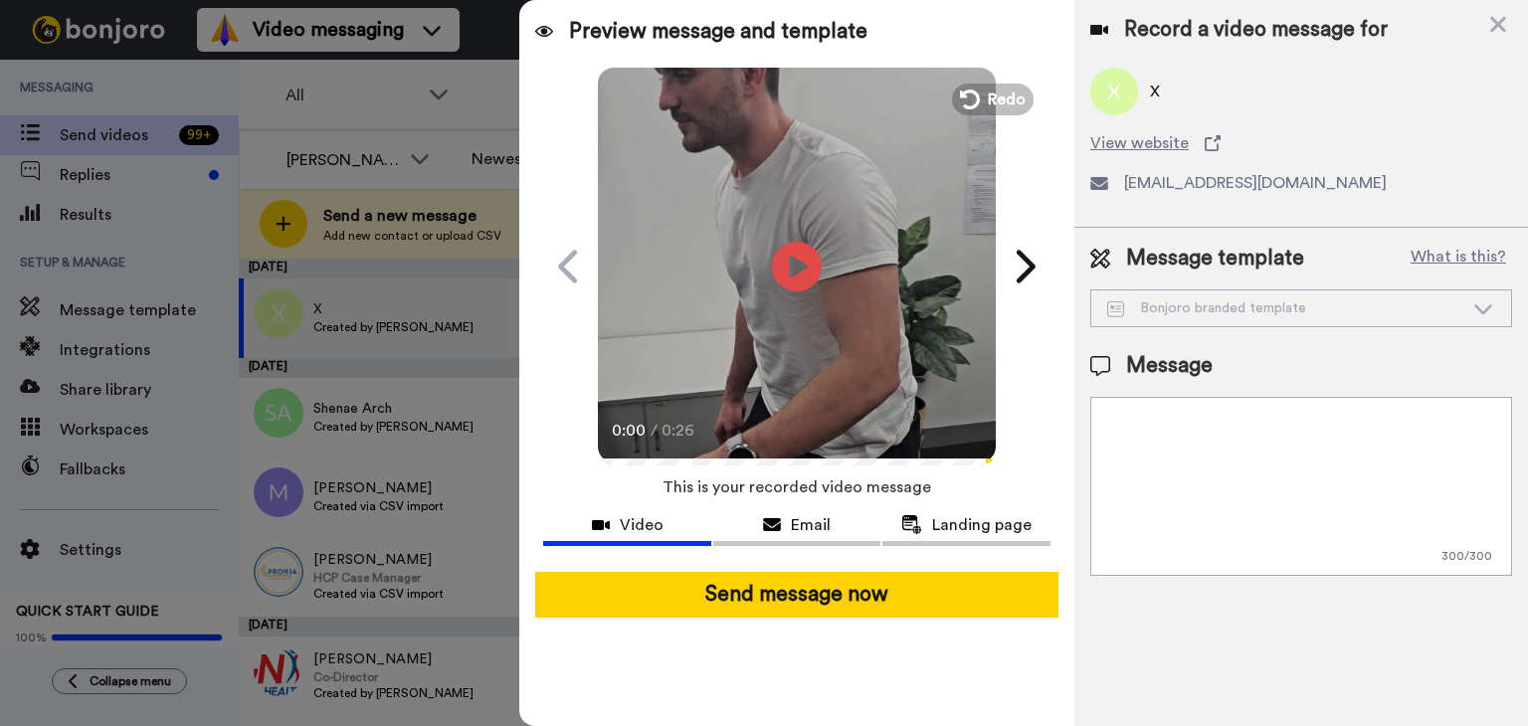
paste textarea "This has been my reaction every day when I see new clients booked in my calende…"
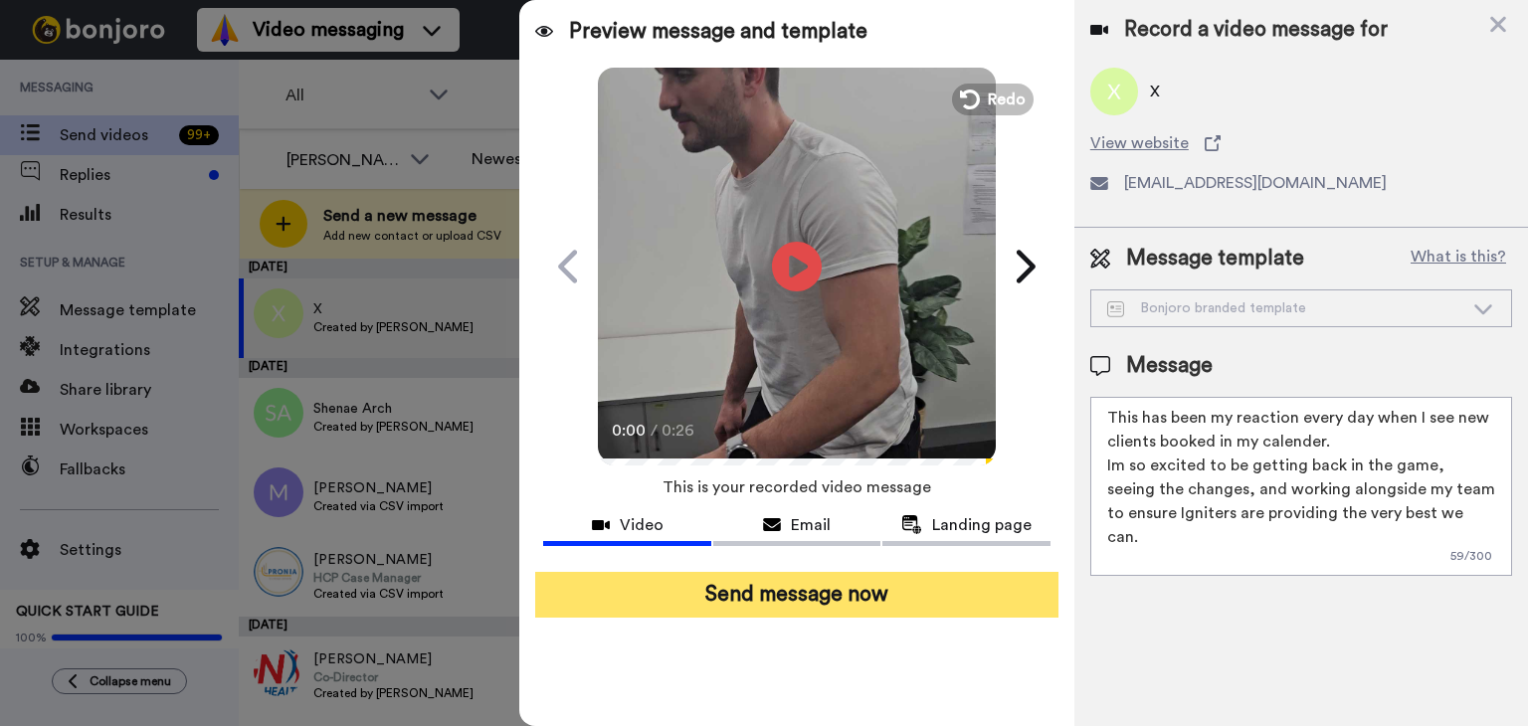
type textarea "This has been my reaction every day when I see new clients booked in my calende…"
click at [836, 609] on button "Send message now" at bounding box center [796, 595] width 523 height 46
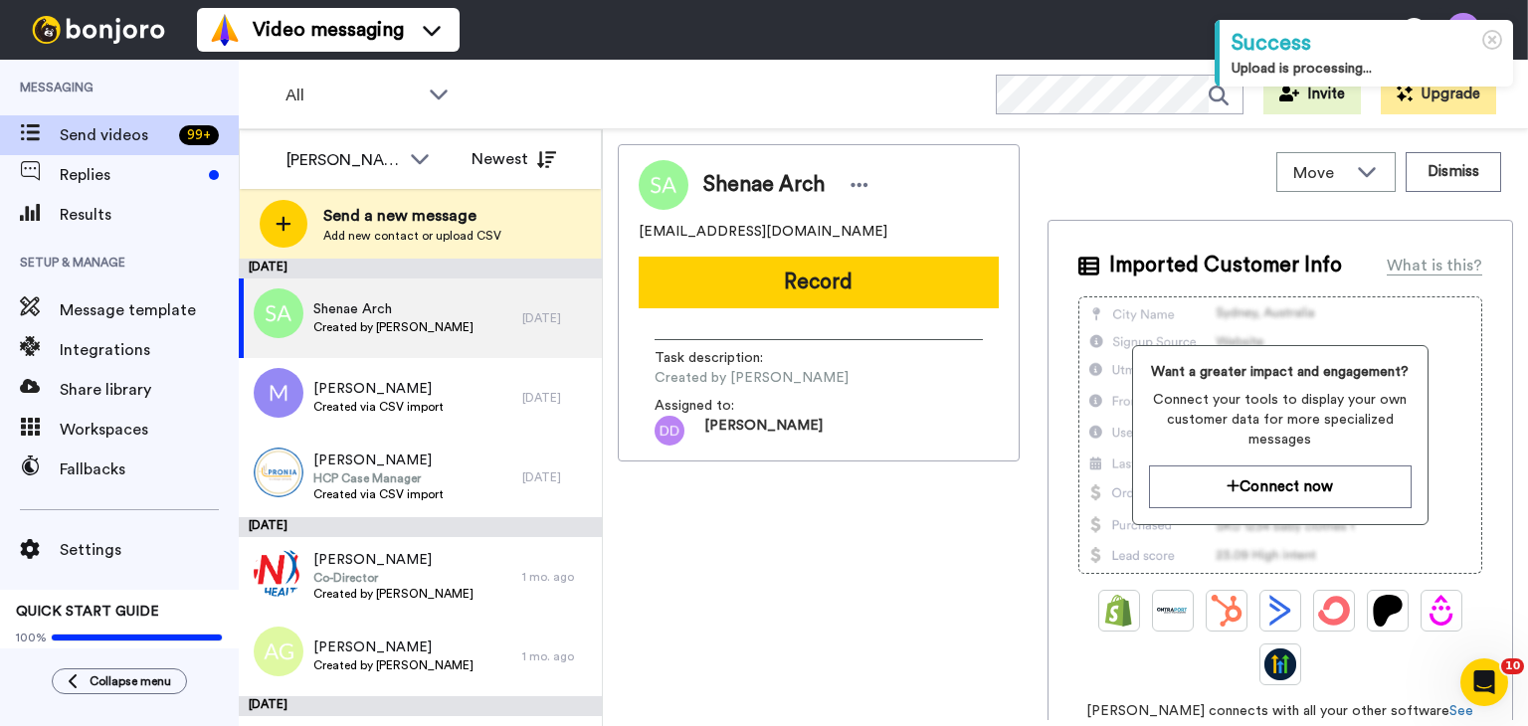
click at [1184, 184] on div "Move WORKSPACES View all Default Task List Lead Conversion Source Kids + Add a …" at bounding box center [1281, 172] width 466 height 56
click at [422, 334] on span "Created by [PERSON_NAME]" at bounding box center [393, 327] width 160 height 16
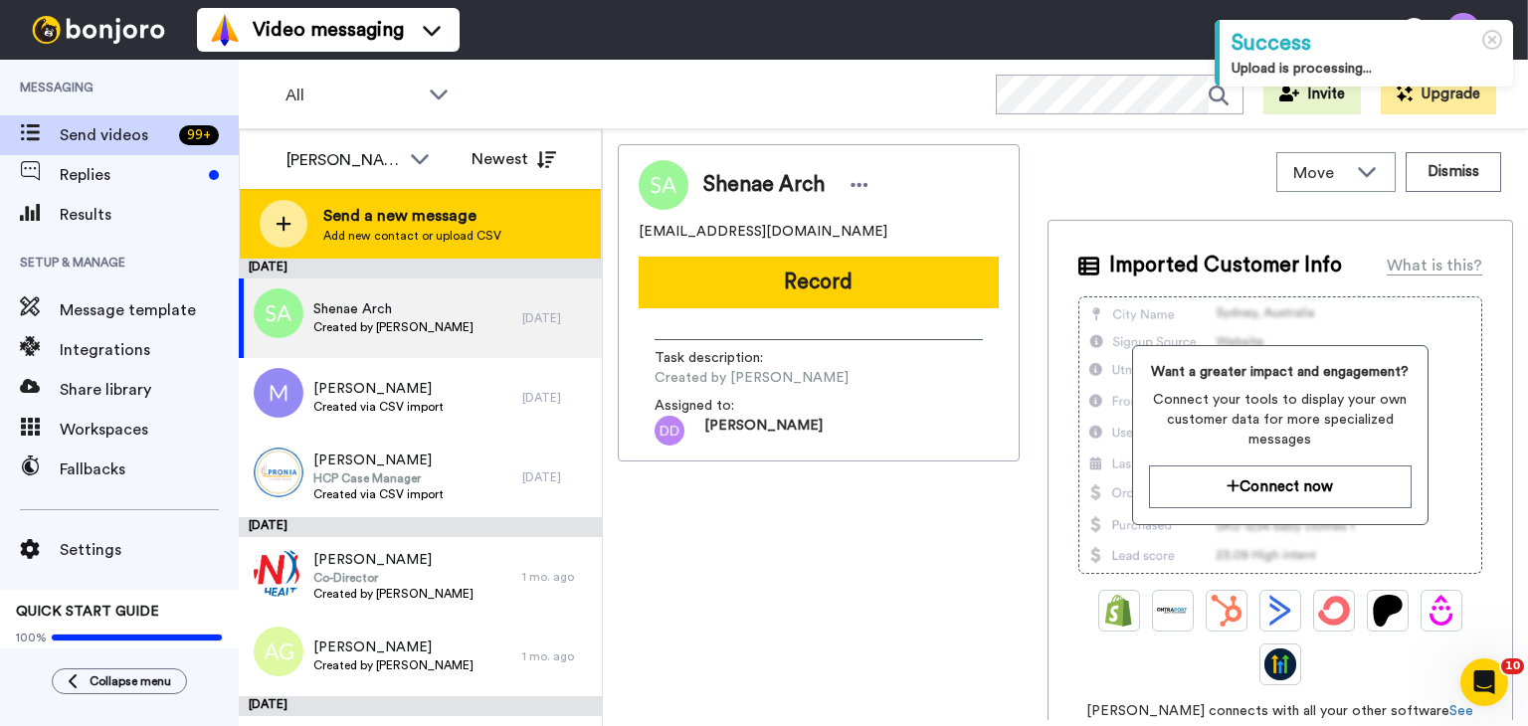
click at [407, 243] on span "Add new contact or upload CSV" at bounding box center [412, 236] width 178 height 16
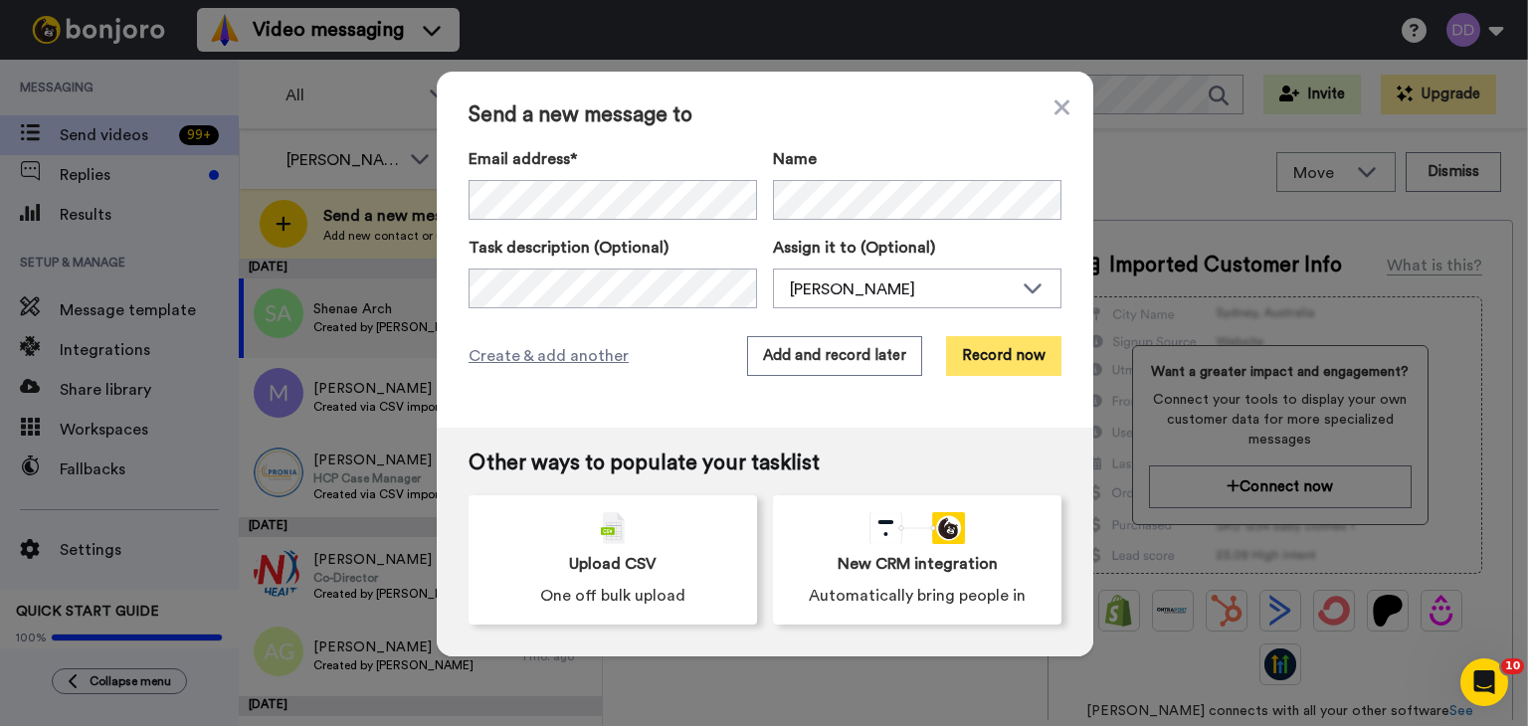
click at [974, 357] on button "Record now" at bounding box center [1003, 356] width 115 height 40
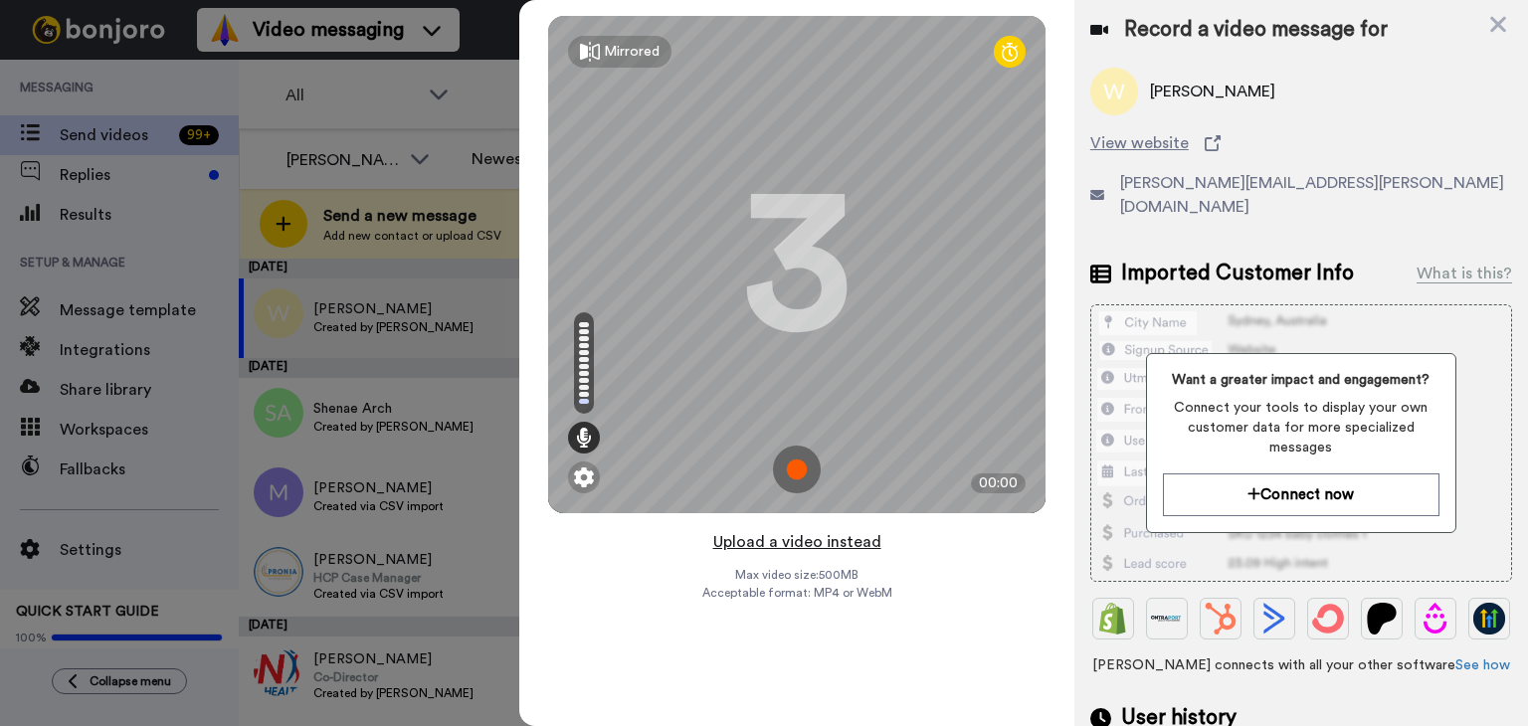
click at [826, 542] on button "Upload a video instead" at bounding box center [797, 542] width 180 height 26
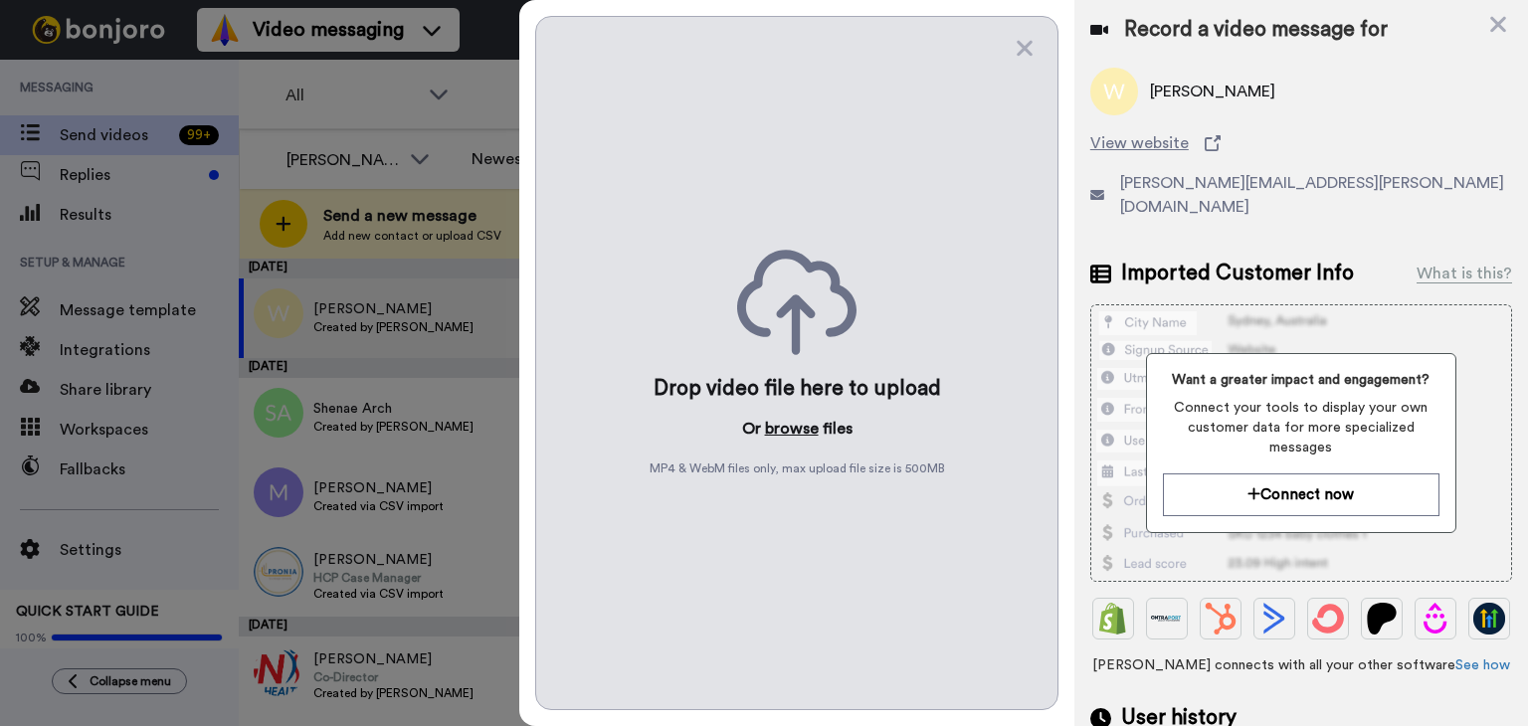
click at [801, 431] on button "browse" at bounding box center [792, 429] width 54 height 24
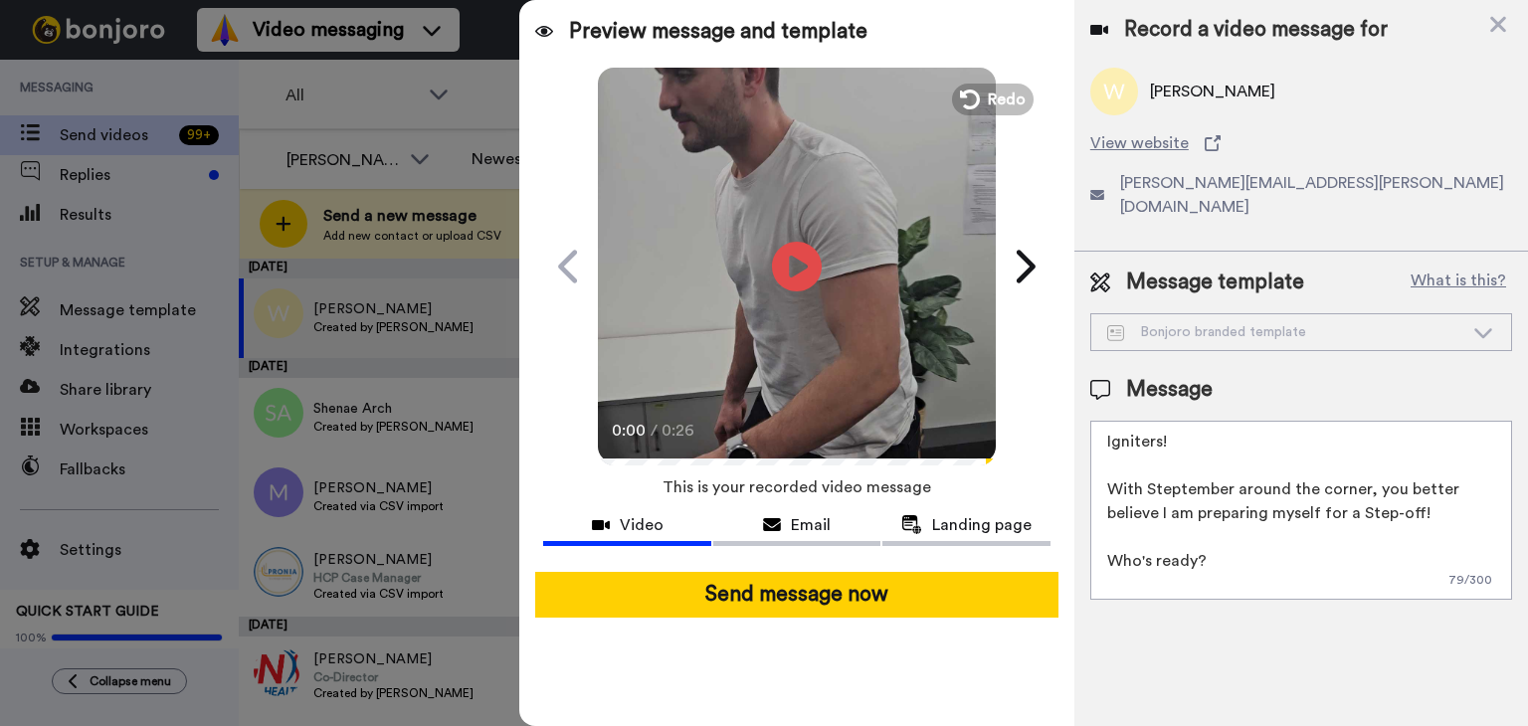
click at [1255, 520] on textarea "Igniters! With Steptember around the corner, you better believe I am preparing …" at bounding box center [1302, 510] width 422 height 179
drag, startPoint x: 1399, startPoint y: 559, endPoint x: 1012, endPoint y: 227, distance: 510.2
click at [1012, 227] on div "Preview message and template Play/Pause 0:00 / 0:26 Can you Step-Up to the chal…" at bounding box center [1023, 363] width 1009 height 726
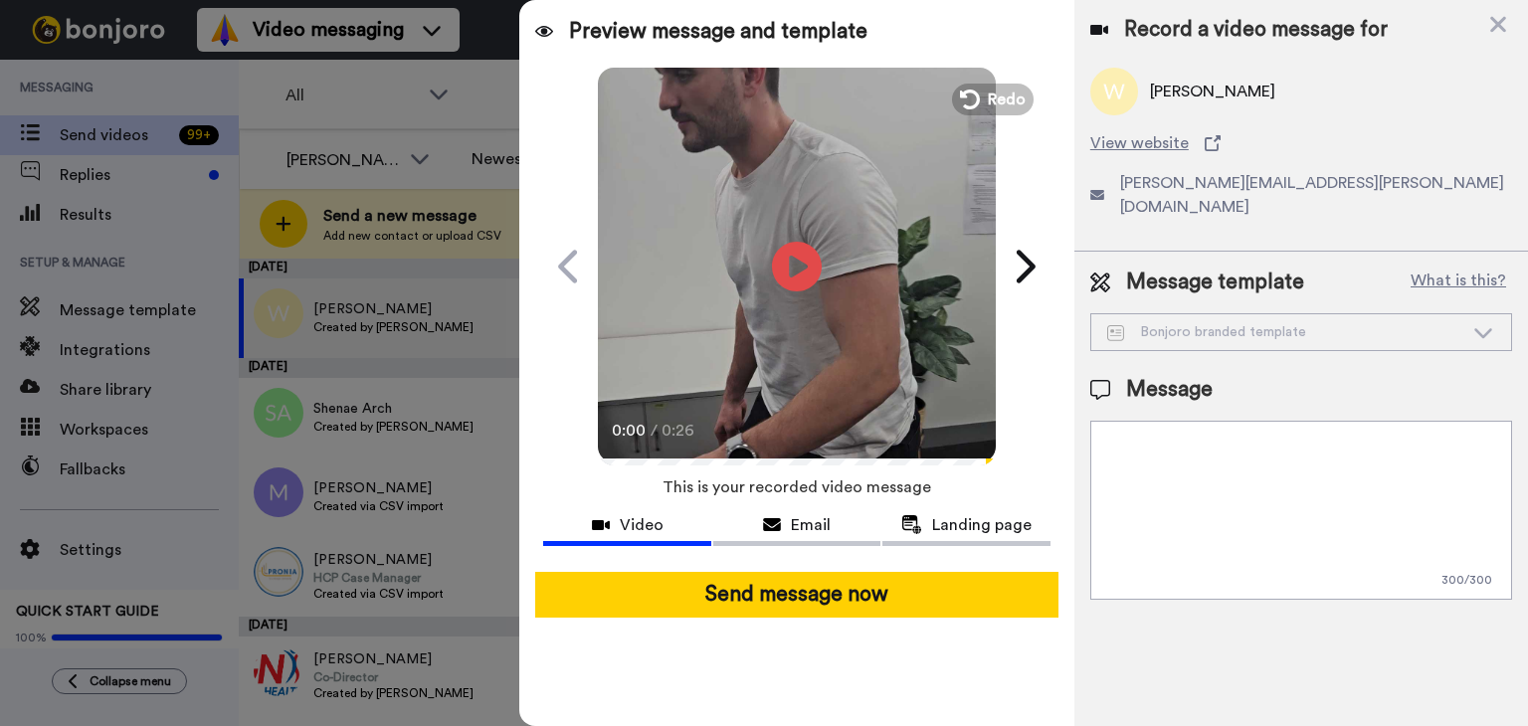
paste textarea "This has been my reaction every day when I see new clients booked in my calende…"
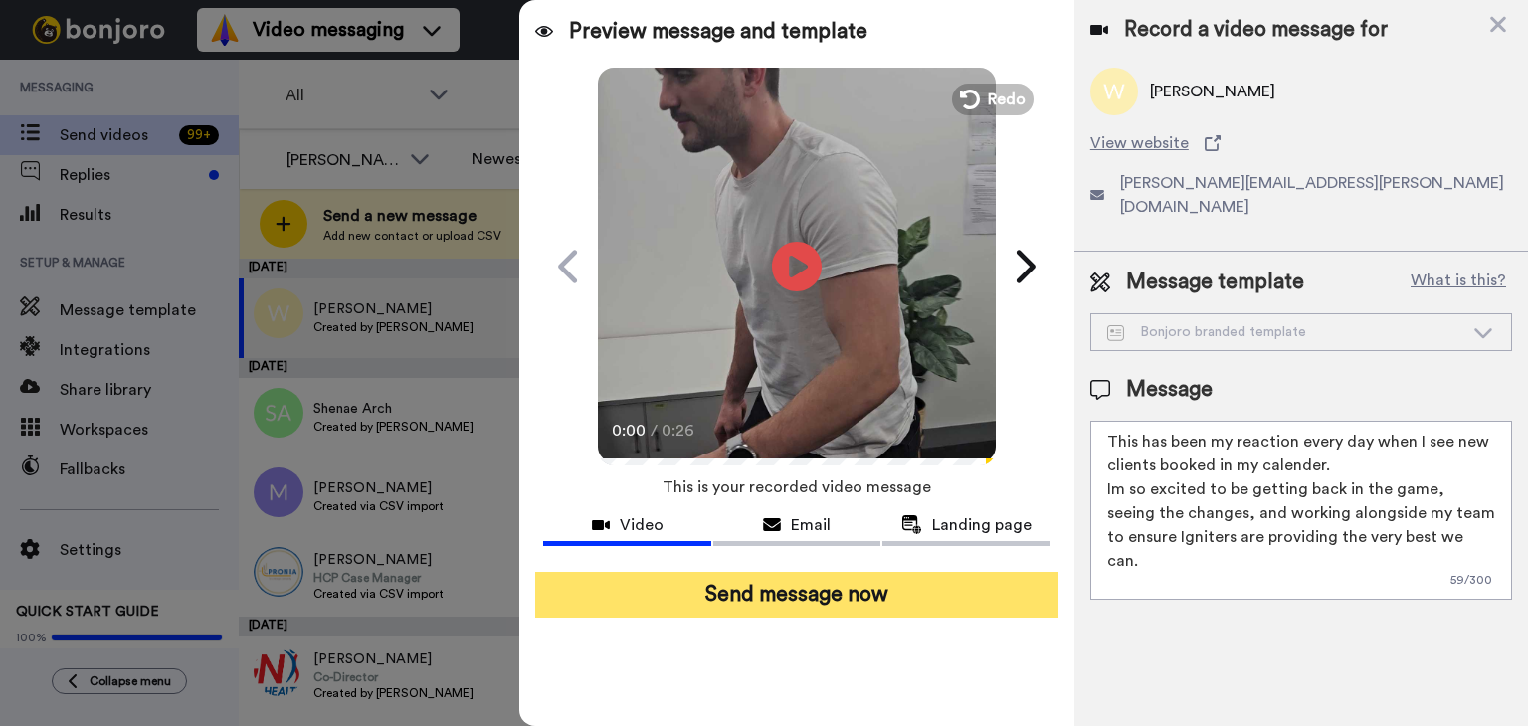
type textarea "This has been my reaction every day when I see new clients booked in my calende…"
click at [774, 591] on button "Send message now" at bounding box center [796, 595] width 523 height 46
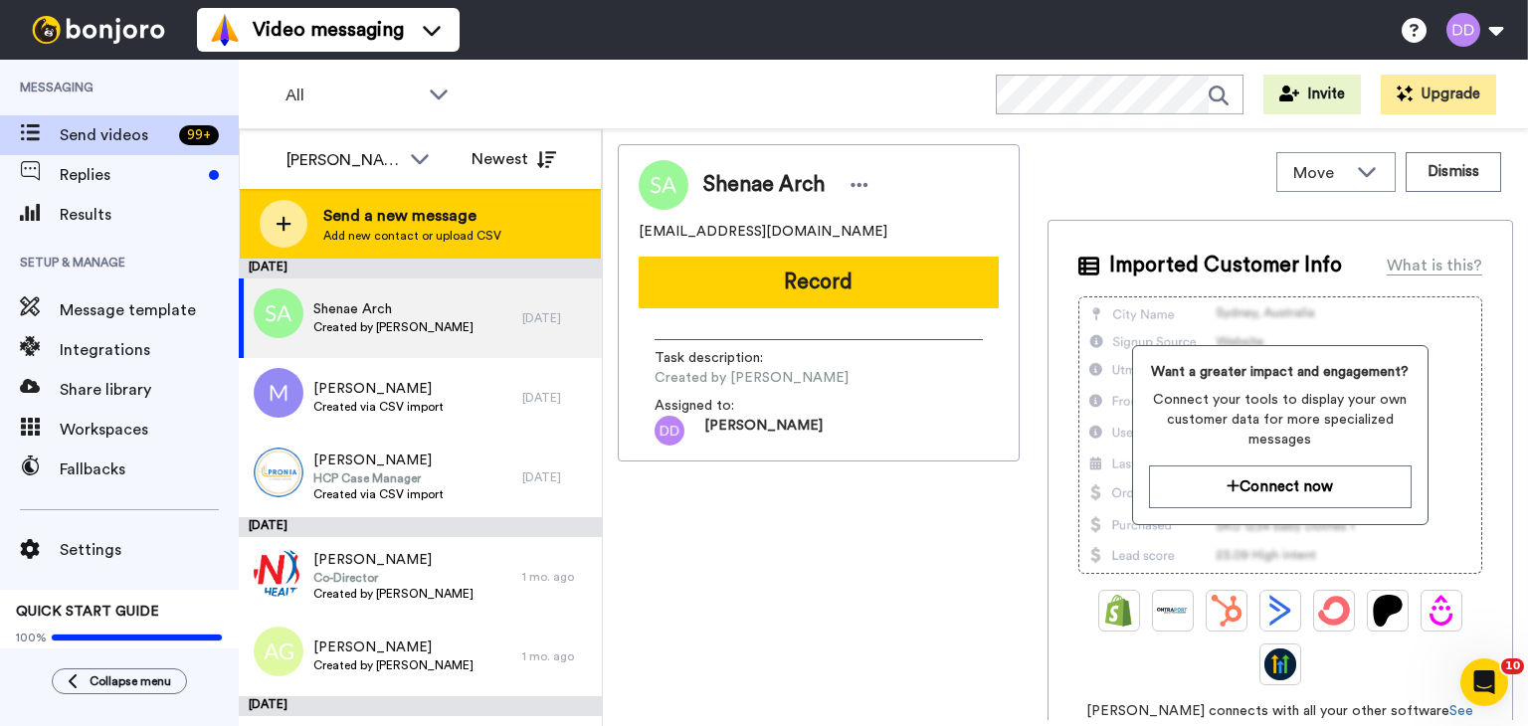
click at [347, 221] on span "Send a new message" at bounding box center [412, 216] width 178 height 24
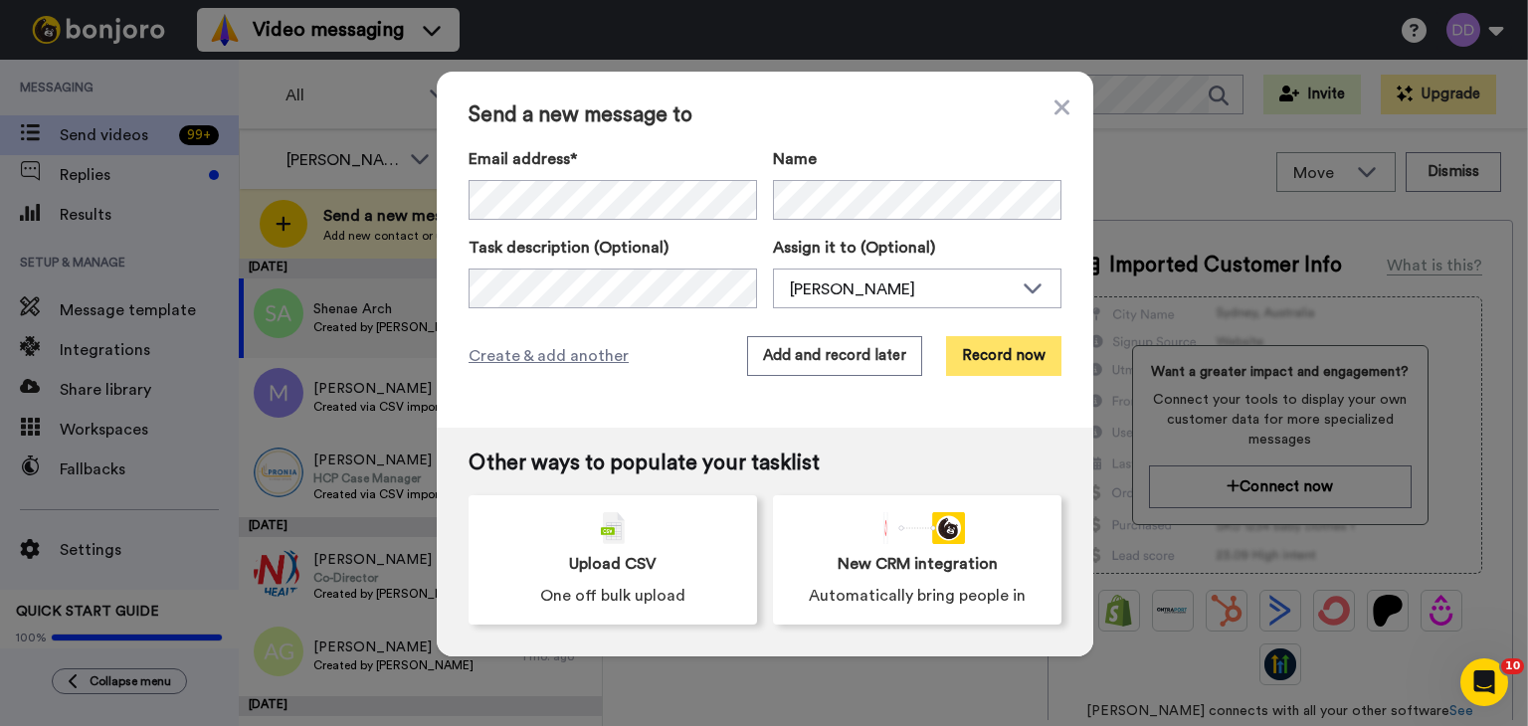
click at [1004, 348] on button "Record now" at bounding box center [1003, 356] width 115 height 40
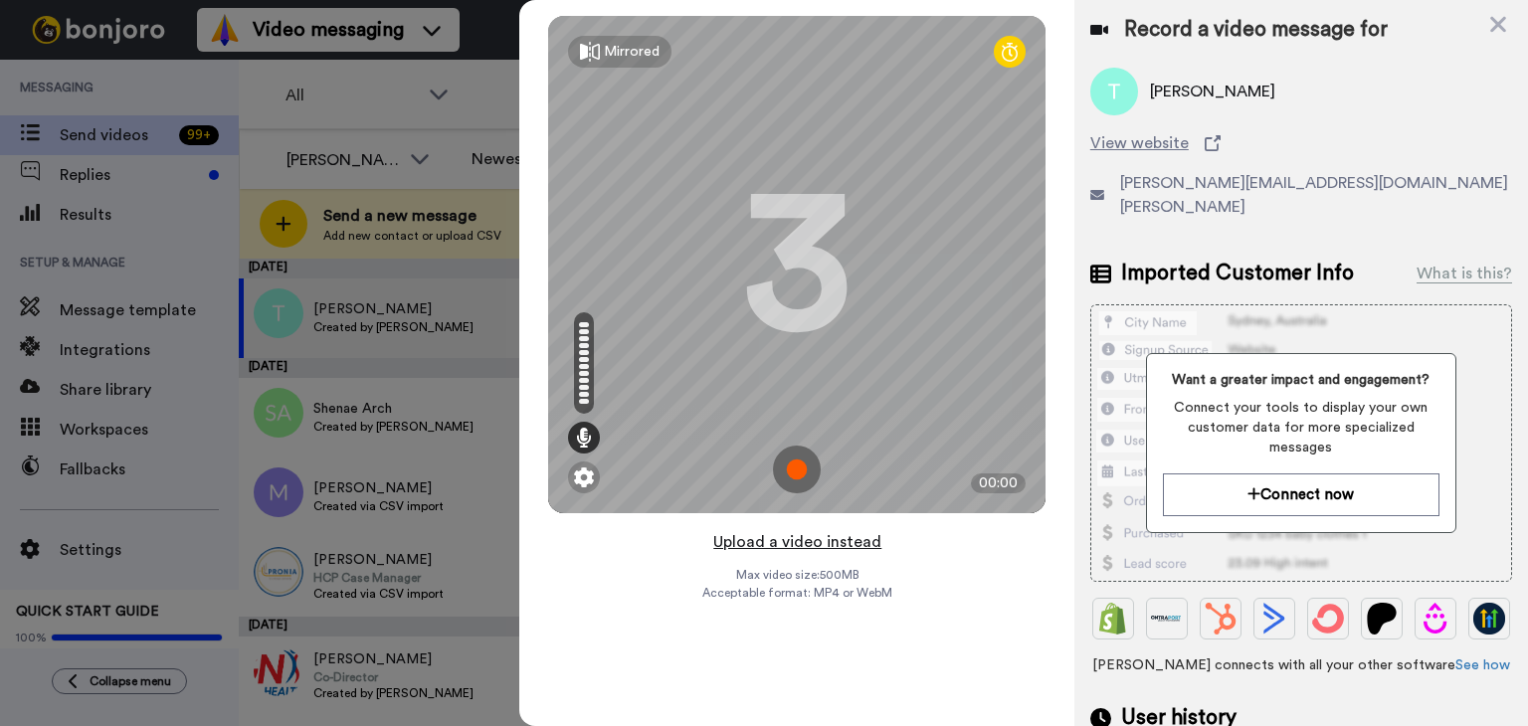
click at [820, 539] on button "Upload a video instead" at bounding box center [797, 542] width 180 height 26
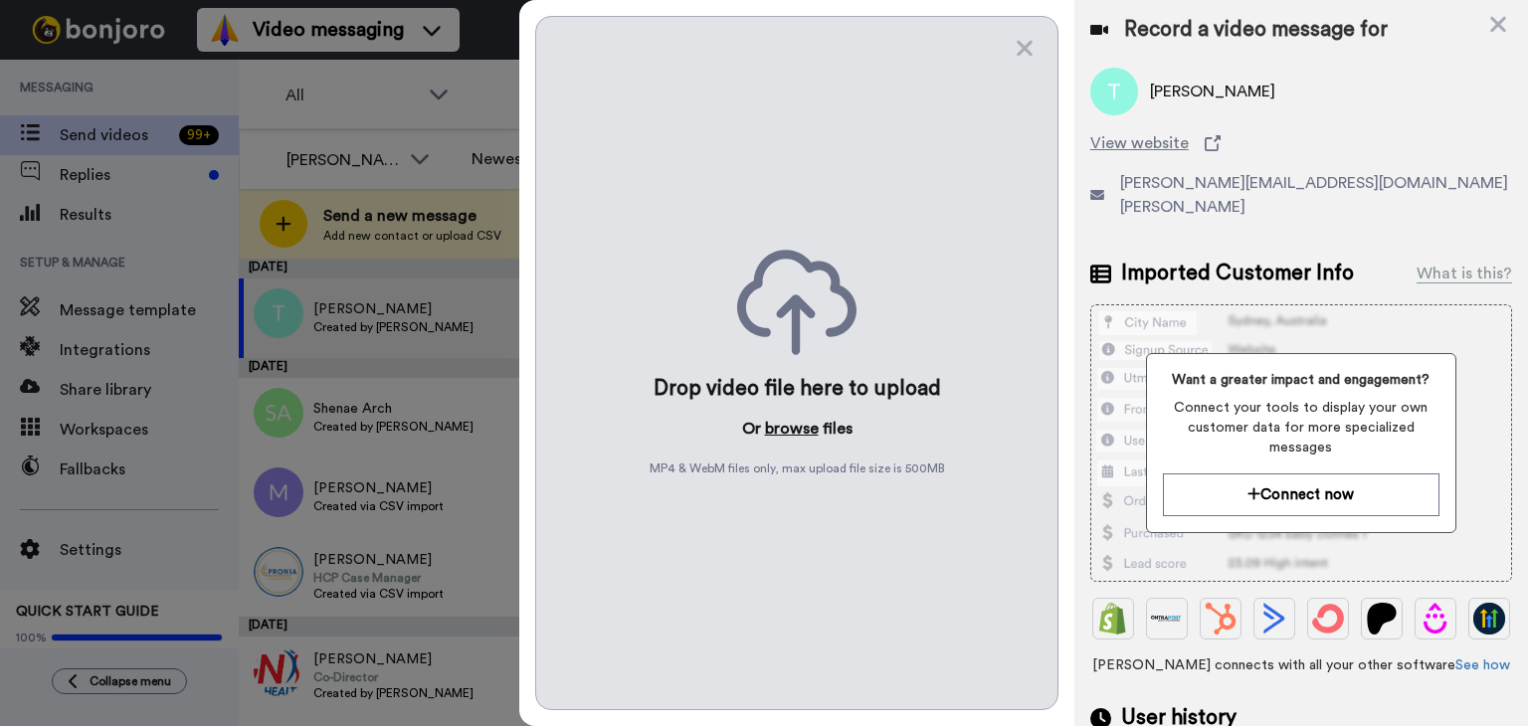
click at [782, 431] on button "browse" at bounding box center [792, 429] width 54 height 24
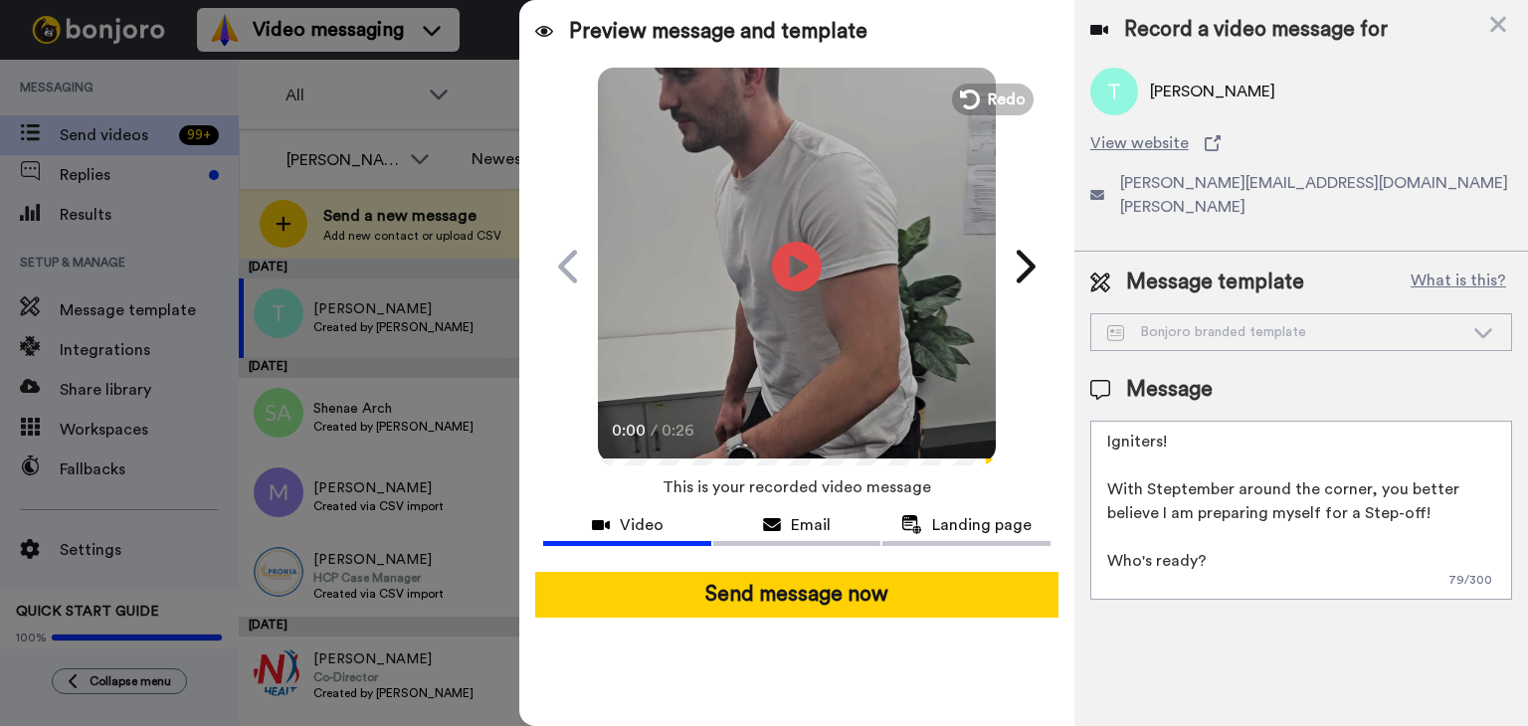
click at [1198, 530] on textarea "Igniters! With Steptember around the corner, you better believe I am preparing …" at bounding box center [1302, 510] width 422 height 179
drag, startPoint x: 1401, startPoint y: 566, endPoint x: 1018, endPoint y: 181, distance: 543.2
click at [1018, 181] on div "Preview message and template Play/Pause 0:00 / 0:26 Can you Step-Up to the chal…" at bounding box center [1023, 363] width 1009 height 726
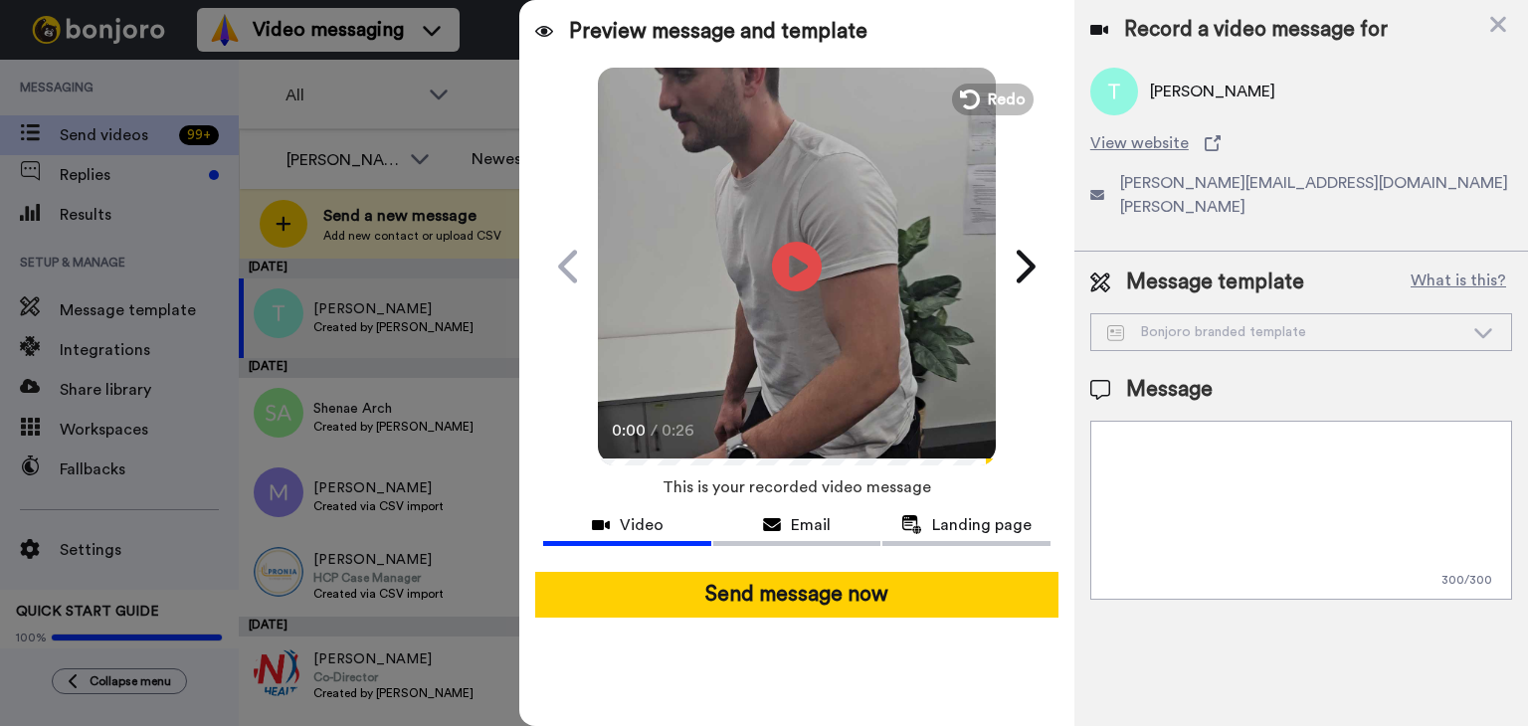
paste textarea "This has been my reaction every day when I see new clients booked in my calende…"
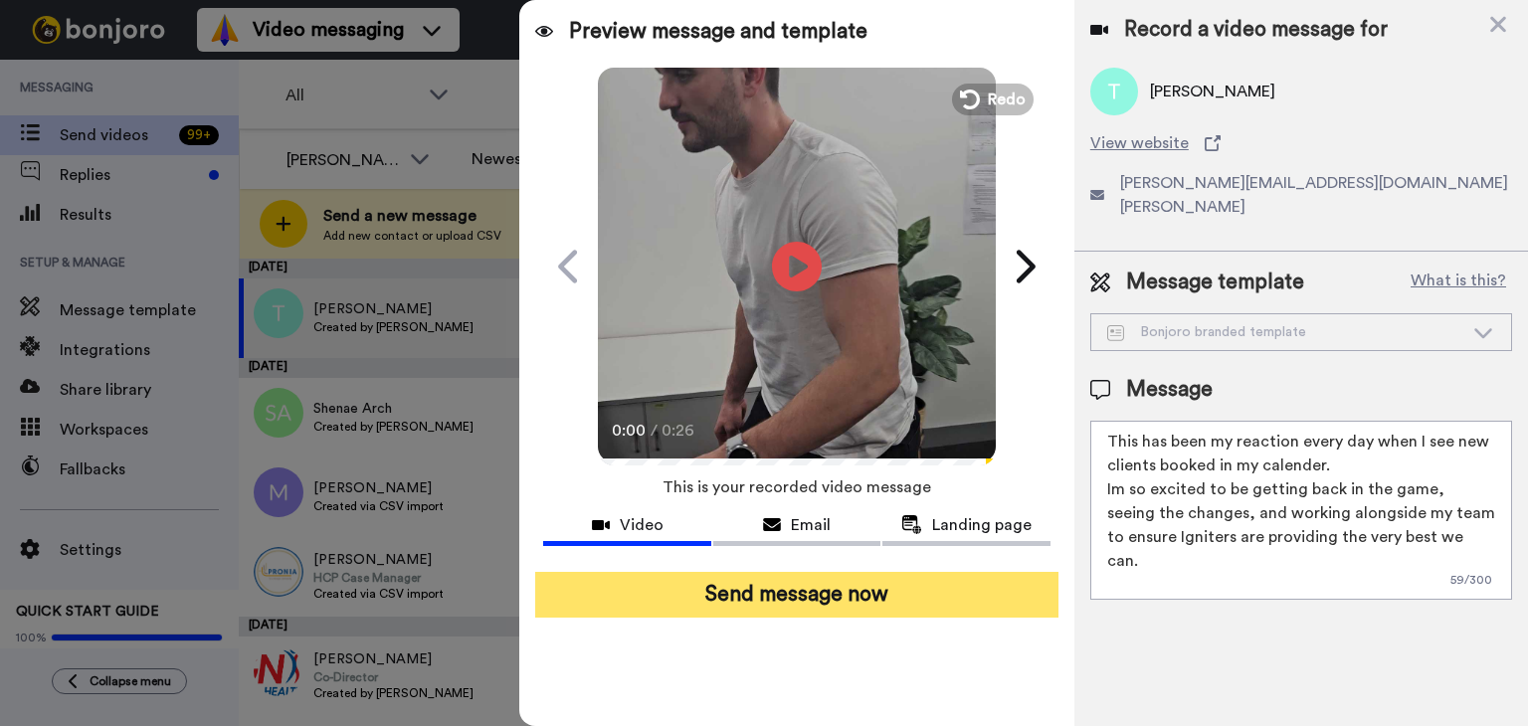
type textarea "This has been my reaction every day when I see new clients booked in my calende…"
click at [784, 578] on button "Send message now" at bounding box center [796, 595] width 523 height 46
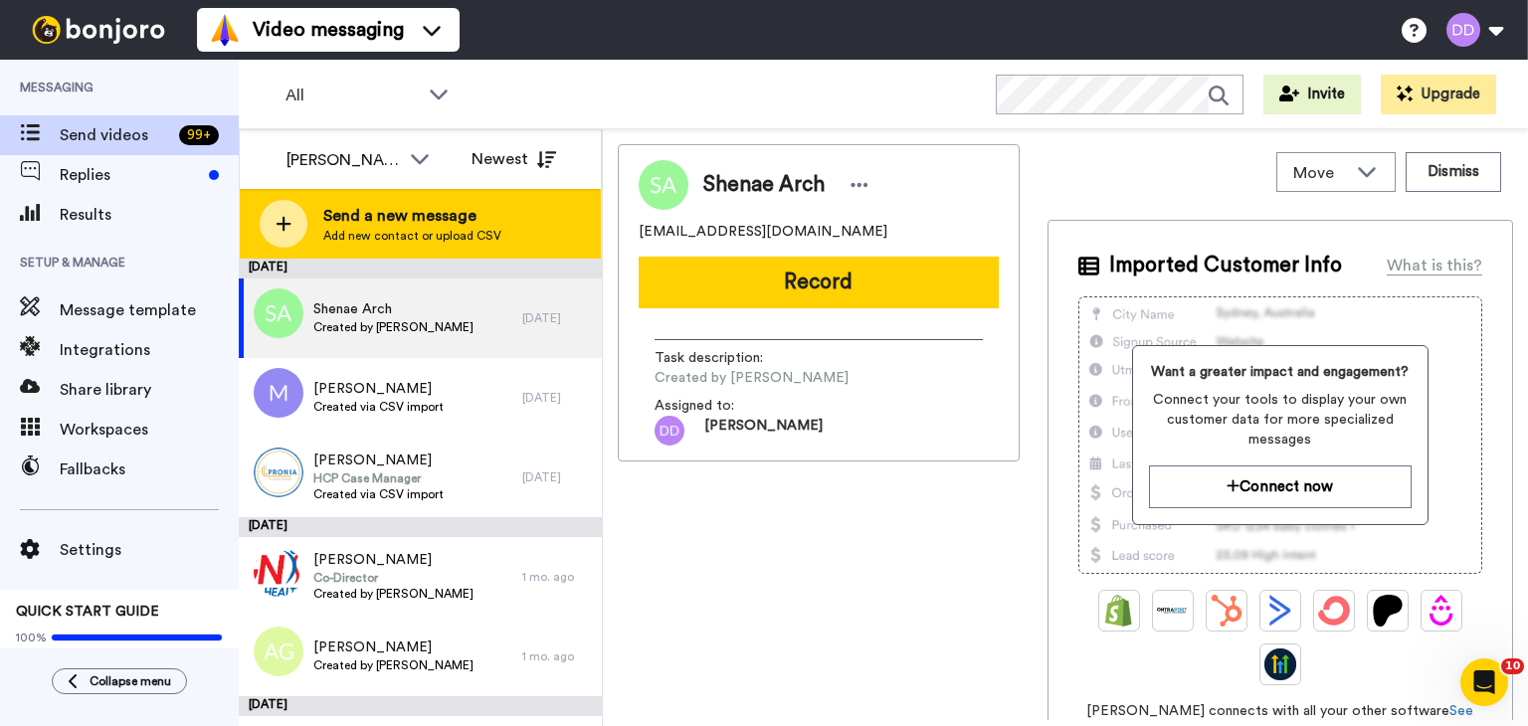
click at [342, 243] on span "Add new contact or upload CSV" at bounding box center [412, 236] width 178 height 16
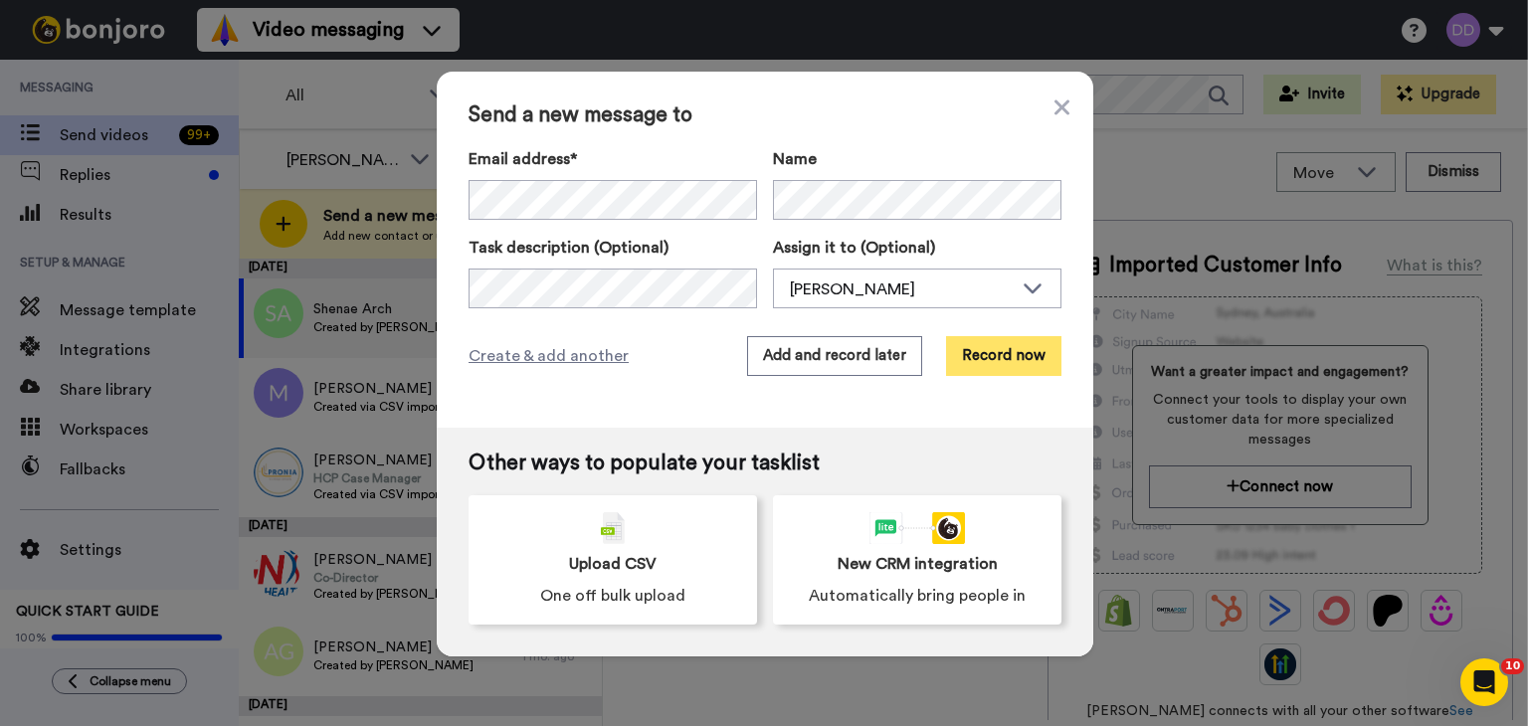
click at [1010, 341] on button "Record now" at bounding box center [1003, 356] width 115 height 40
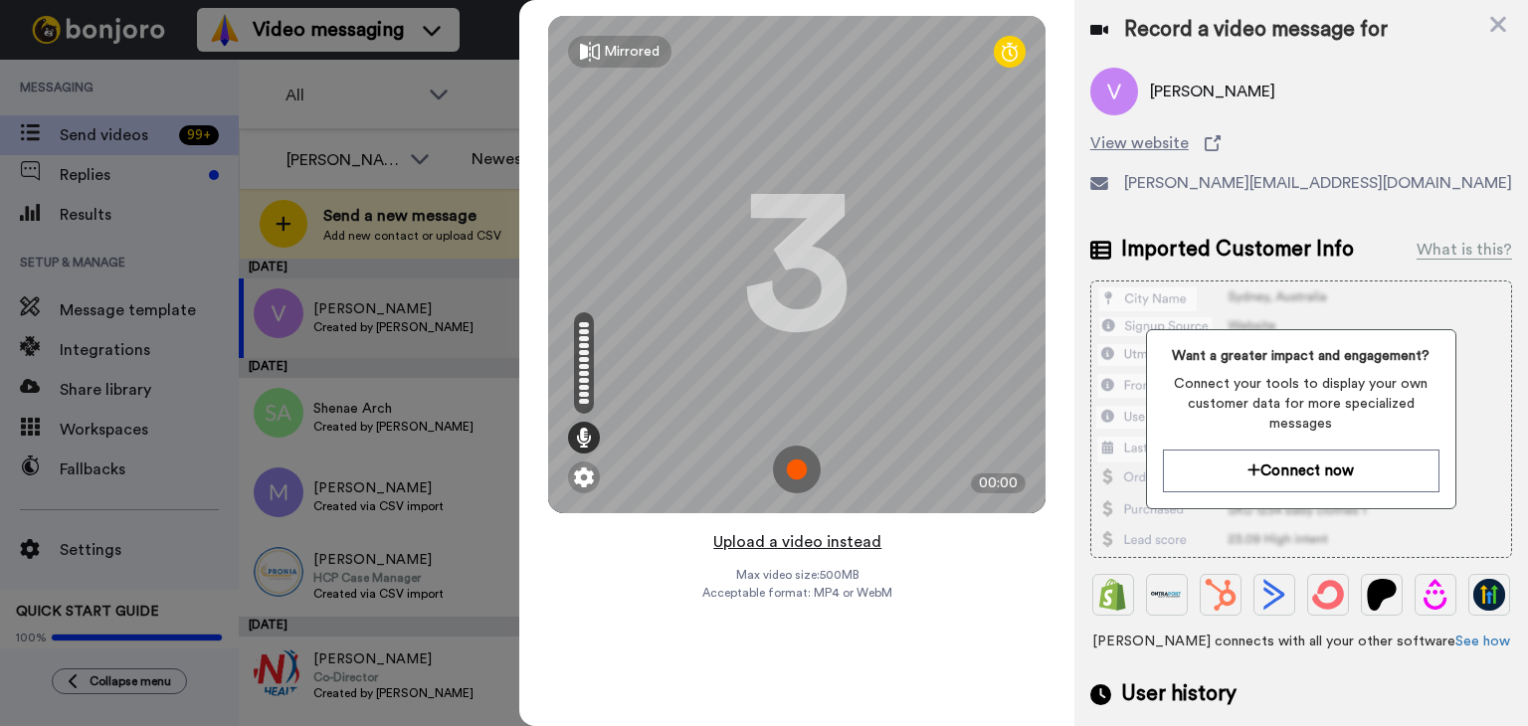
click at [794, 542] on button "Upload a video instead" at bounding box center [797, 542] width 180 height 26
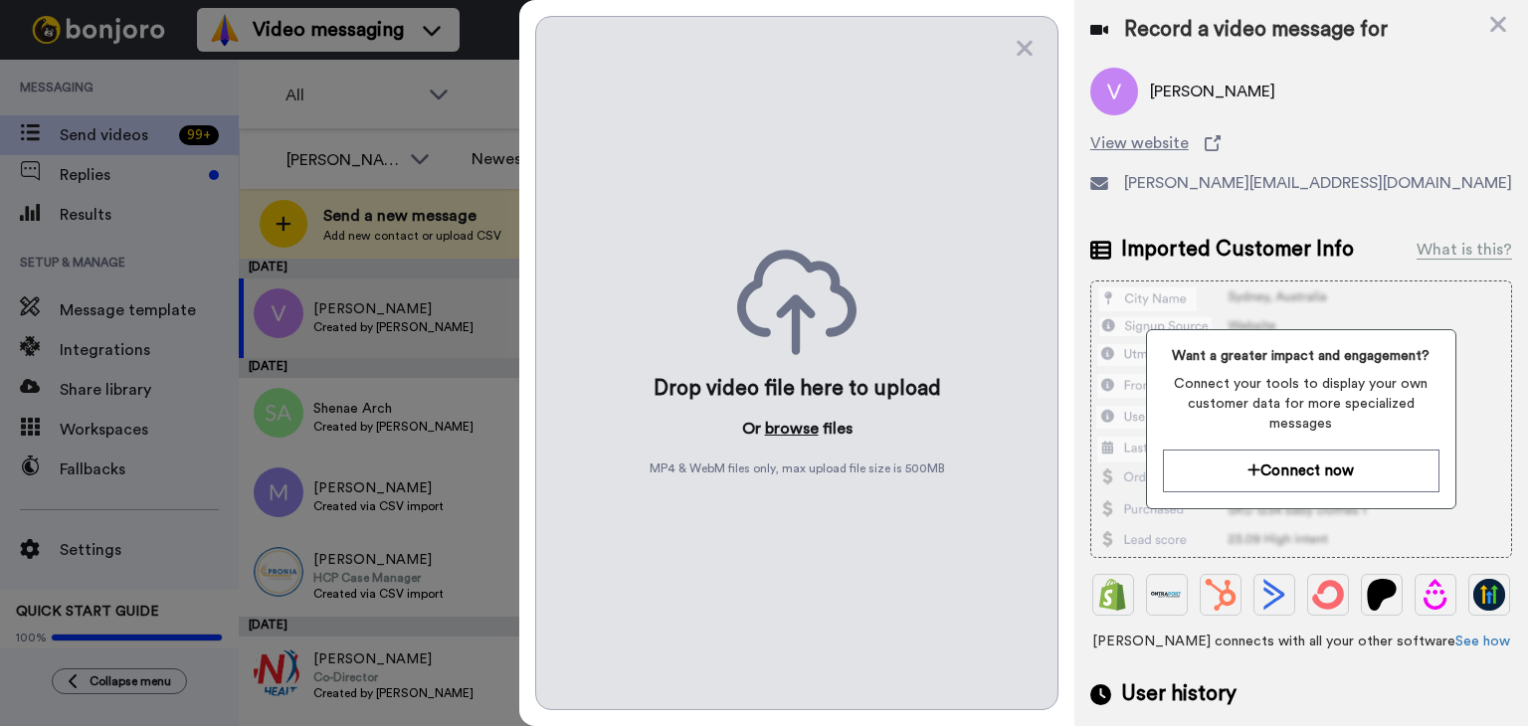
click at [786, 418] on button "browse" at bounding box center [792, 429] width 54 height 24
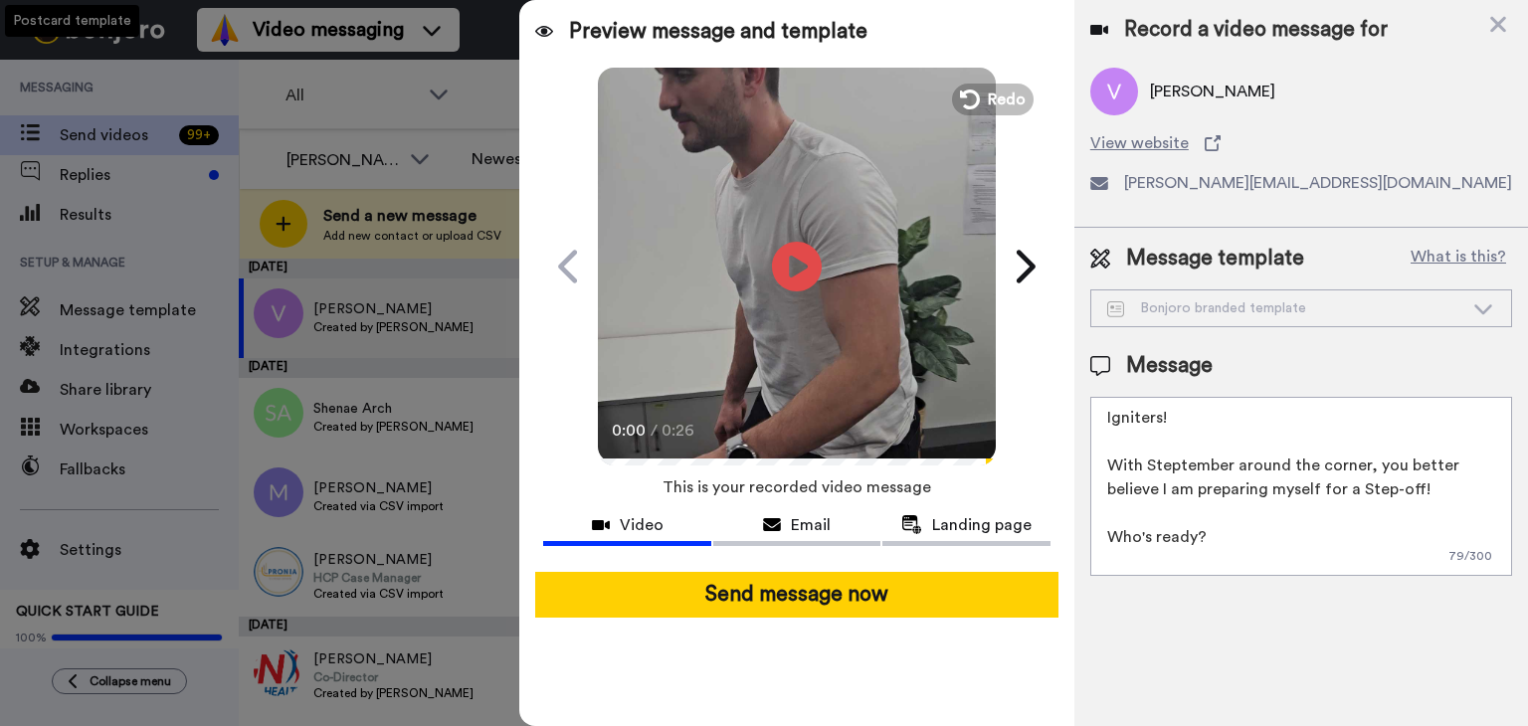
drag, startPoint x: 1381, startPoint y: 561, endPoint x: 1031, endPoint y: 182, distance: 516.2
click at [1031, 182] on div "Preview message and template Play/Pause 0:00 / 0:26 Can you Step-Up to the chal…" at bounding box center [1023, 363] width 1009 height 726
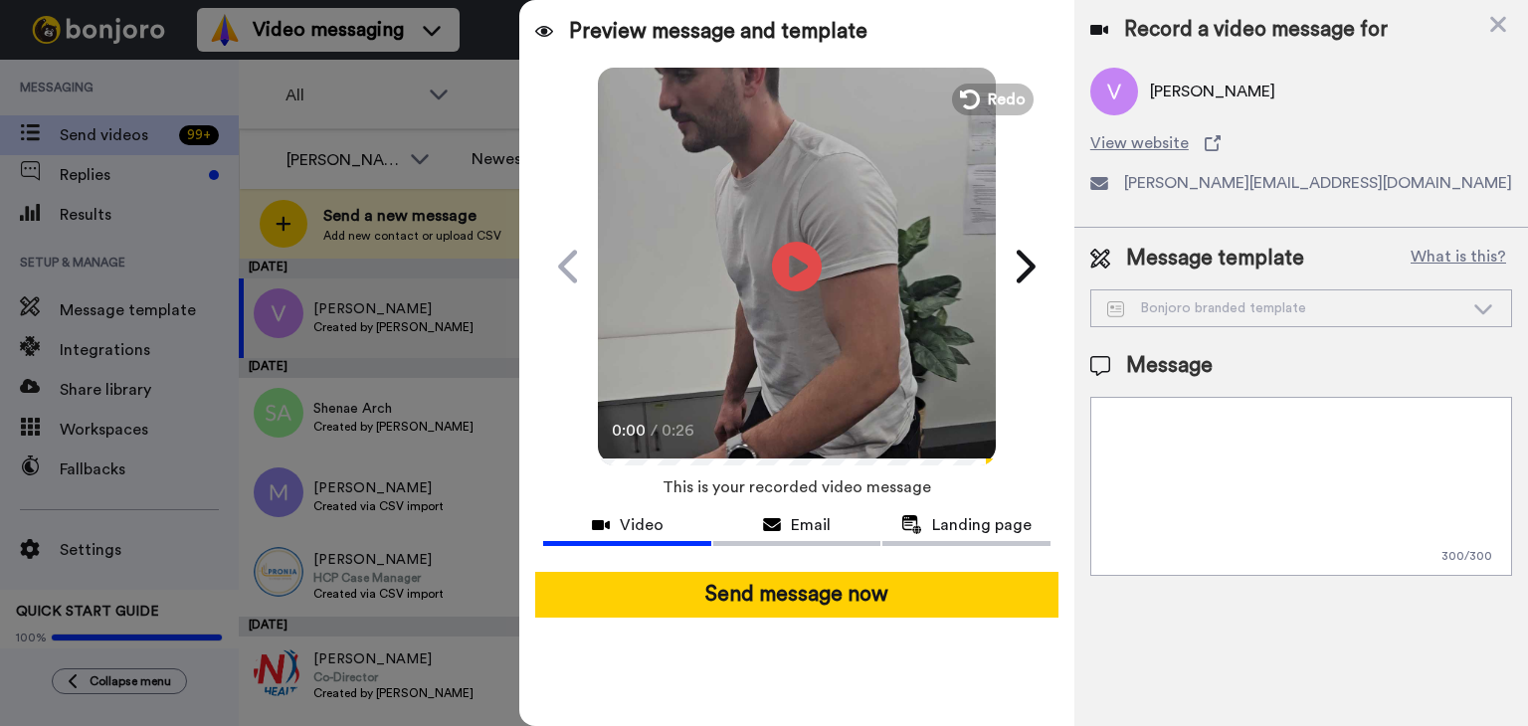
click at [1031, 182] on div "Play/Pause 0:00 / 0:26" at bounding box center [797, 267] width 498 height 398
click at [1171, 469] on textarea at bounding box center [1302, 486] width 422 height 179
paste textarea "This has been my reaction every day when I see new clients booked in my calende…"
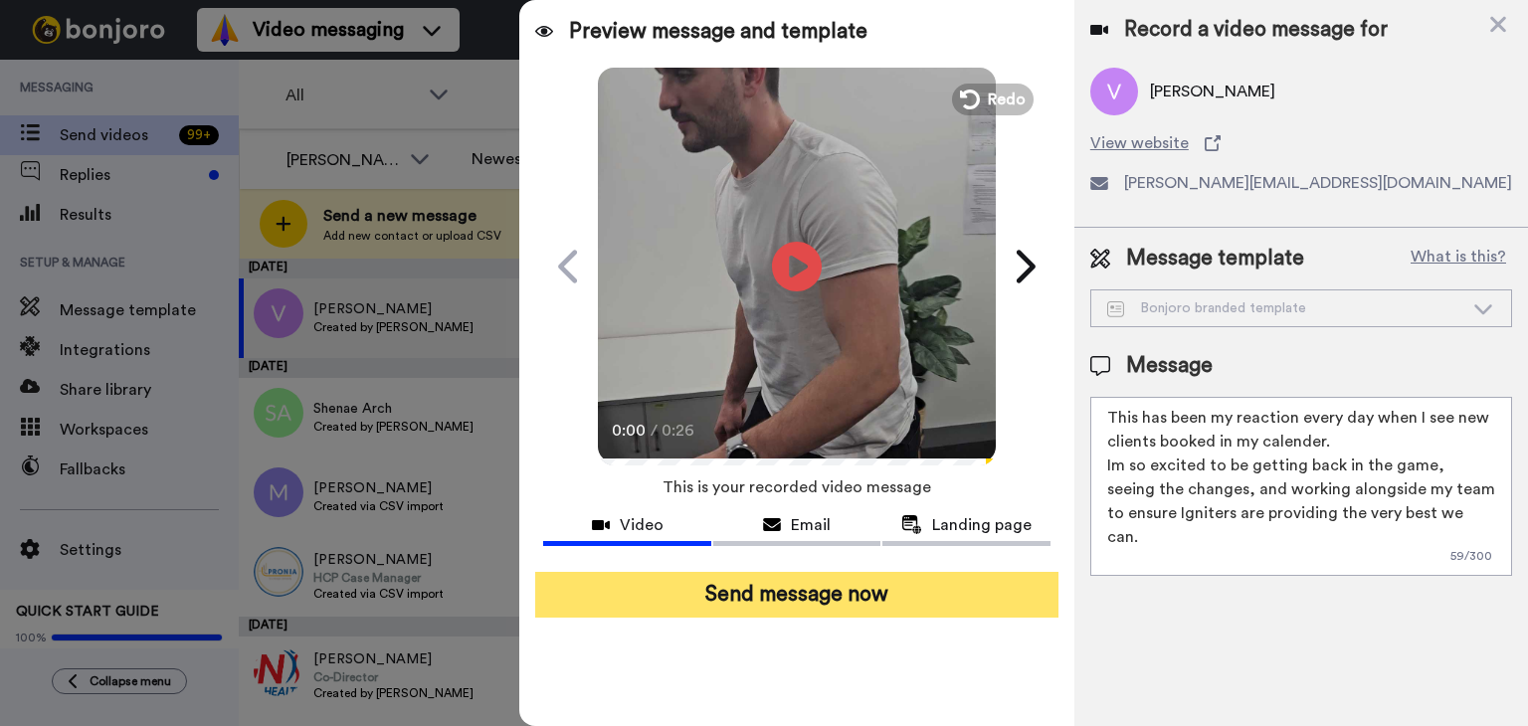
type textarea "This has been my reaction every day when I see new clients booked in my calende…"
click at [818, 594] on button "Send message now" at bounding box center [796, 595] width 523 height 46
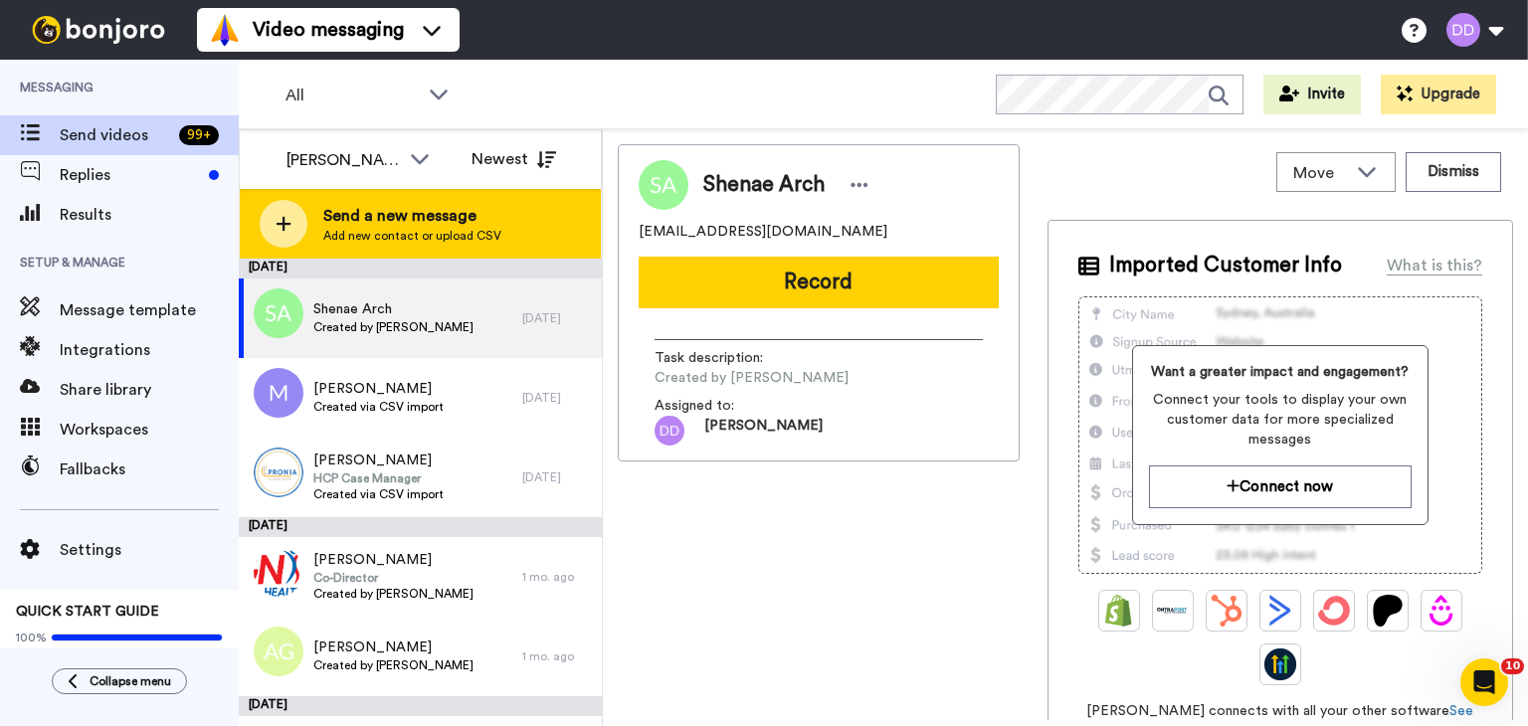
click at [447, 230] on span "Add new contact or upload CSV" at bounding box center [412, 236] width 178 height 16
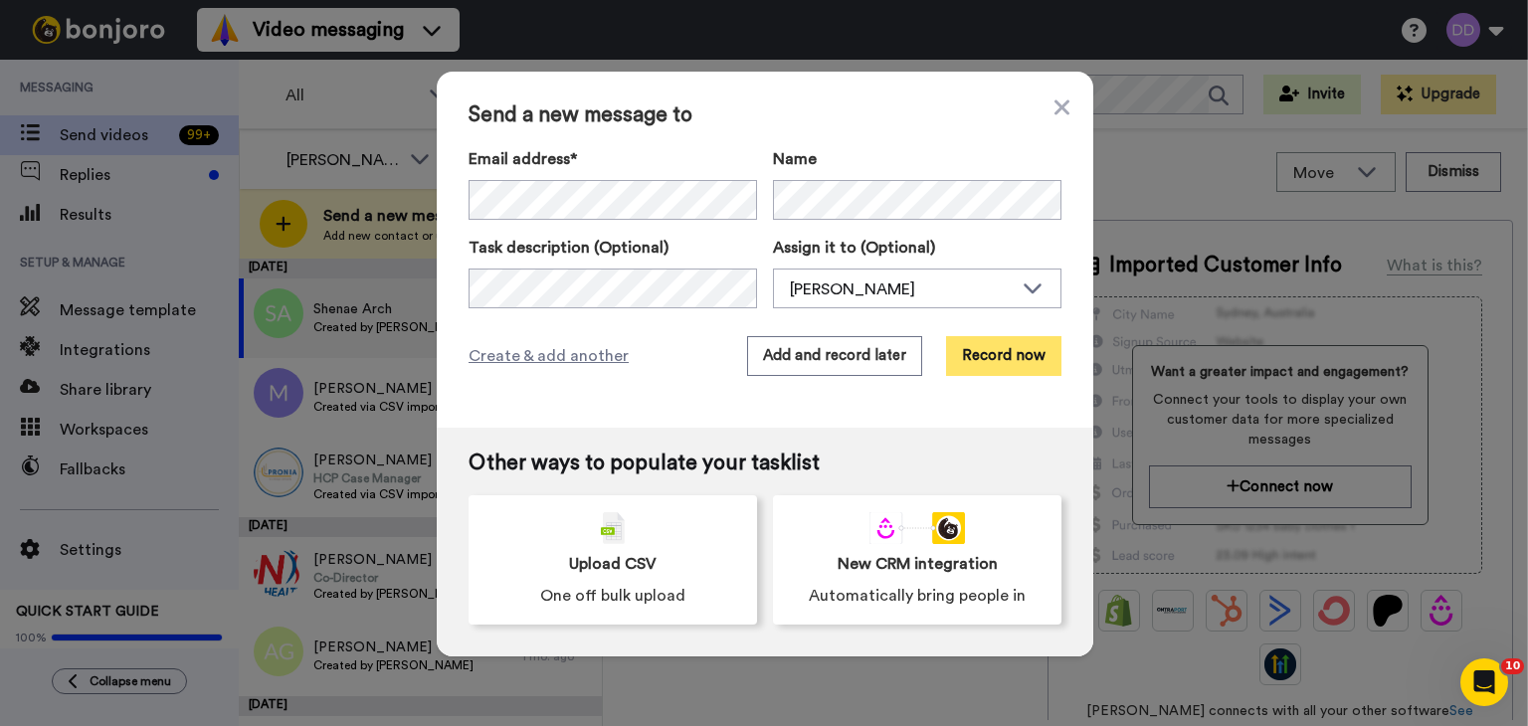
click at [1004, 359] on button "Record now" at bounding box center [1003, 356] width 115 height 40
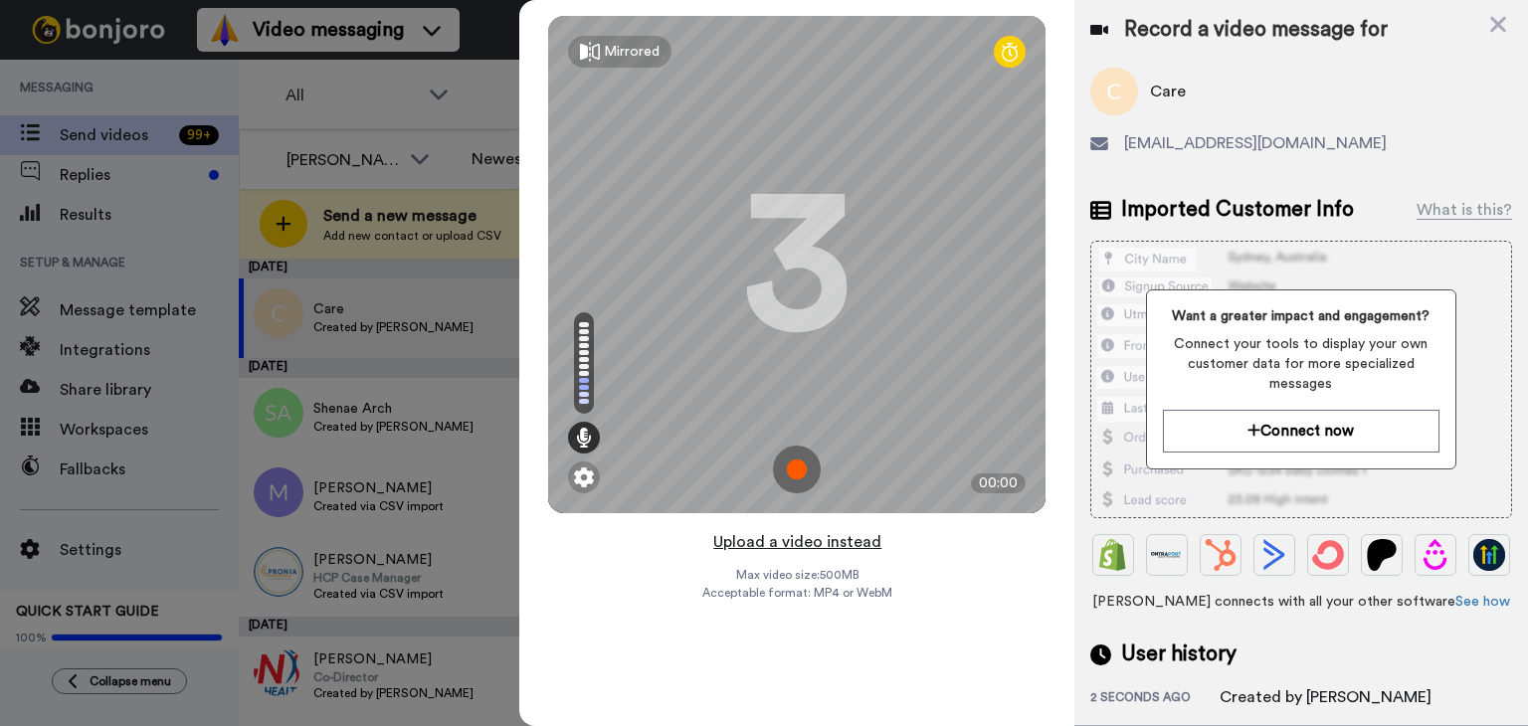
click at [843, 539] on button "Upload a video instead" at bounding box center [797, 542] width 180 height 26
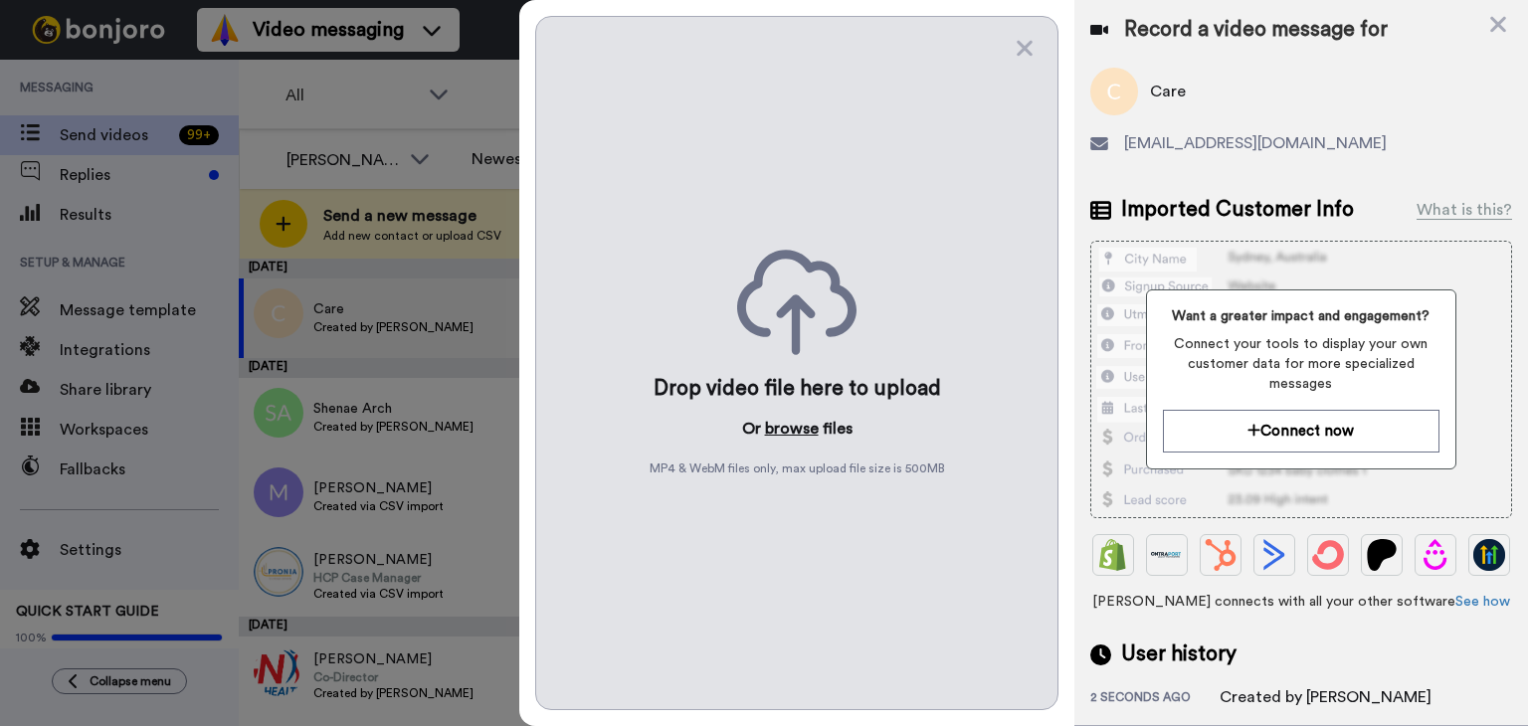
click at [792, 436] on button "browse" at bounding box center [792, 429] width 54 height 24
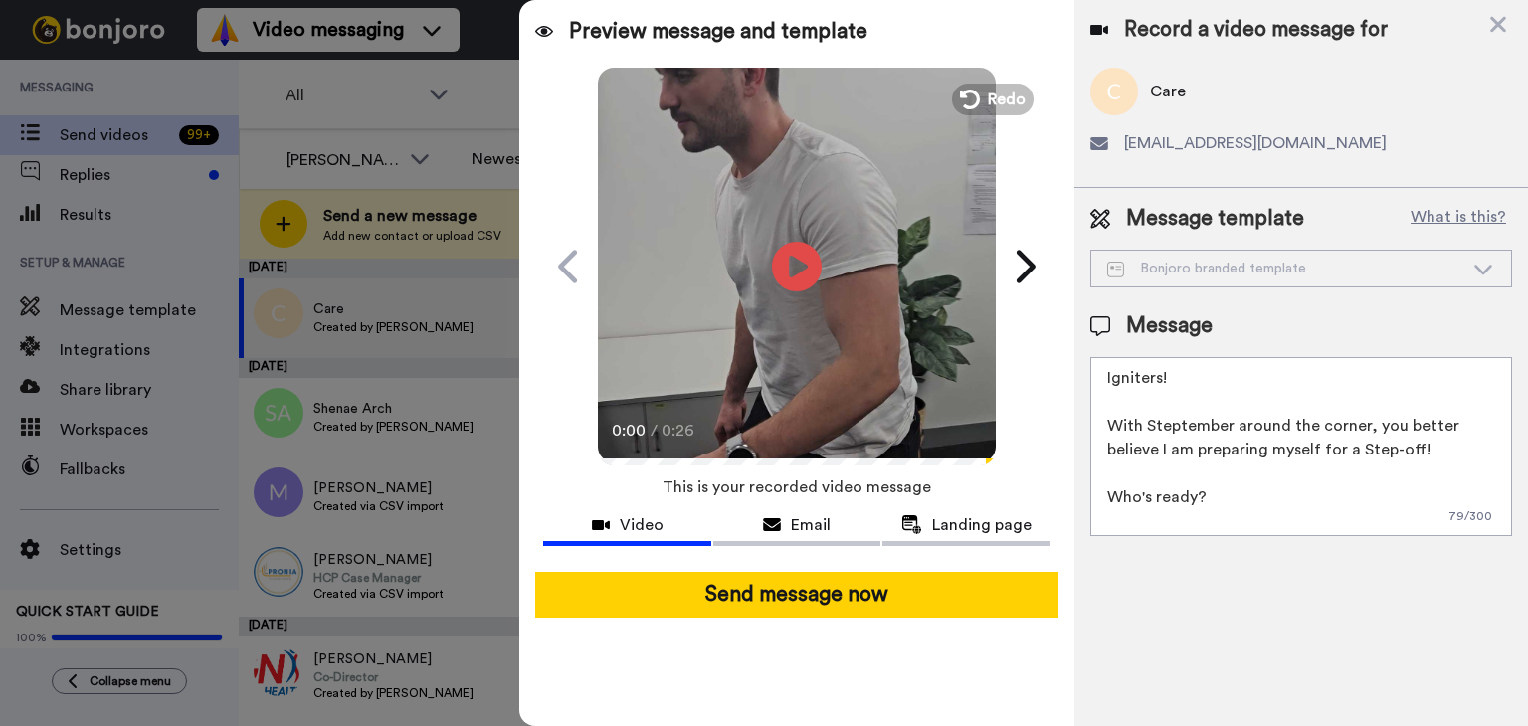
click at [1103, 451] on textarea "Igniters! With Steptember around the corner, you better believe I am preparing …" at bounding box center [1302, 446] width 422 height 179
drag, startPoint x: 1392, startPoint y: 519, endPoint x: 959, endPoint y: 41, distance: 645.3
click at [959, 41] on div "Preview message and template Play/Pause 0:00 / 0:26 Can you Step-Up to the chal…" at bounding box center [1023, 363] width 1009 height 726
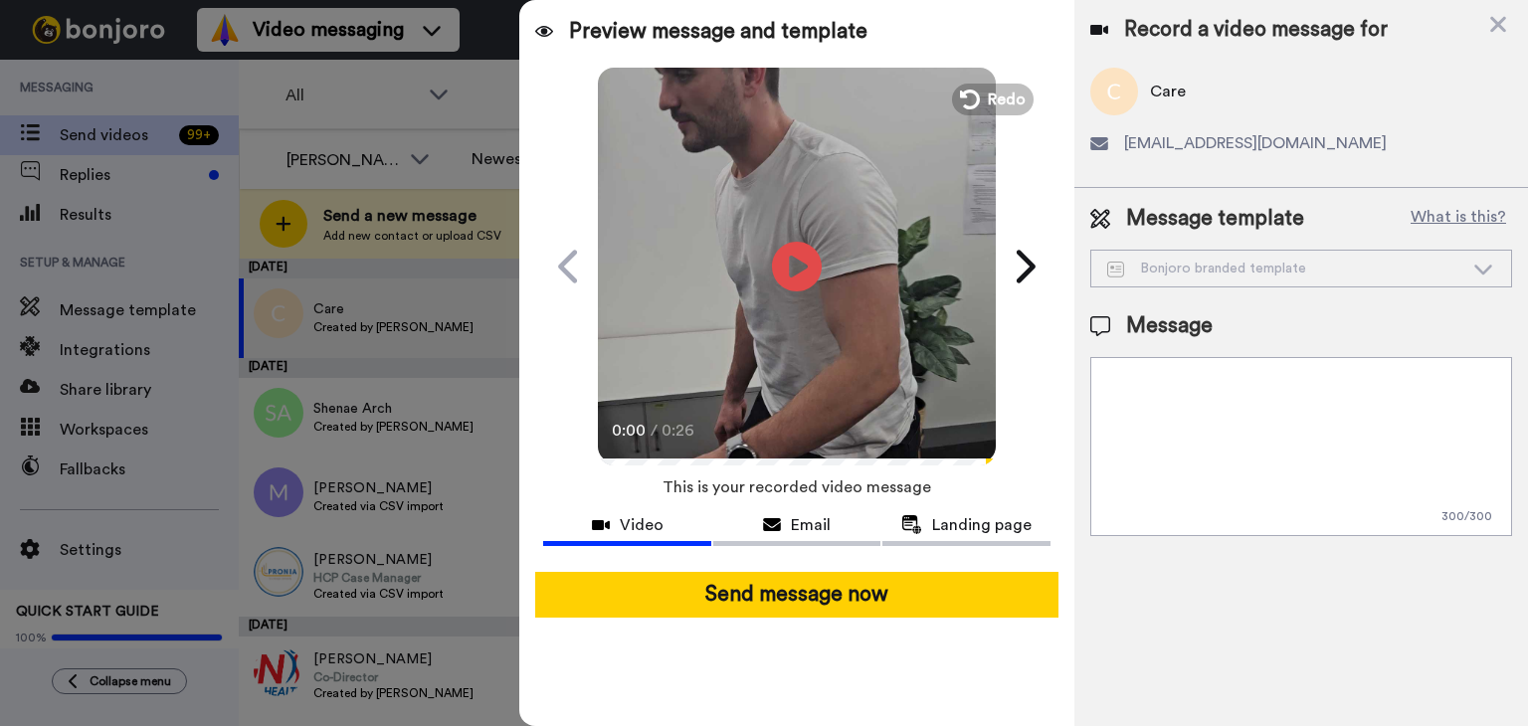
paste textarea "This has been my reaction every day when I see new clients booked in my calende…"
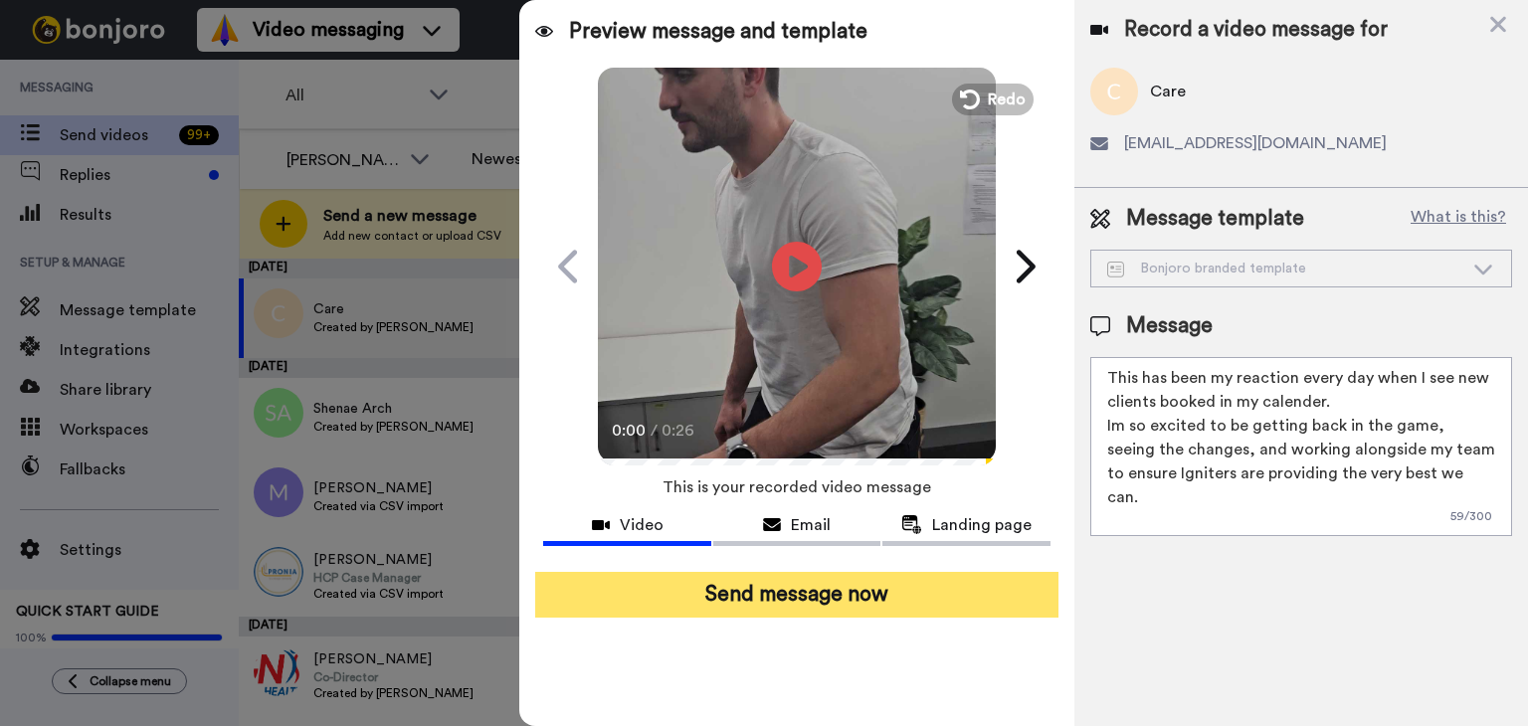
type textarea "This has been my reaction every day when I see new clients booked in my calende…"
click at [780, 581] on button "Send message now" at bounding box center [796, 595] width 523 height 46
